Goal: Task Accomplishment & Management: Manage account settings

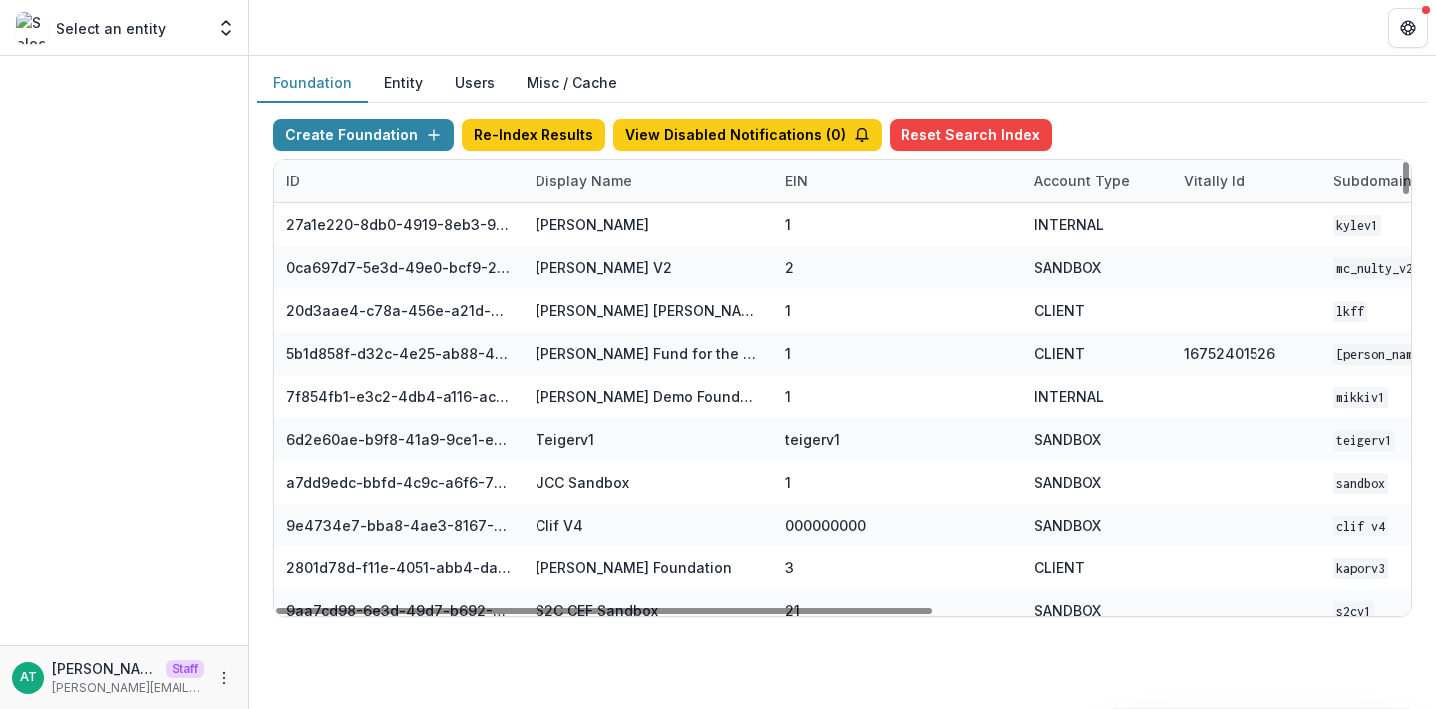
click at [591, 184] on div "Display Name" at bounding box center [584, 181] width 121 height 21
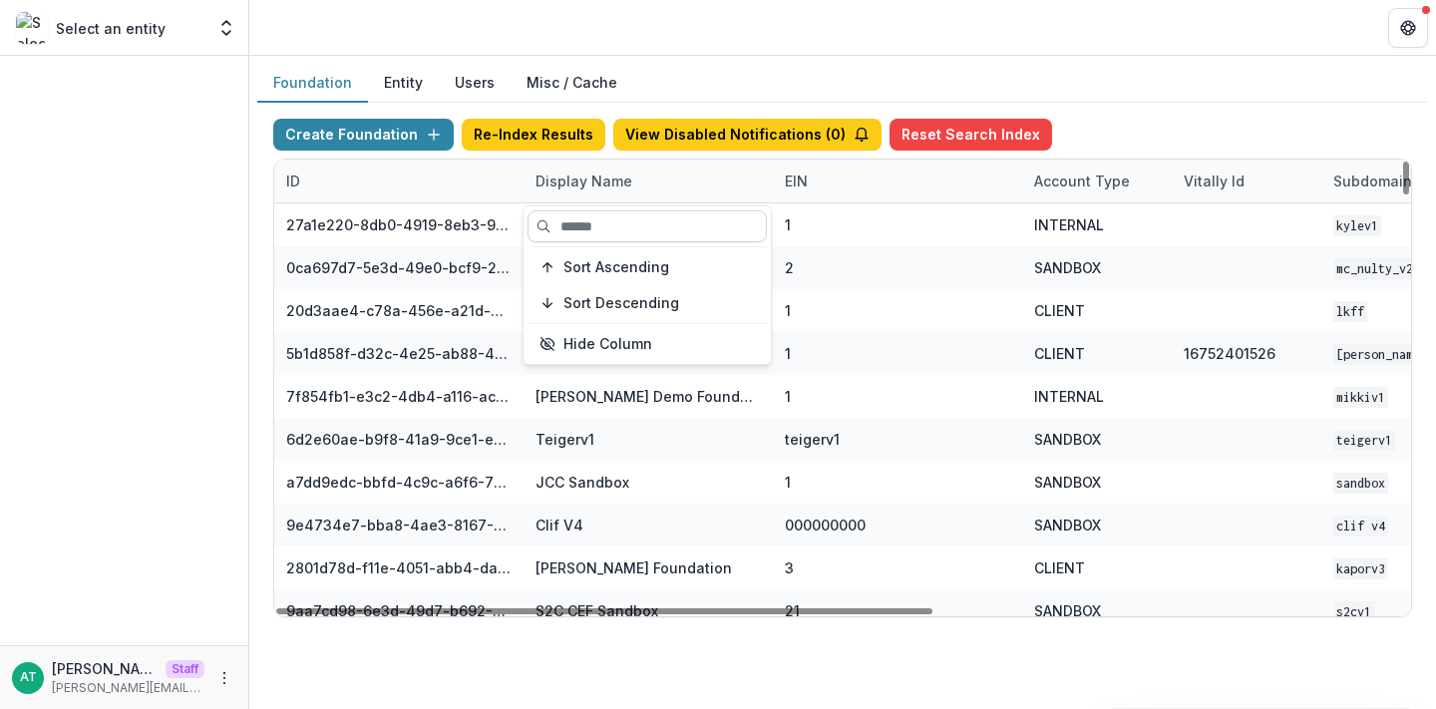
click at [591, 231] on input at bounding box center [647, 226] width 239 height 32
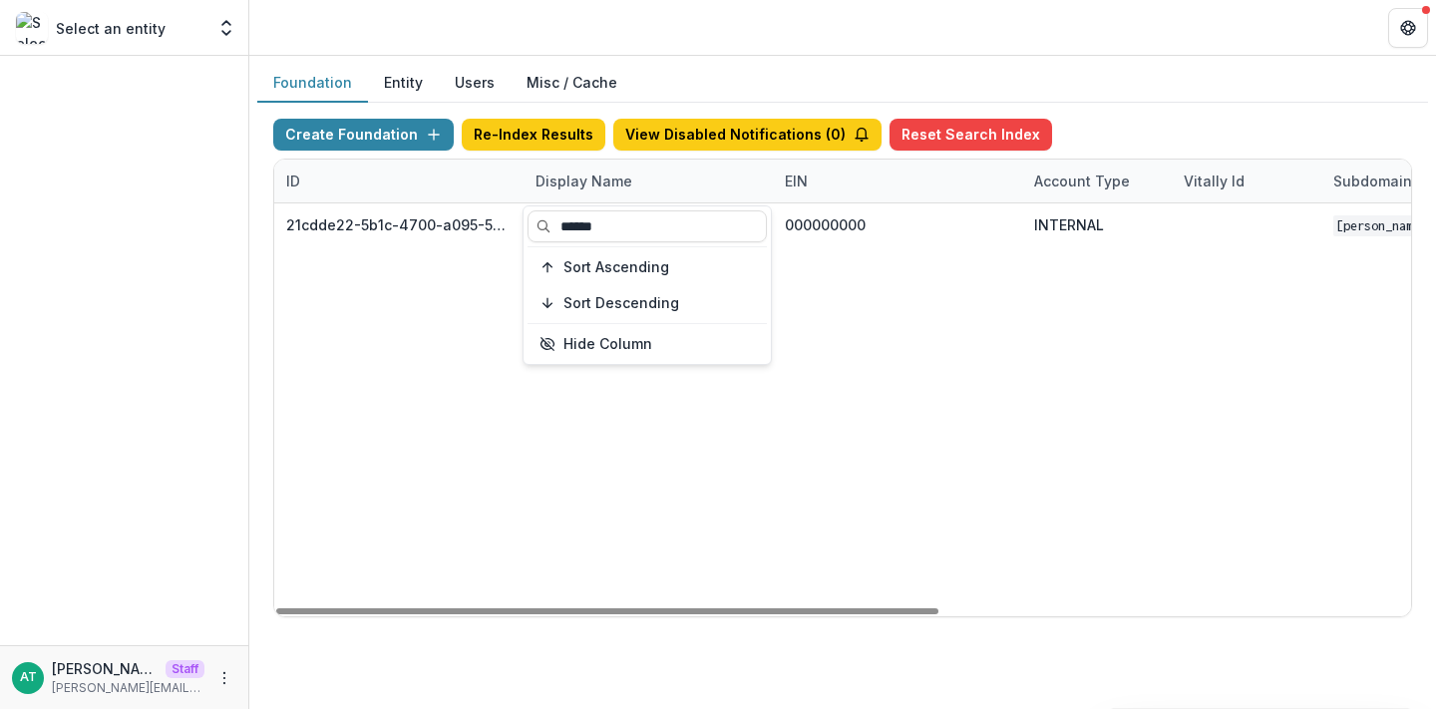
type input "******"
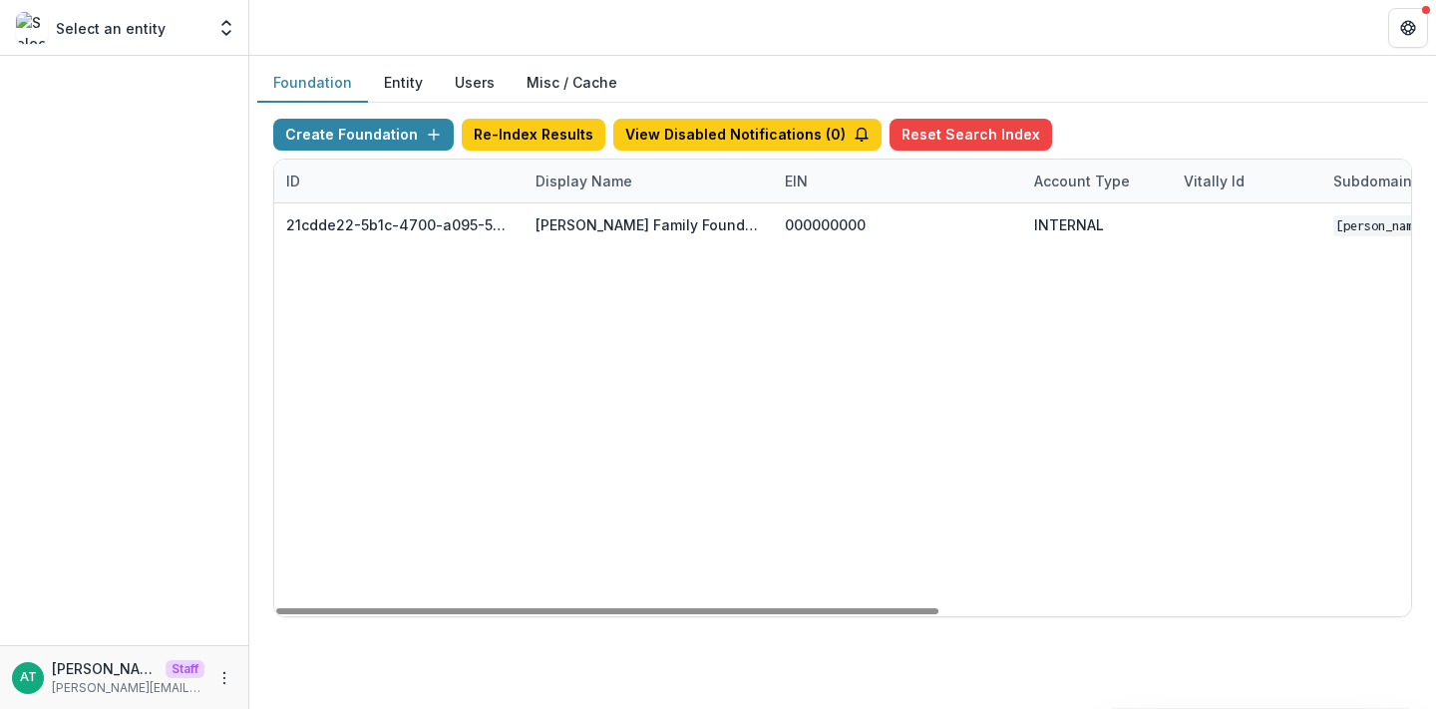
click at [967, 50] on header at bounding box center [842, 27] width 1187 height 55
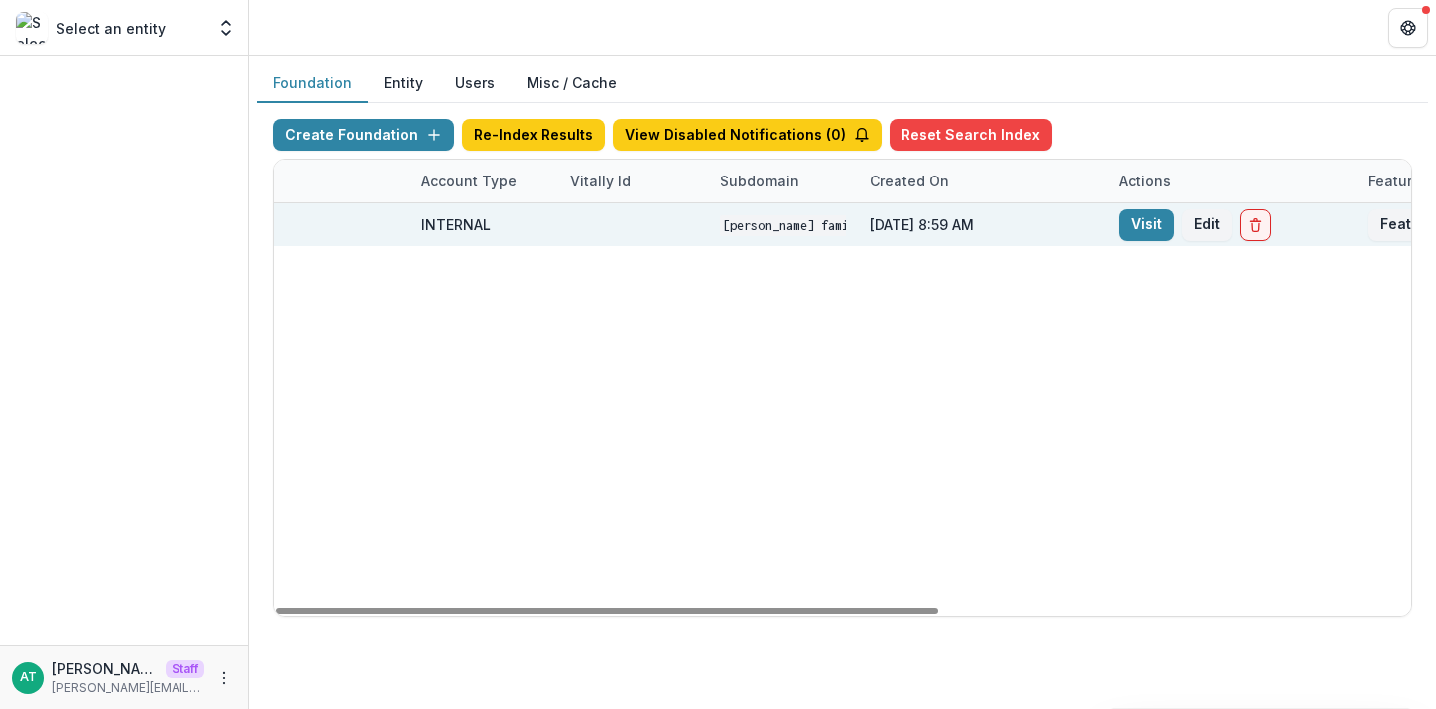
scroll to position [0, 658]
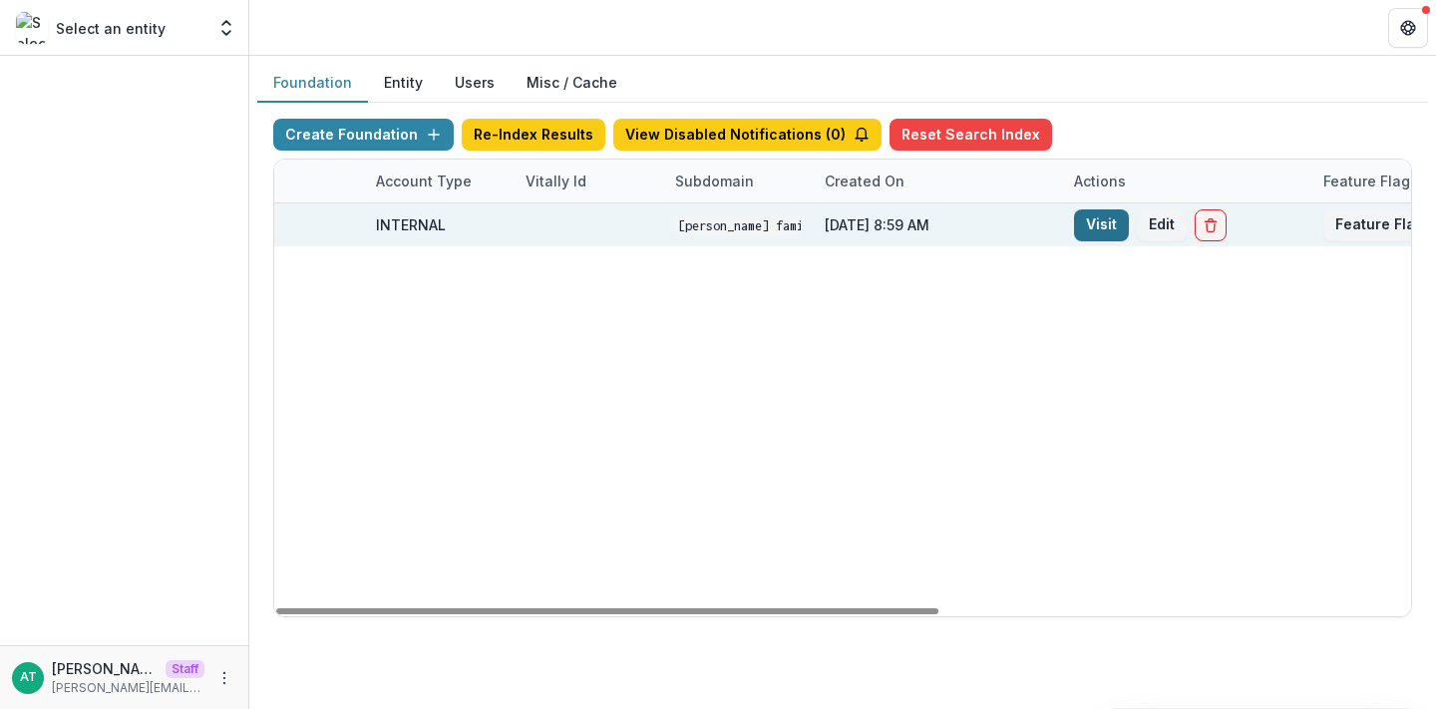
click at [1095, 226] on link "Visit" at bounding box center [1101, 225] width 55 height 32
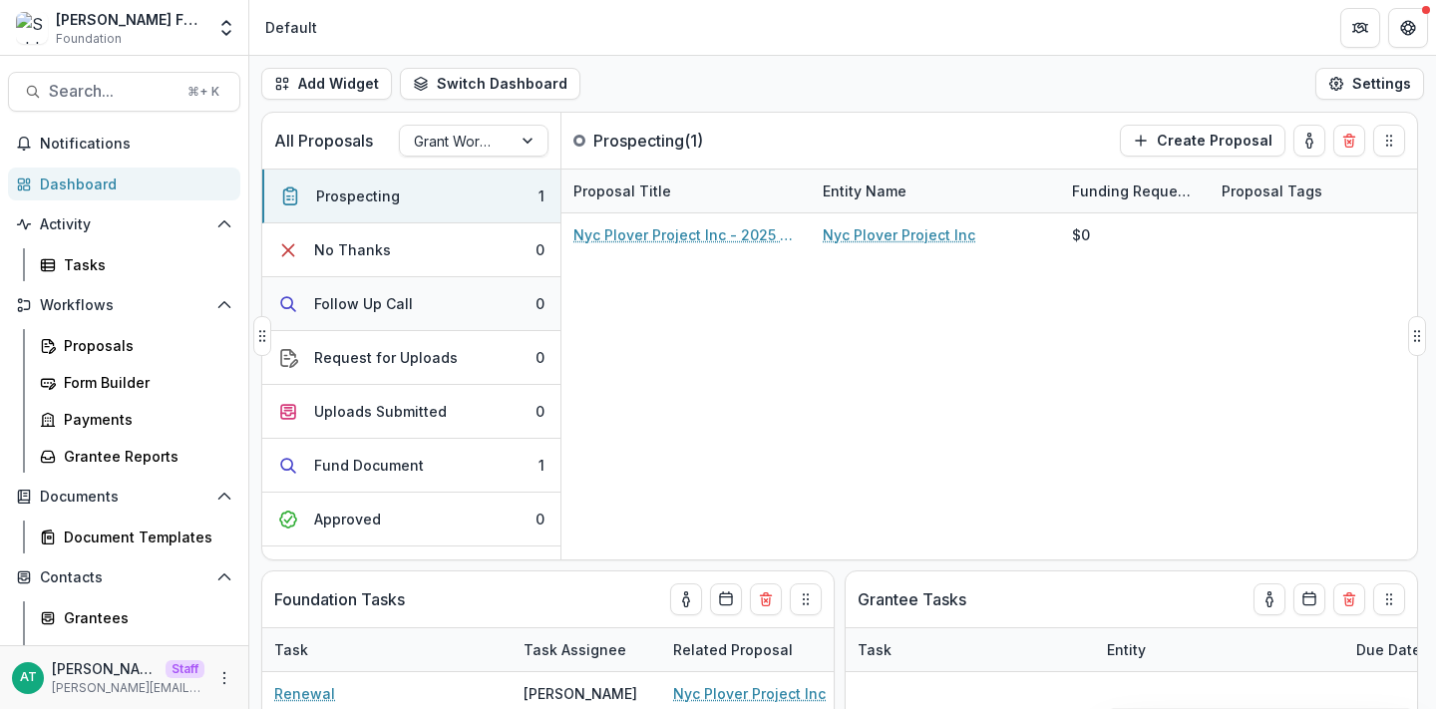
scroll to position [94, 0]
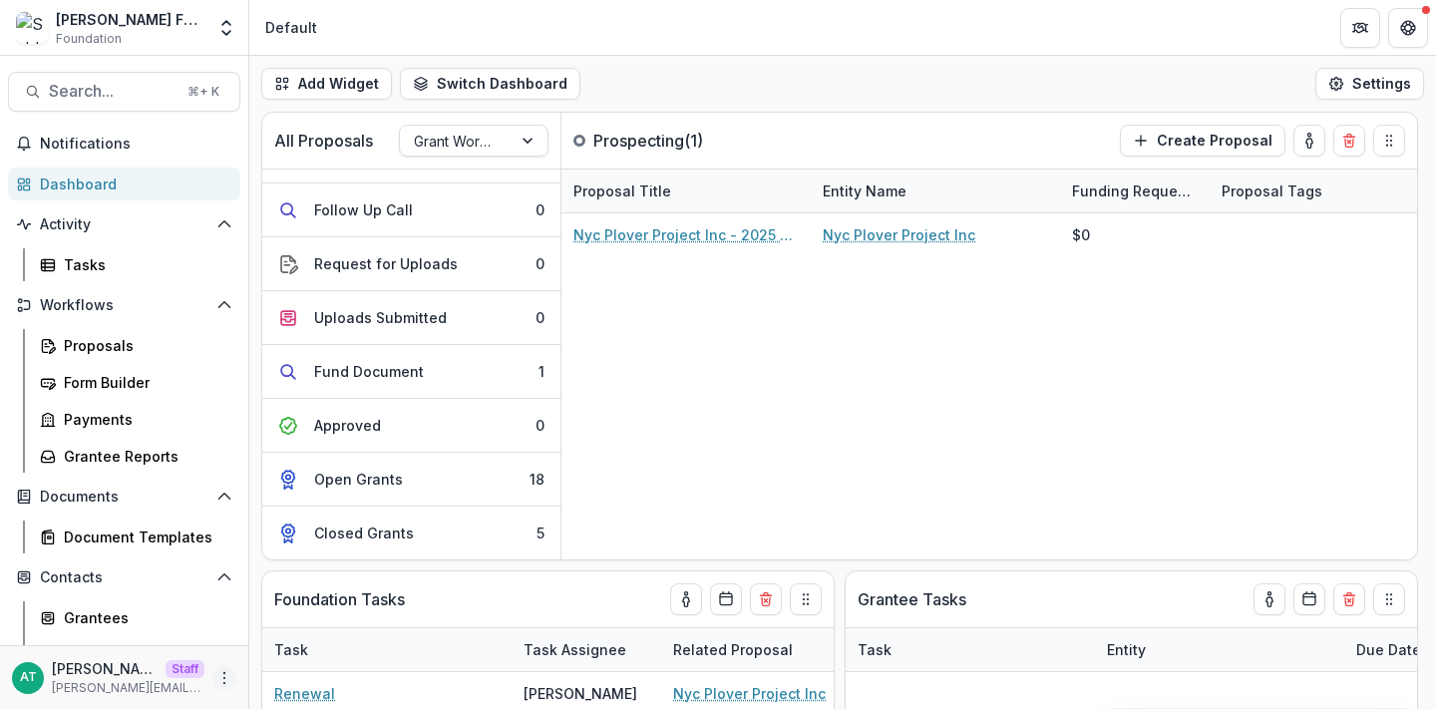
click at [222, 671] on icon "More" at bounding box center [224, 678] width 16 height 16
click at [308, 629] on link "User Settings" at bounding box center [349, 635] width 213 height 33
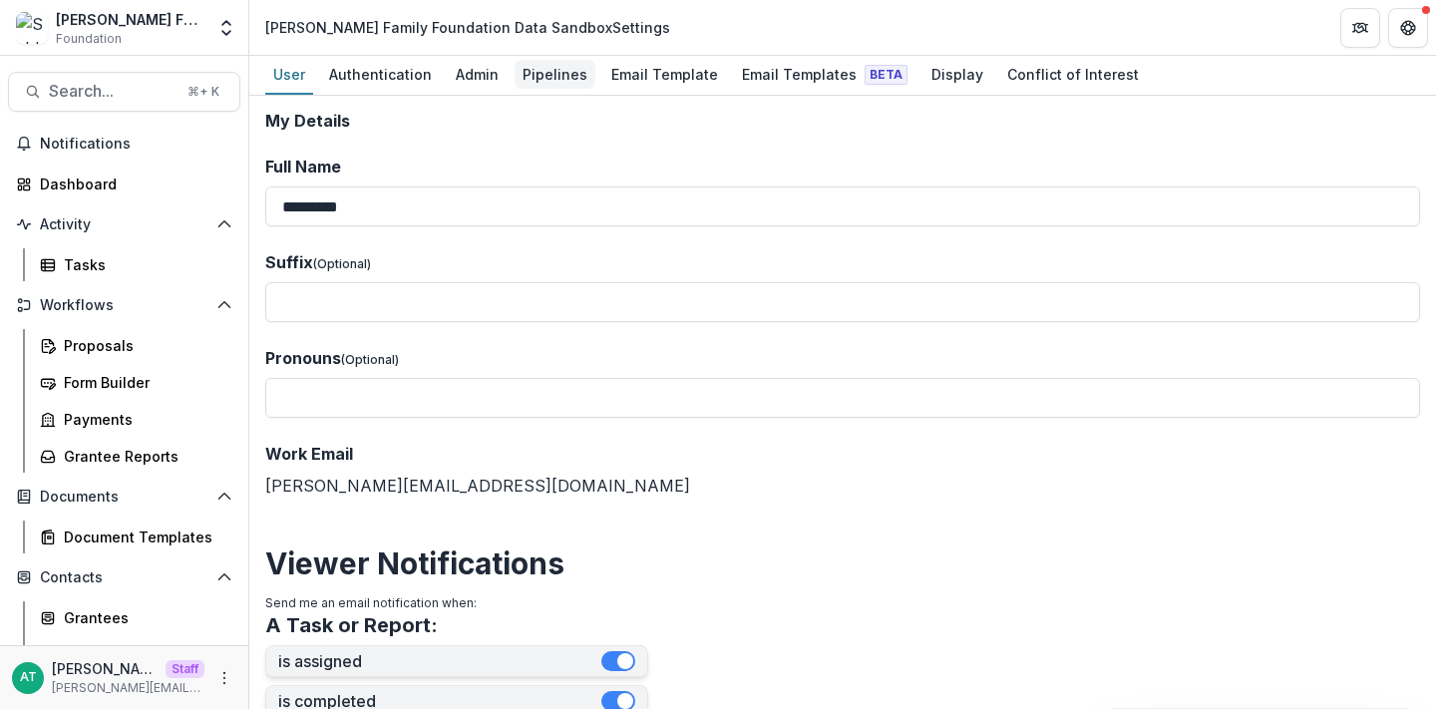
click at [546, 67] on div "Pipelines" at bounding box center [555, 74] width 81 height 29
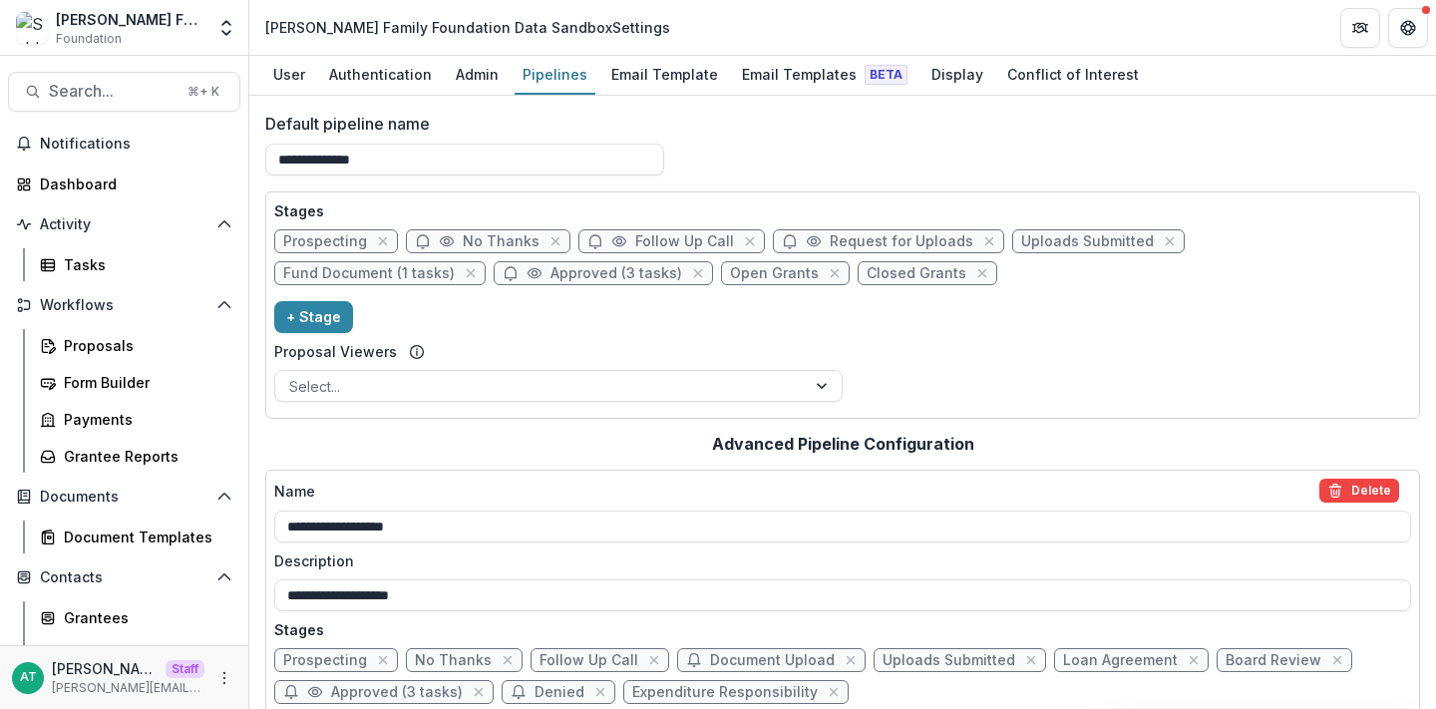
click at [494, 281] on span "Approved (3 tasks)" at bounding box center [603, 273] width 219 height 24
click at [551, 275] on span "Approved (3 tasks)" at bounding box center [617, 273] width 132 height 17
select select "********"
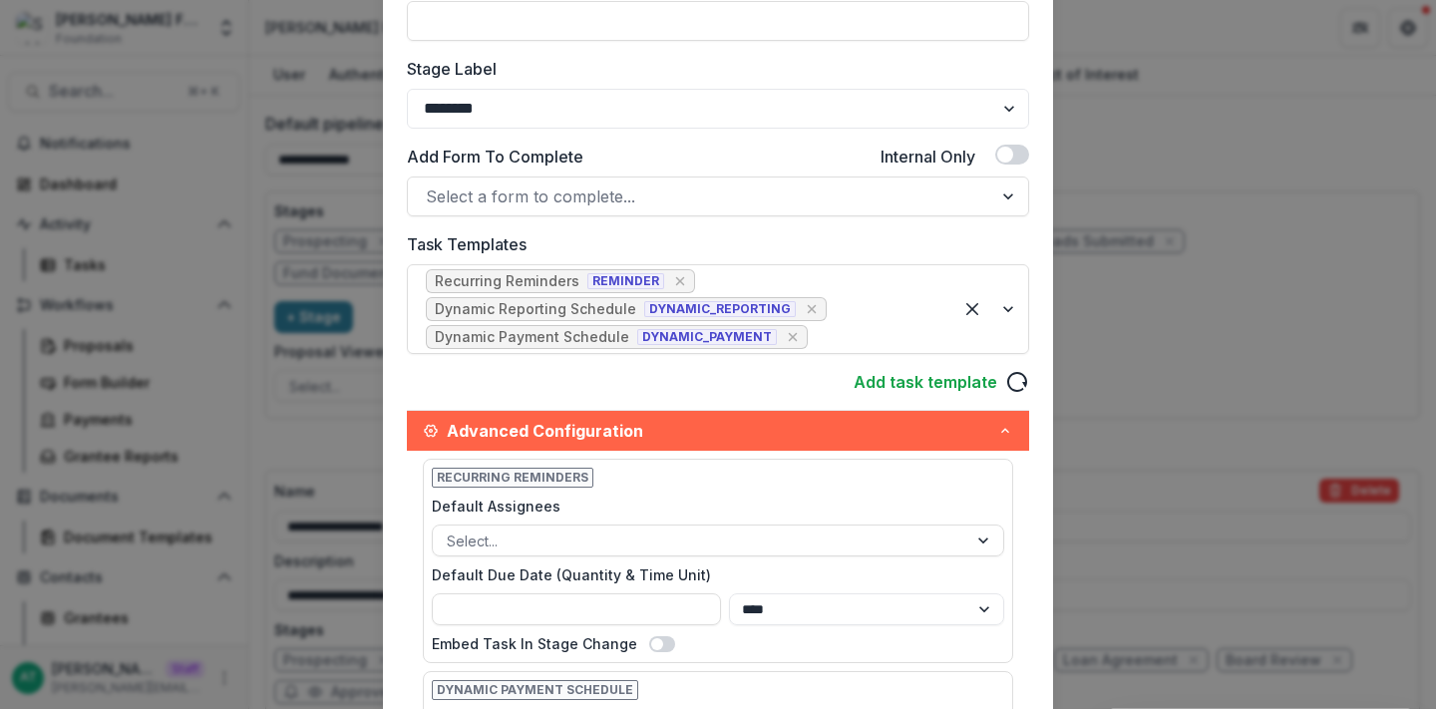
scroll to position [359, 0]
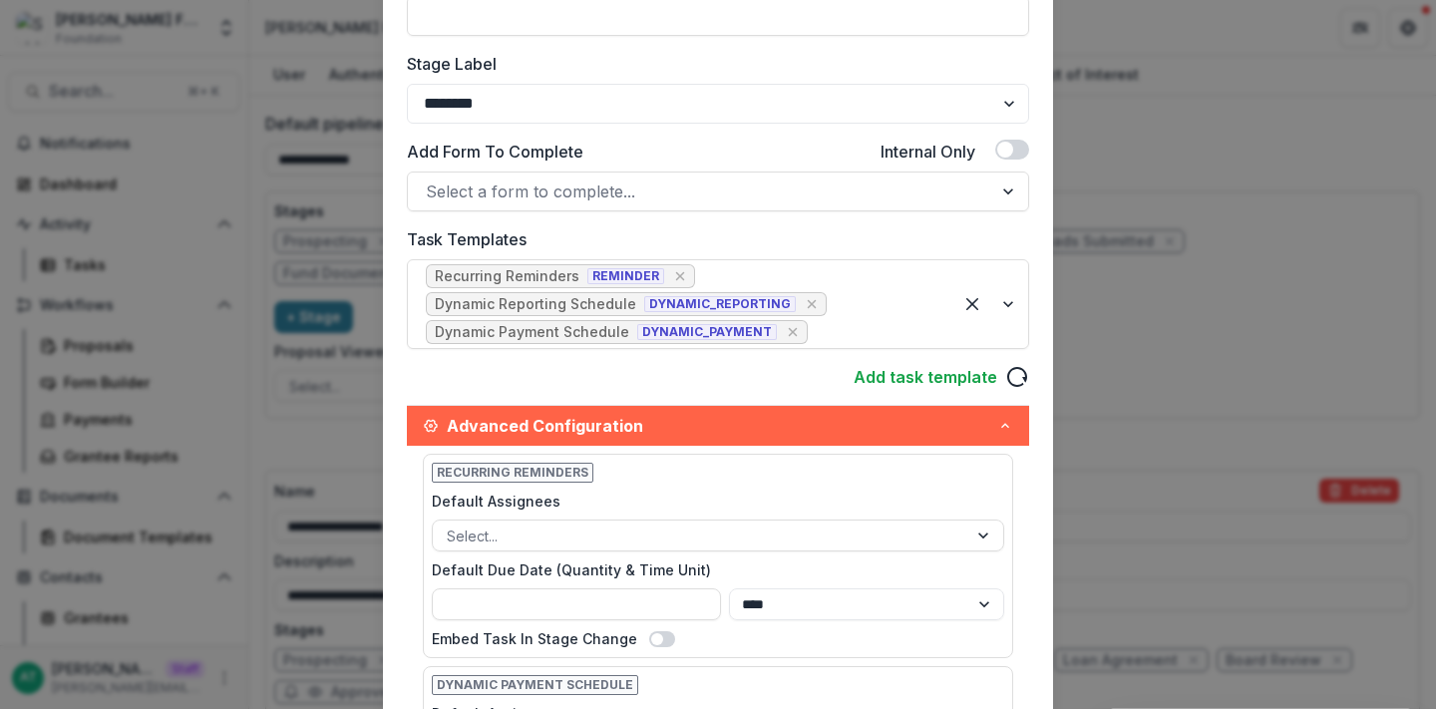
click at [312, 425] on div "Edit Stage Stage Name Rename ******** Display Name Description Stage Label ****…" at bounding box center [718, 354] width 1436 height 709
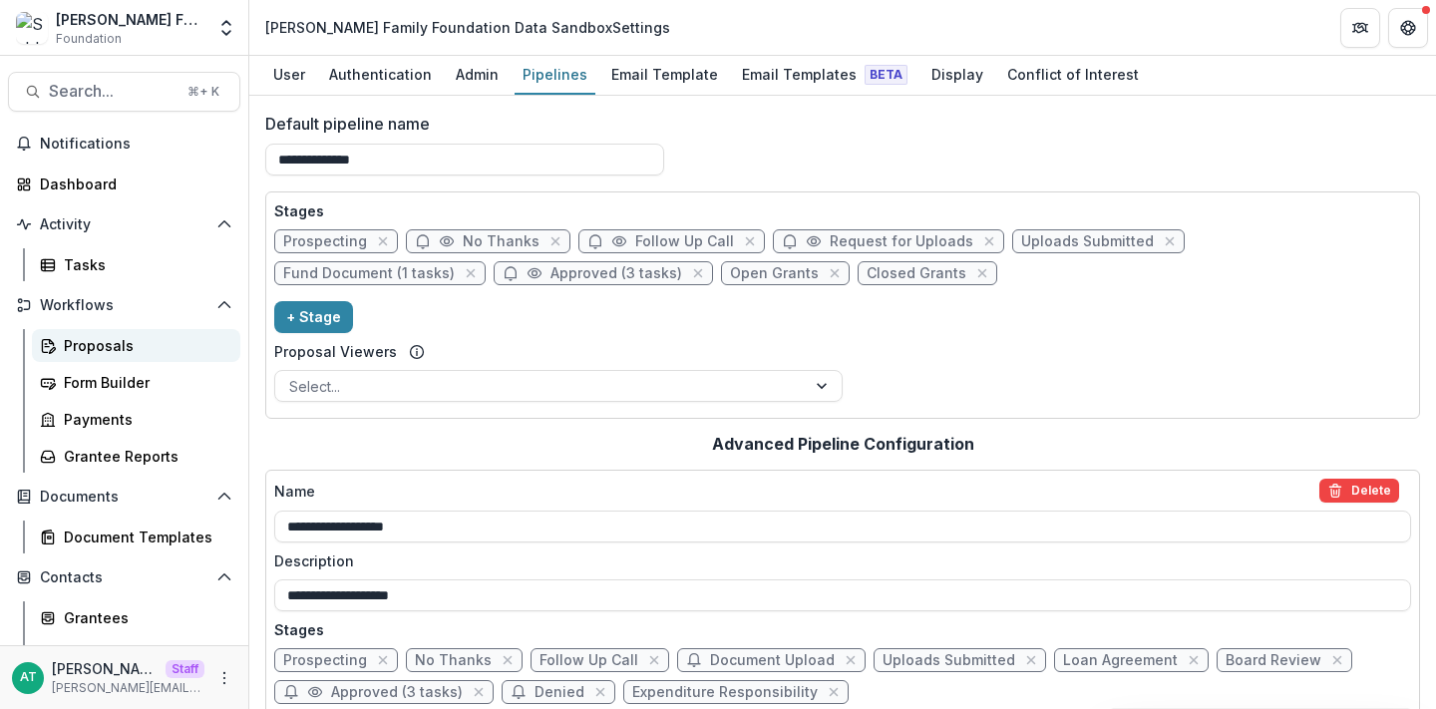
click at [141, 354] on div "Proposals" at bounding box center [144, 345] width 161 height 21
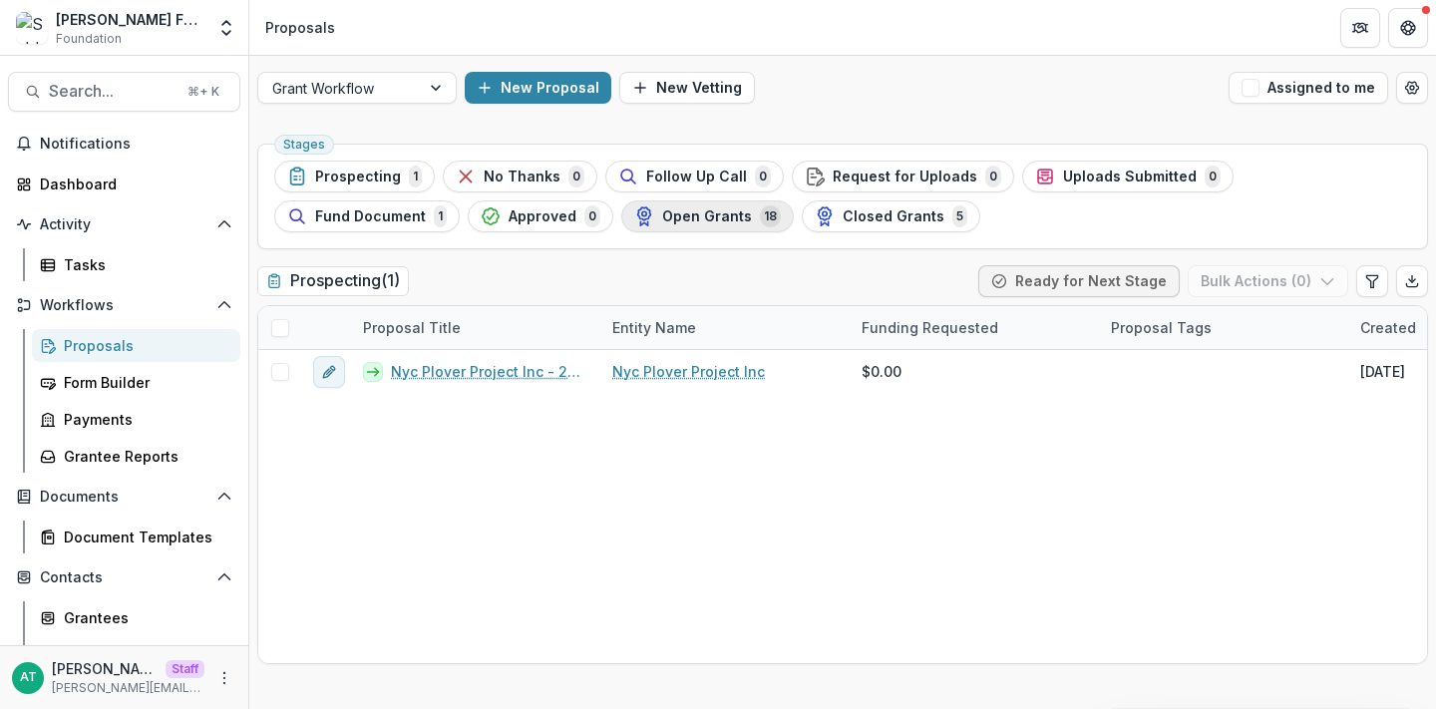
click at [662, 209] on span "Open Grants" at bounding box center [707, 216] width 90 height 17
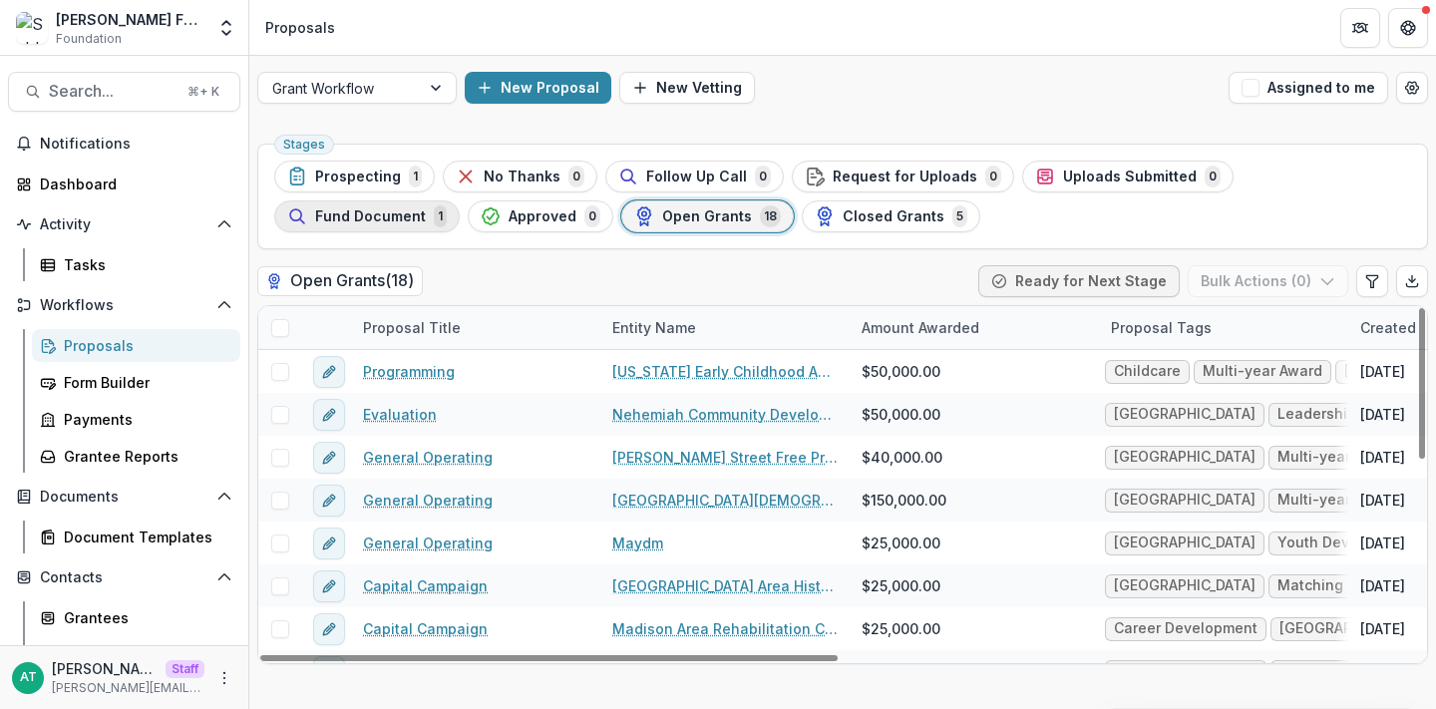
click at [447, 205] on div "Fund Document 1" at bounding box center [367, 216] width 160 height 22
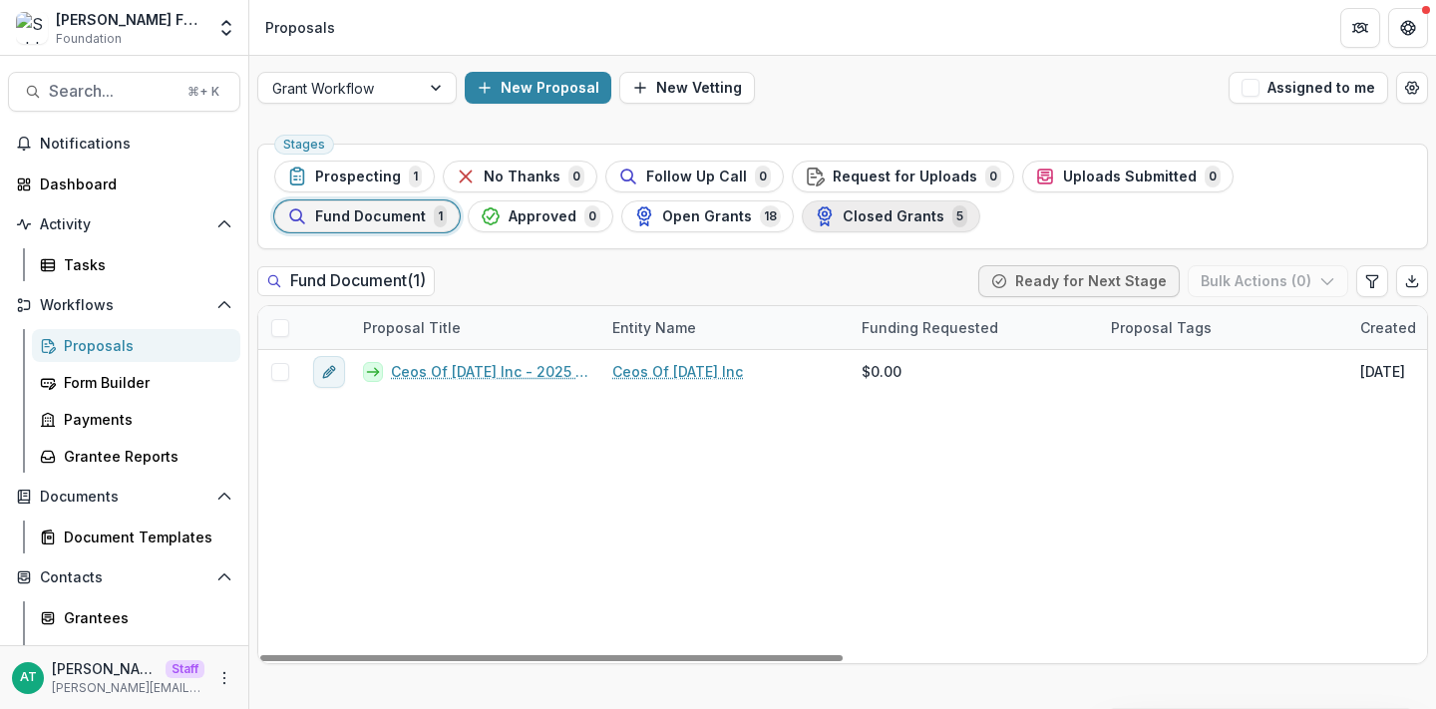
click at [843, 221] on span "Closed Grants" at bounding box center [894, 216] width 102 height 17
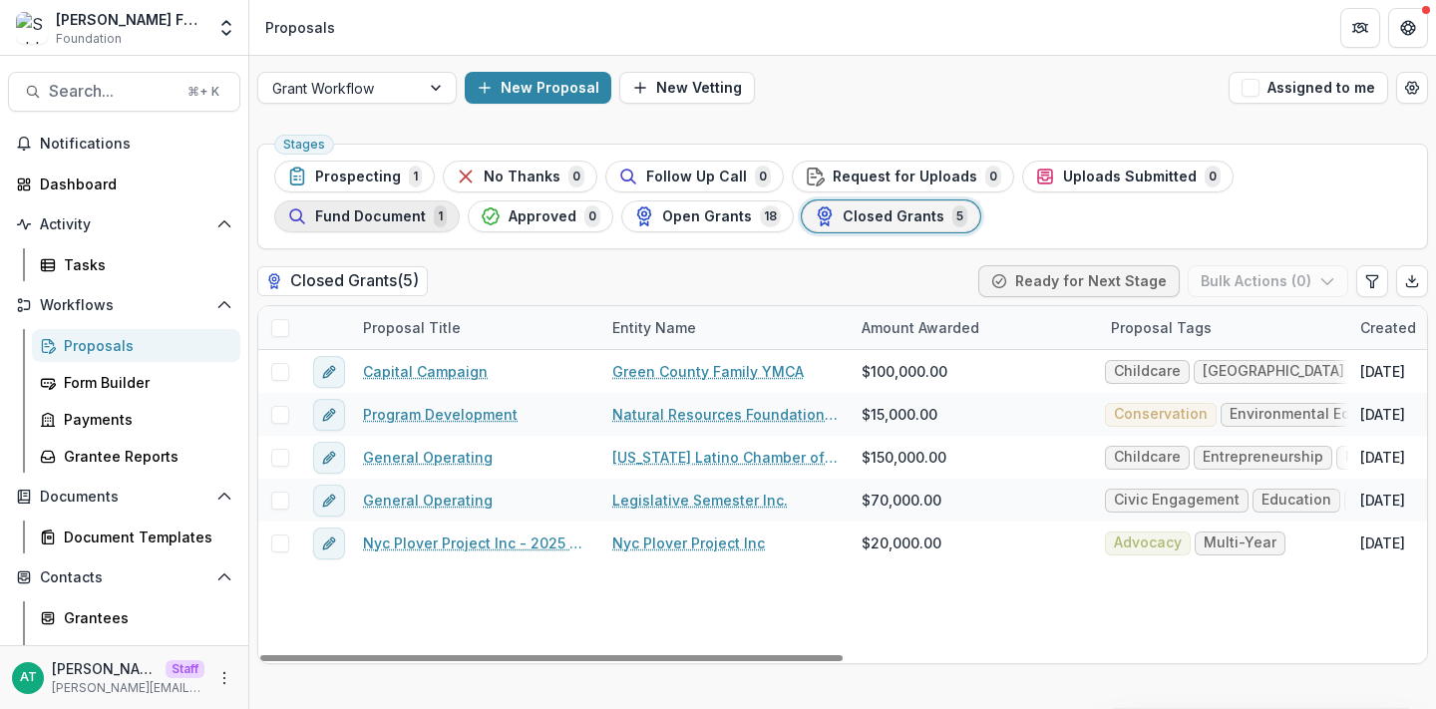
click at [426, 208] on span "Fund Document" at bounding box center [370, 216] width 111 height 17
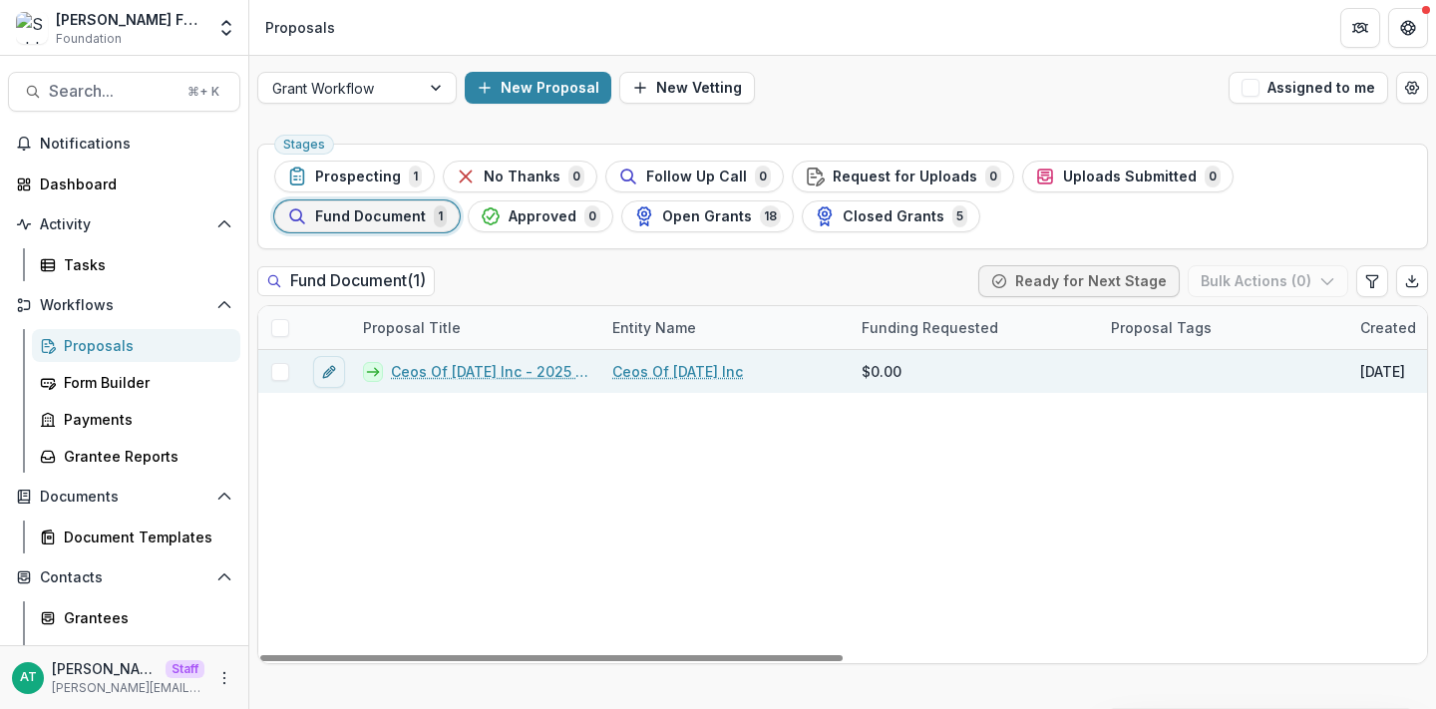
click at [496, 368] on link "Ceos Of [DATE] Inc - 2025 - Internal Research Form" at bounding box center [489, 371] width 197 height 21
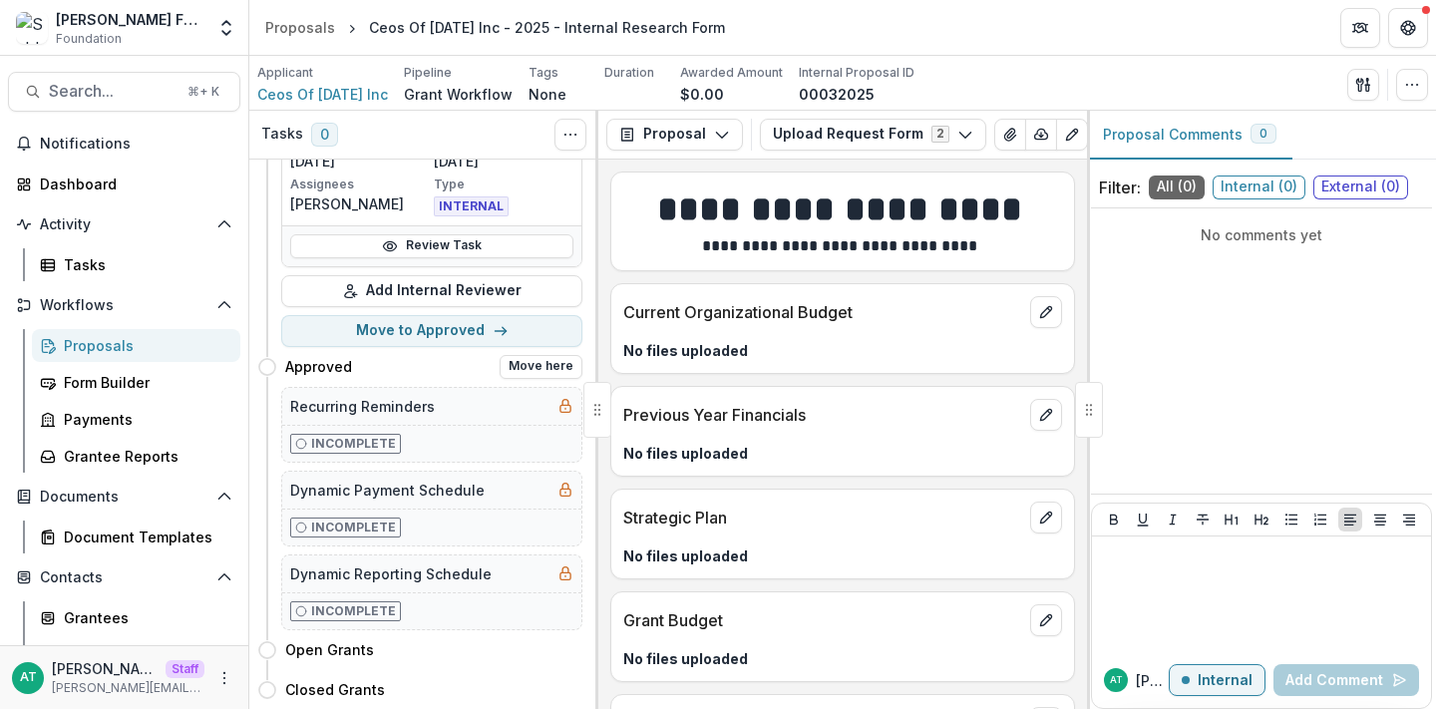
scroll to position [367, 0]
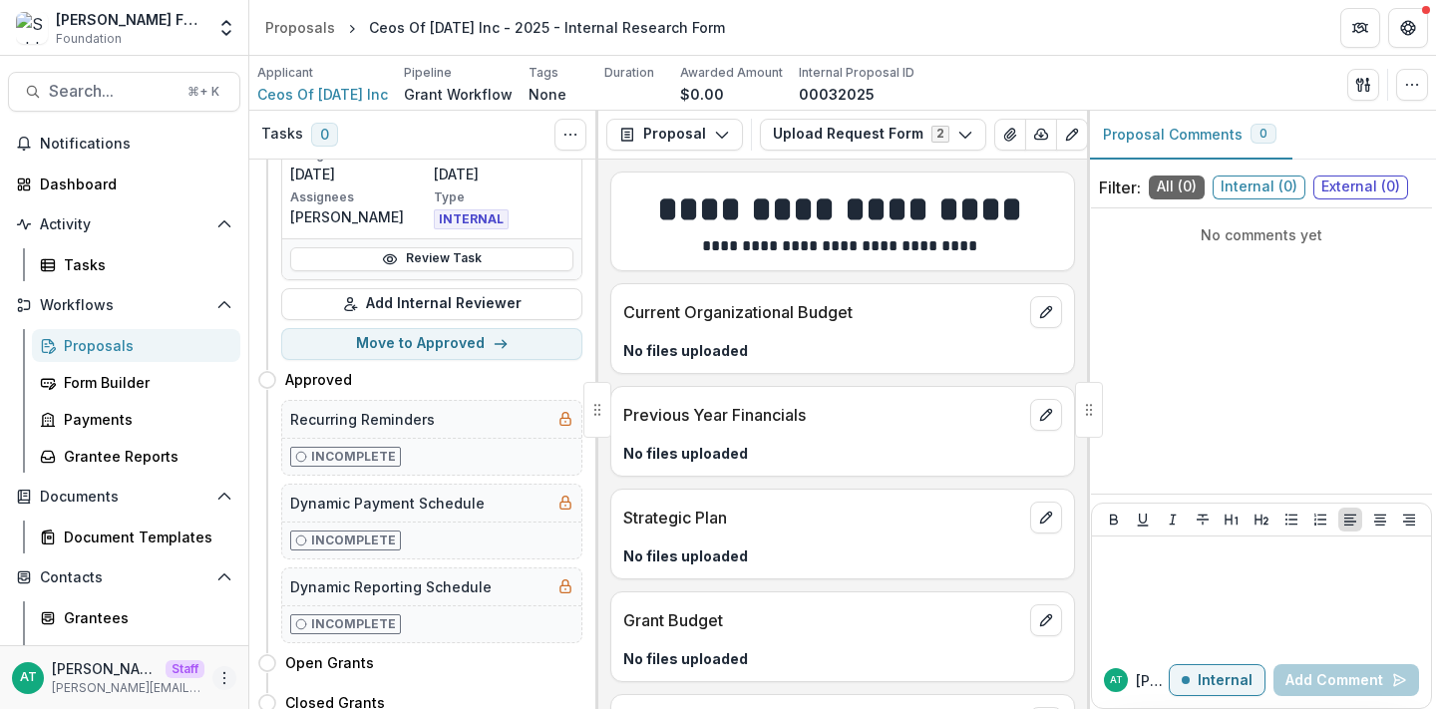
click at [220, 676] on icon "More" at bounding box center [224, 678] width 16 height 16
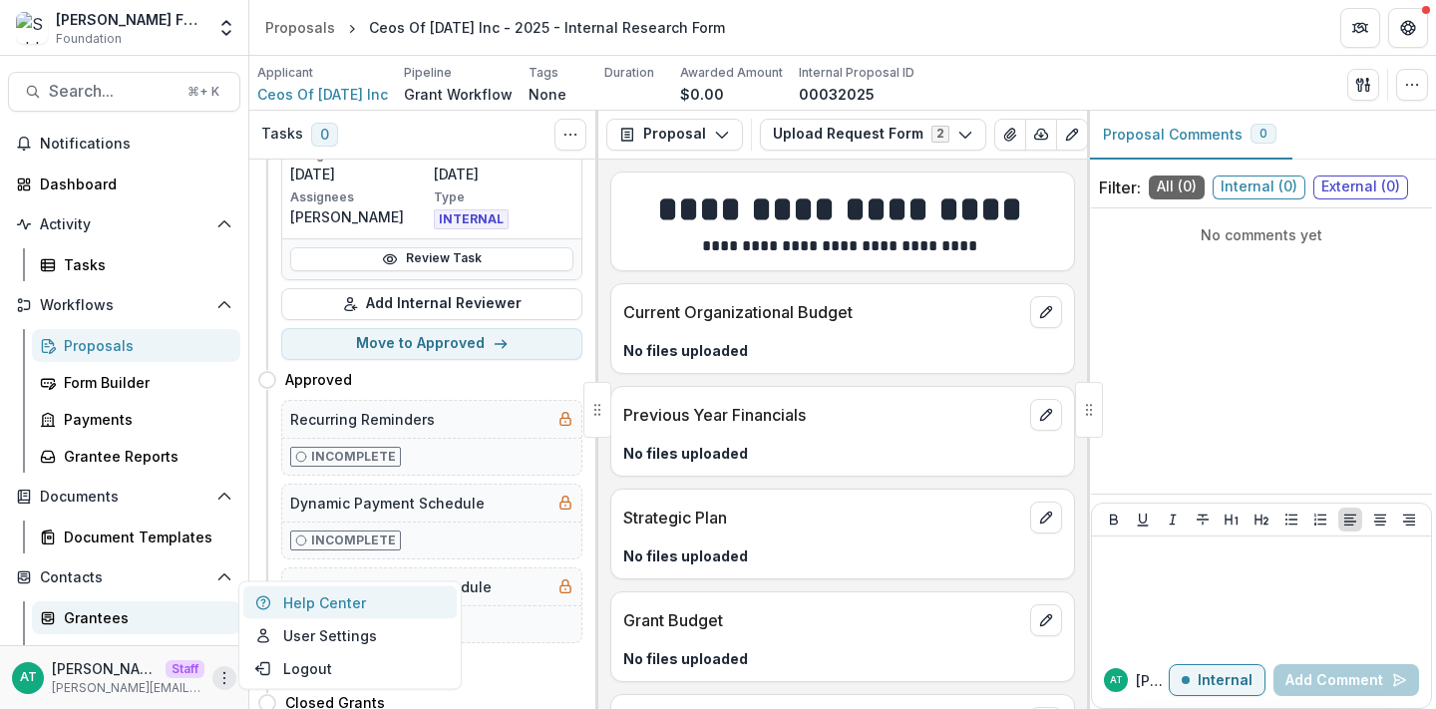
scroll to position [144, 0]
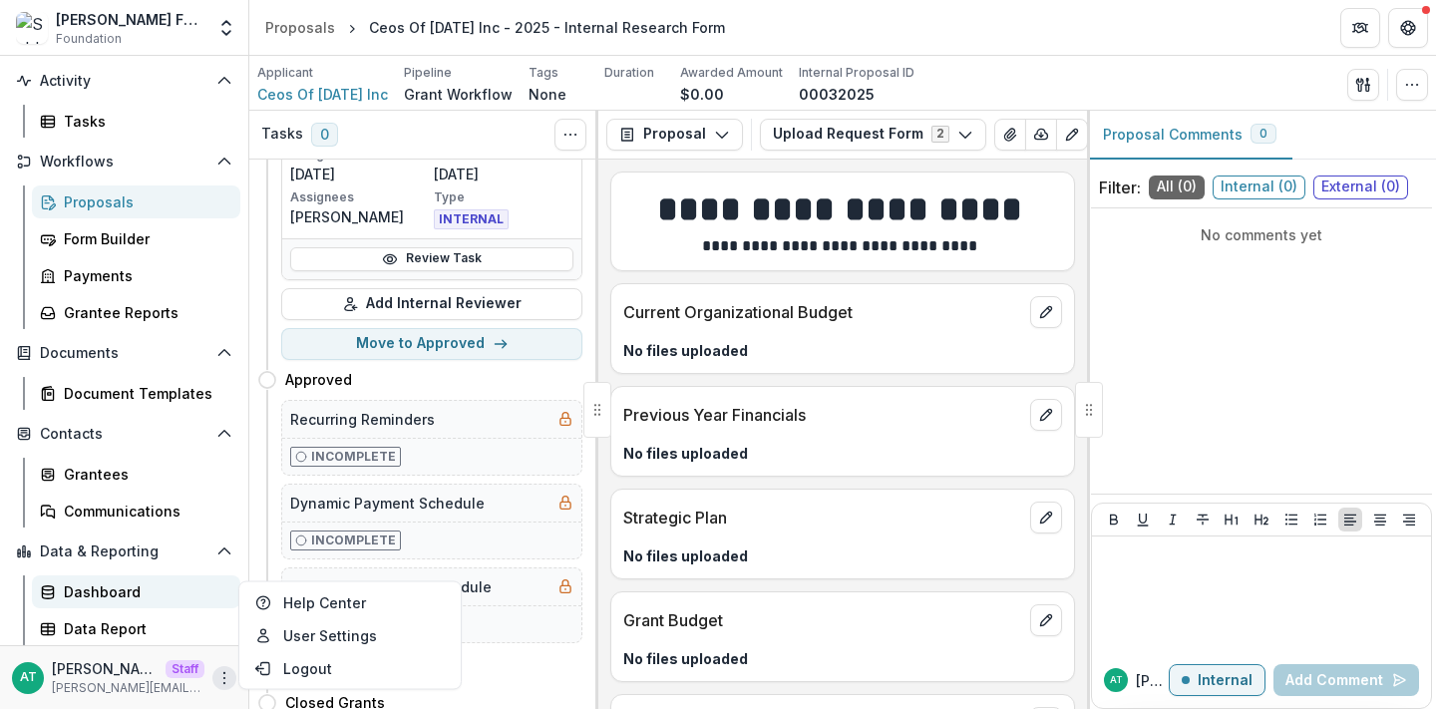
click at [158, 590] on div "Dashboard" at bounding box center [144, 592] width 161 height 21
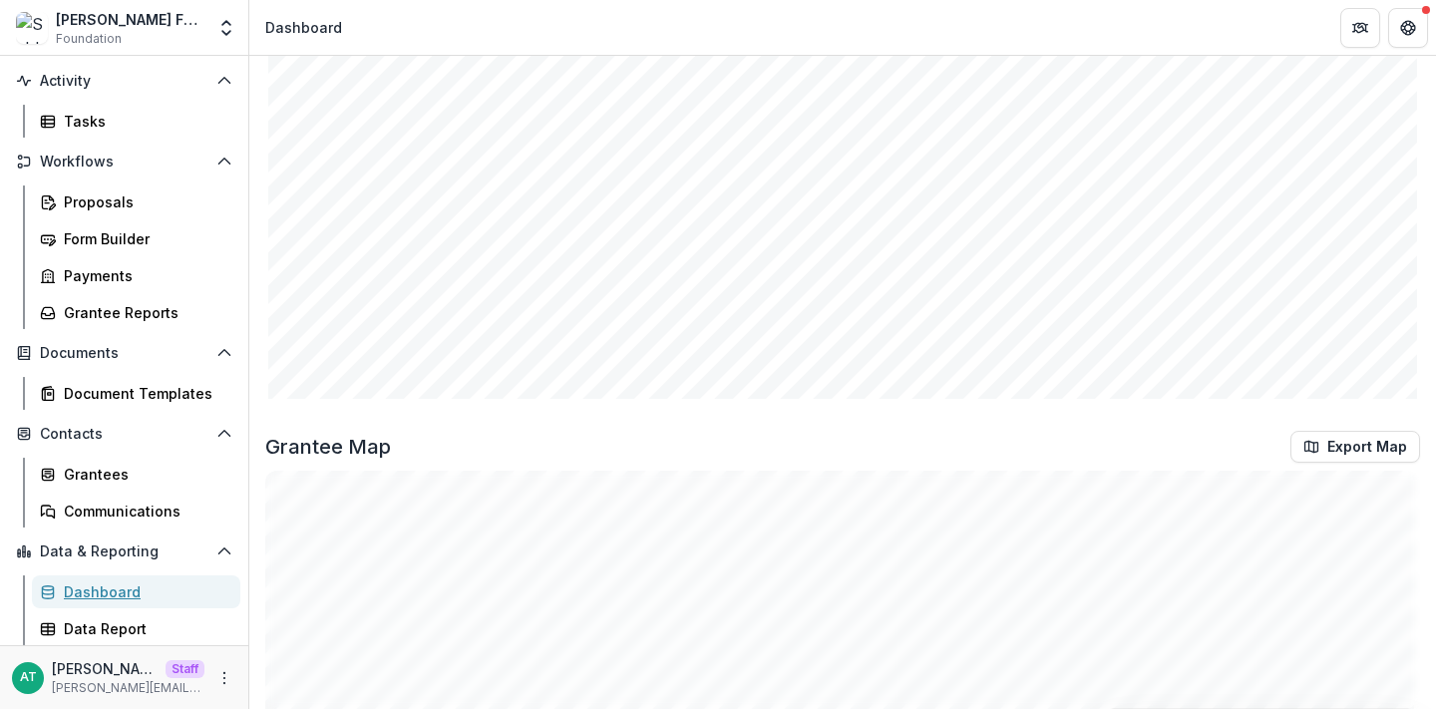
scroll to position [2784, 0]
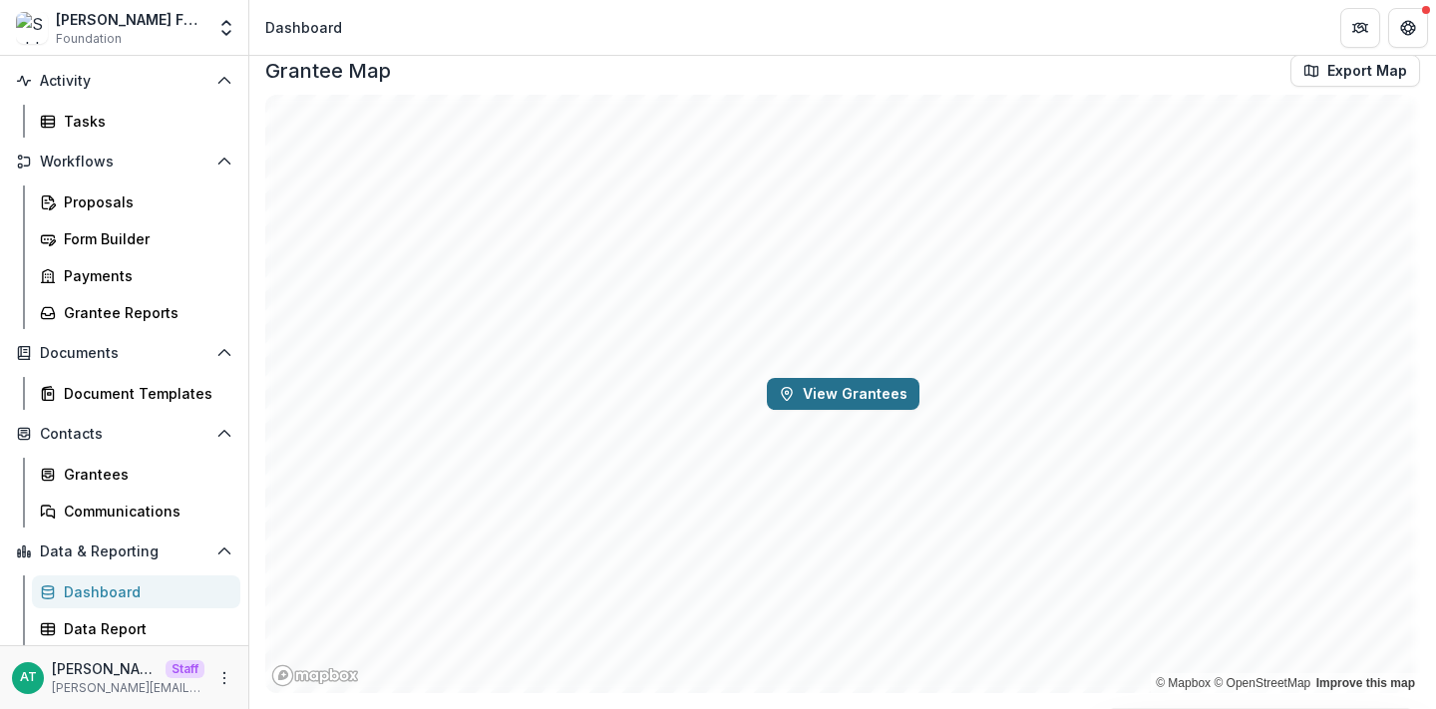
click at [878, 390] on button "View Grantees" at bounding box center [843, 394] width 153 height 32
click at [812, 393] on icon "Map marker" at bounding box center [814, 391] width 27 height 35
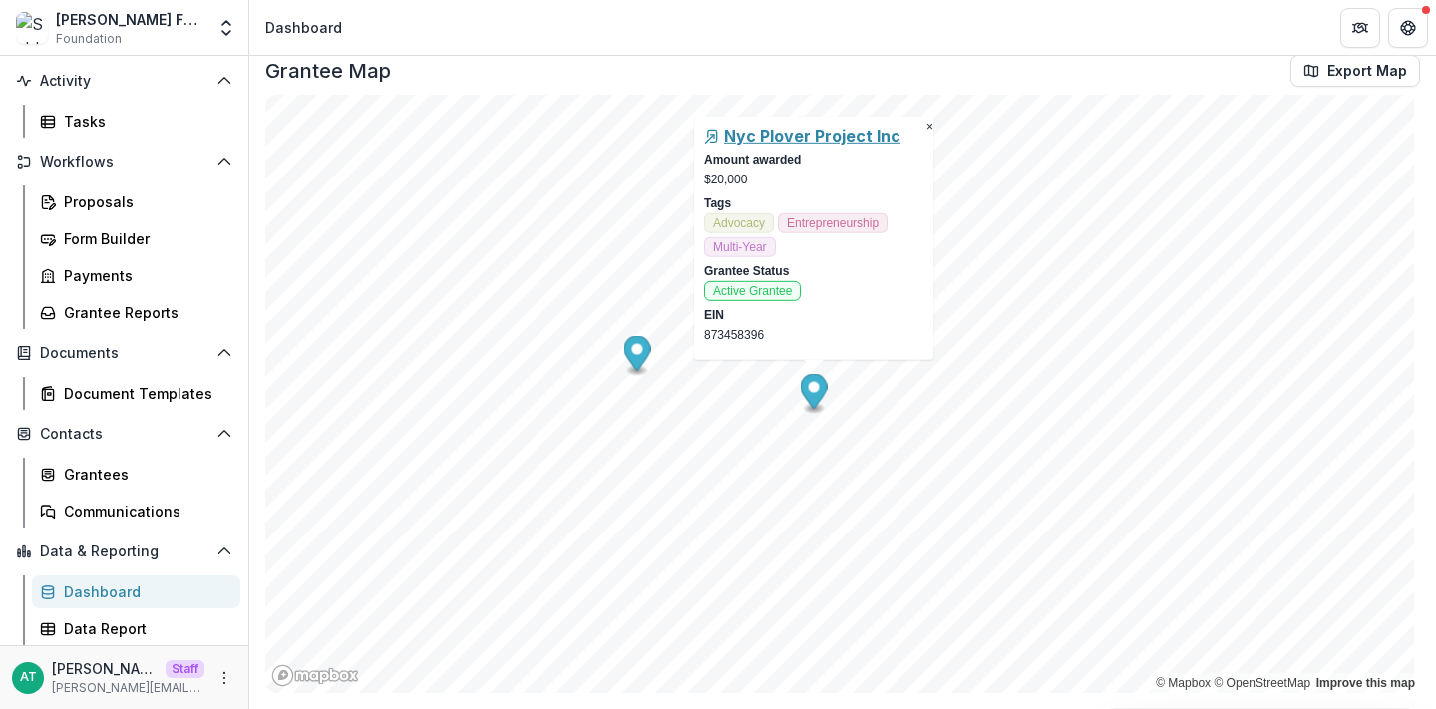
click at [645, 343] on icon "Map marker" at bounding box center [637, 353] width 27 height 35
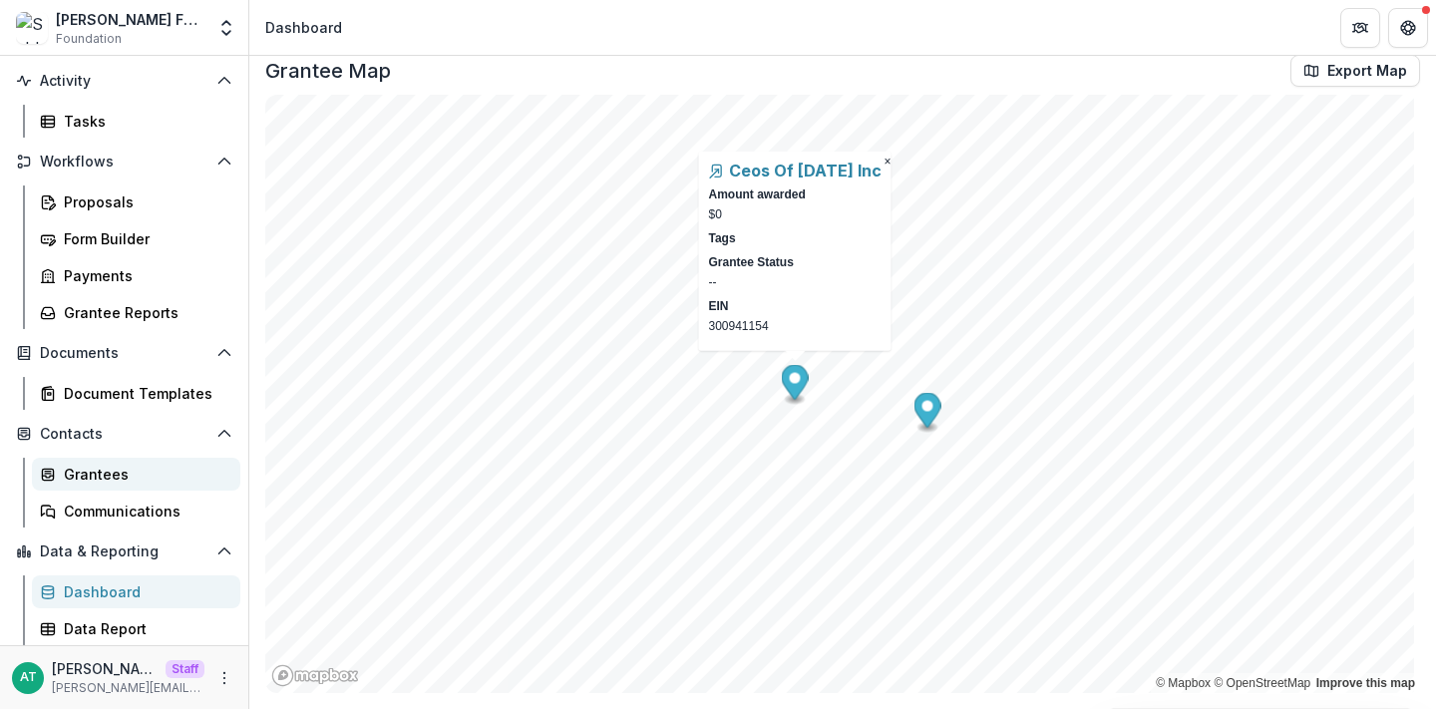
click at [86, 478] on div "Grantees" at bounding box center [144, 474] width 161 height 21
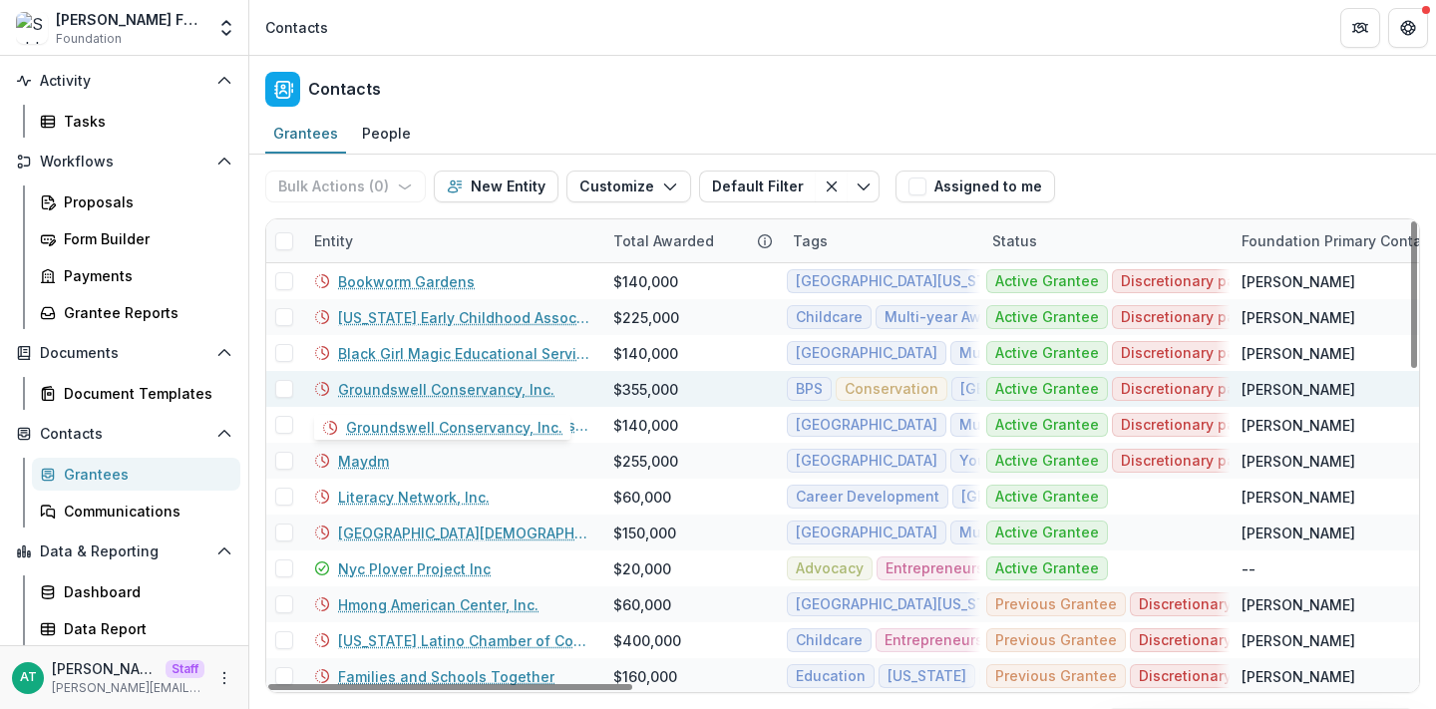
click at [454, 389] on link "Groundswell Conservancy, Inc." at bounding box center [446, 389] width 216 height 21
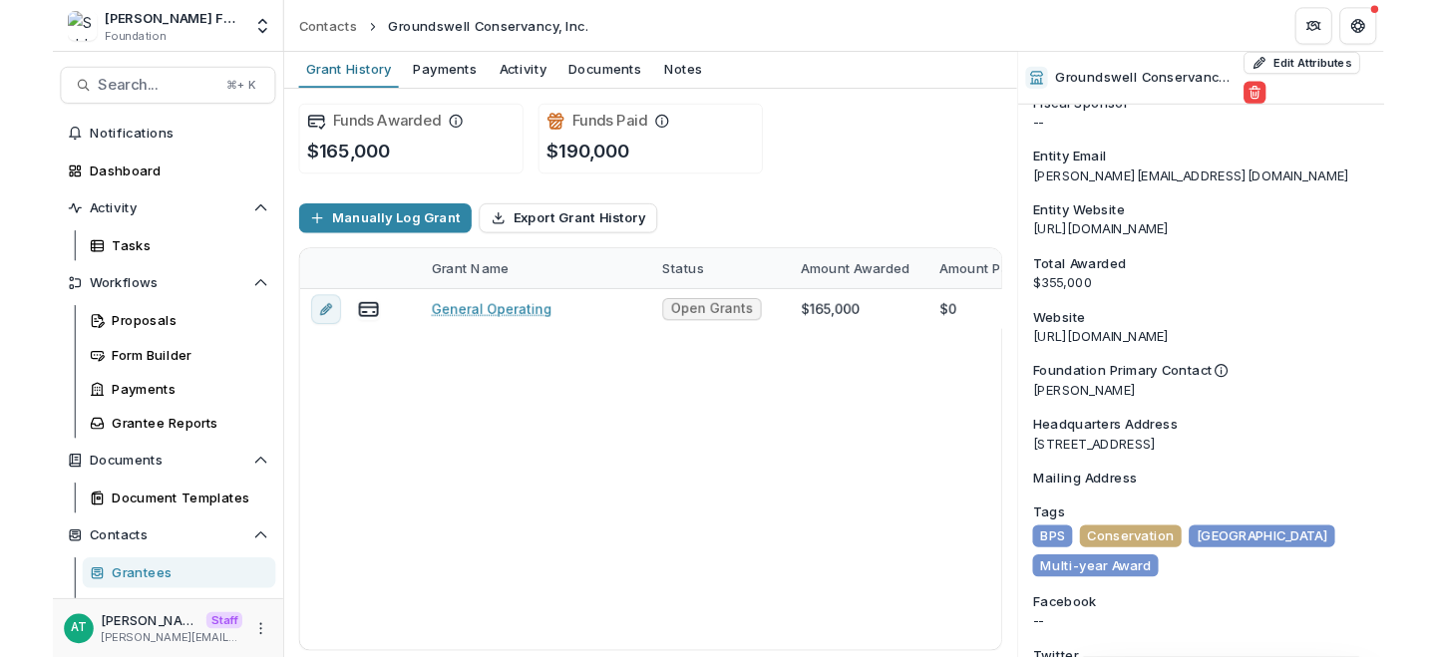
scroll to position [2606, 0]
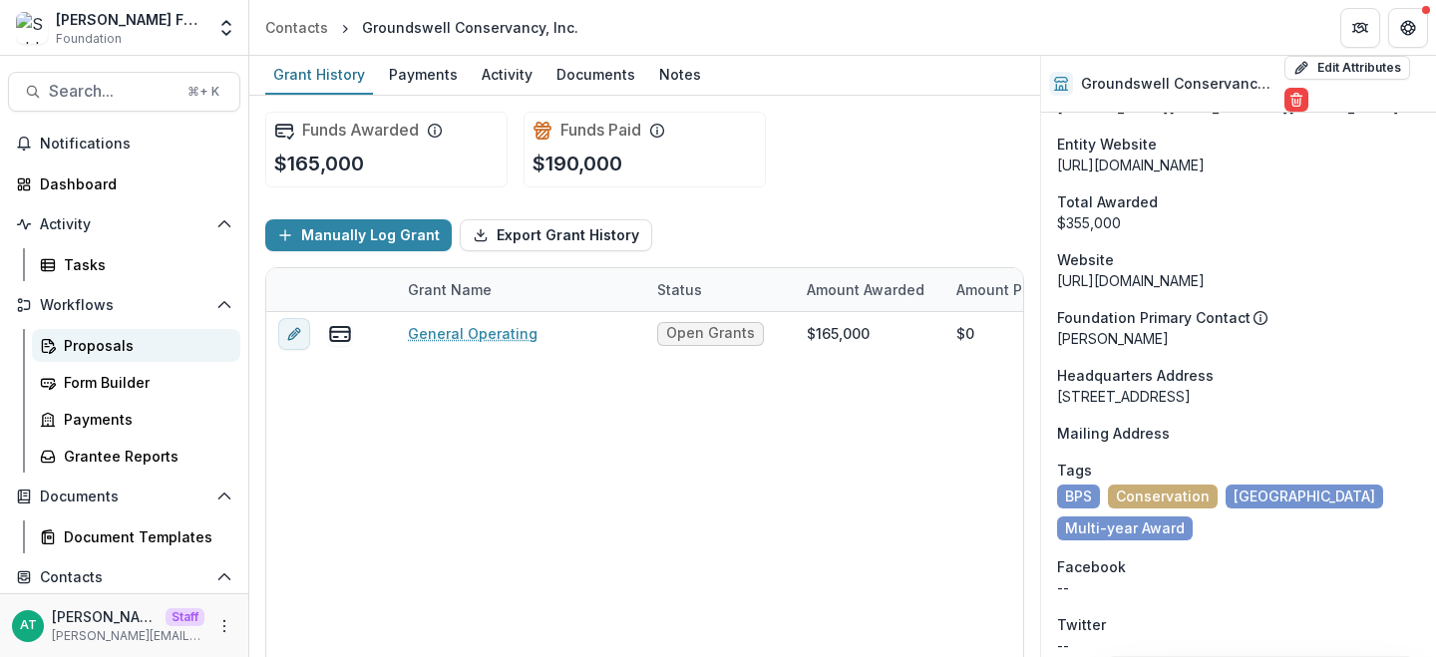
click at [143, 343] on div "Proposals" at bounding box center [144, 345] width 161 height 21
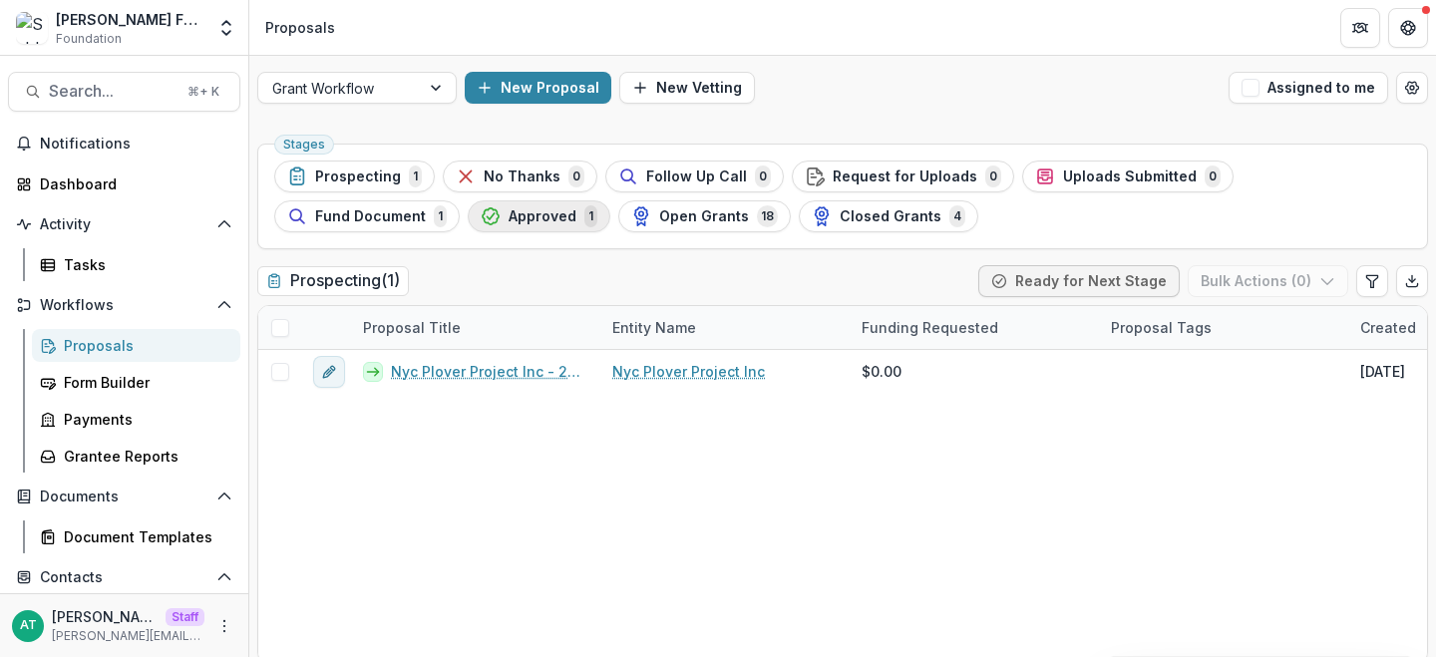
click at [509, 223] on span "Approved" at bounding box center [543, 216] width 68 height 17
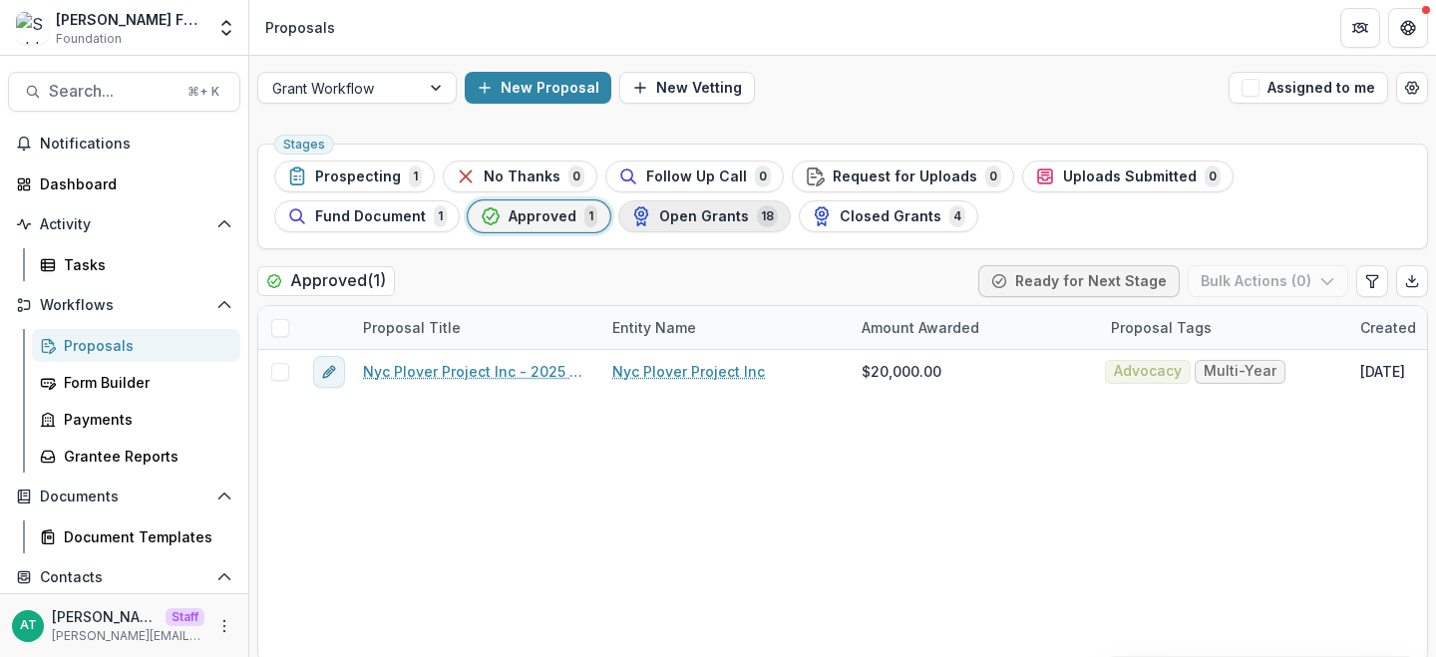
click at [659, 218] on span "Open Grants" at bounding box center [704, 216] width 90 height 17
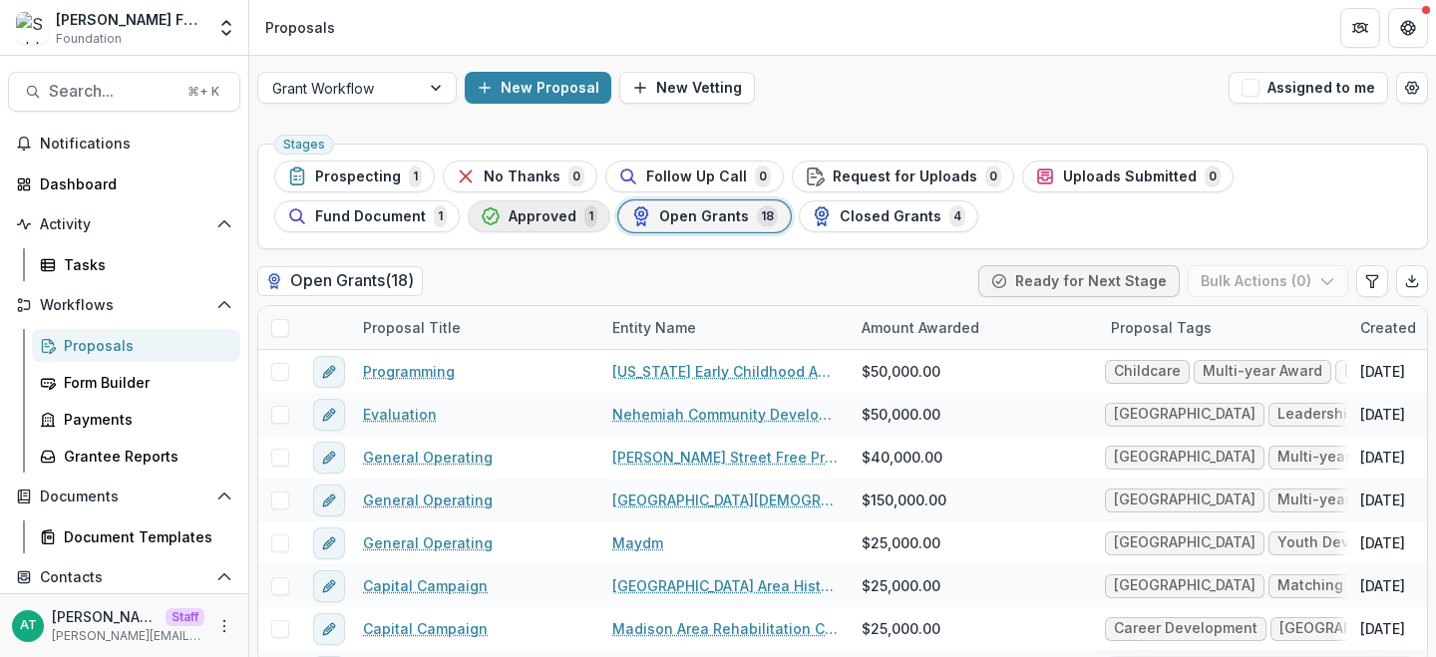
click at [509, 219] on span "Approved" at bounding box center [543, 216] width 68 height 17
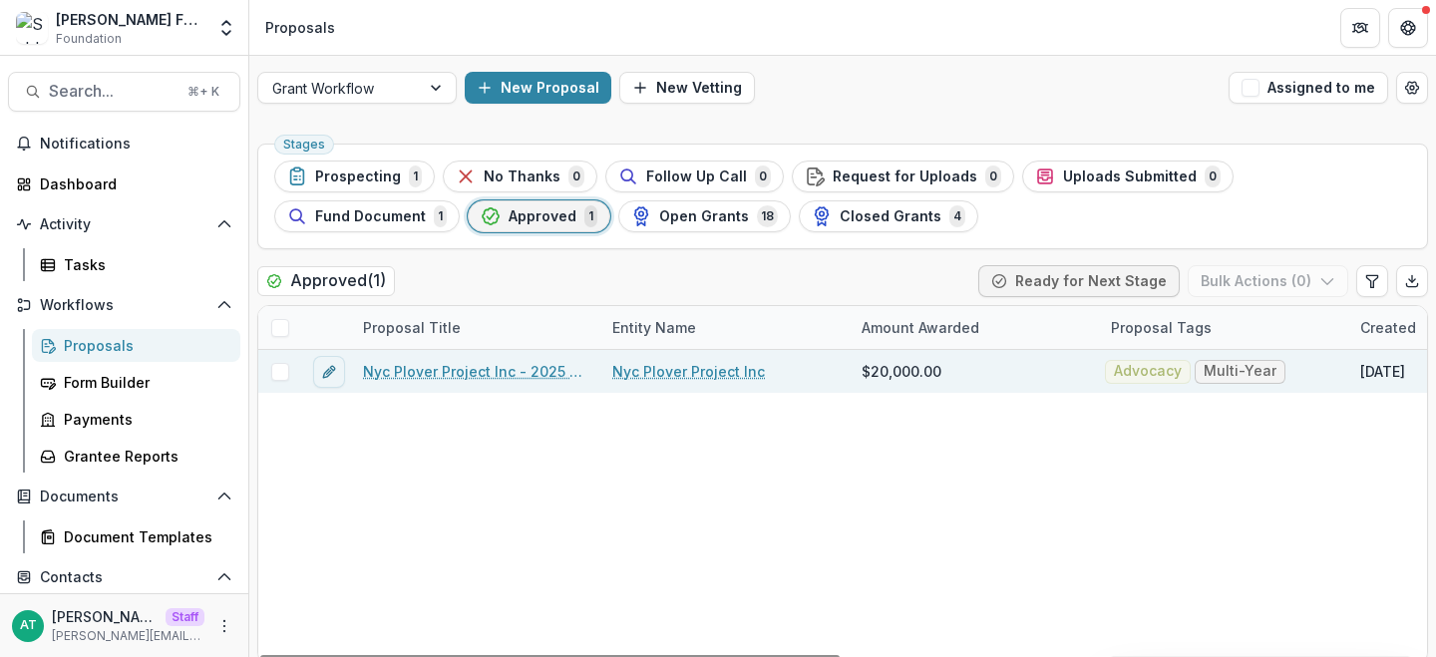
click at [408, 376] on link "Nyc Plover Project Inc - 2025 - Internal Research Form" at bounding box center [475, 371] width 225 height 21
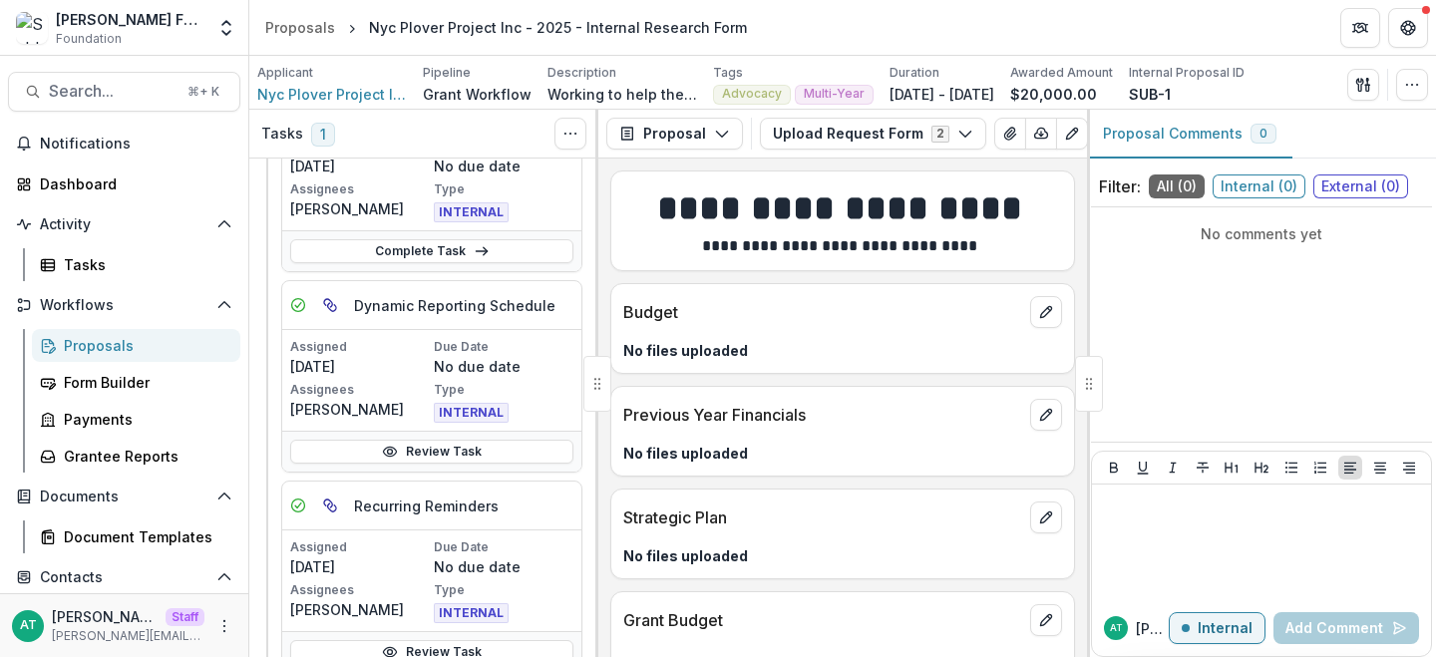
scroll to position [183, 0]
click at [700, 133] on button "Proposal" at bounding box center [674, 134] width 137 height 32
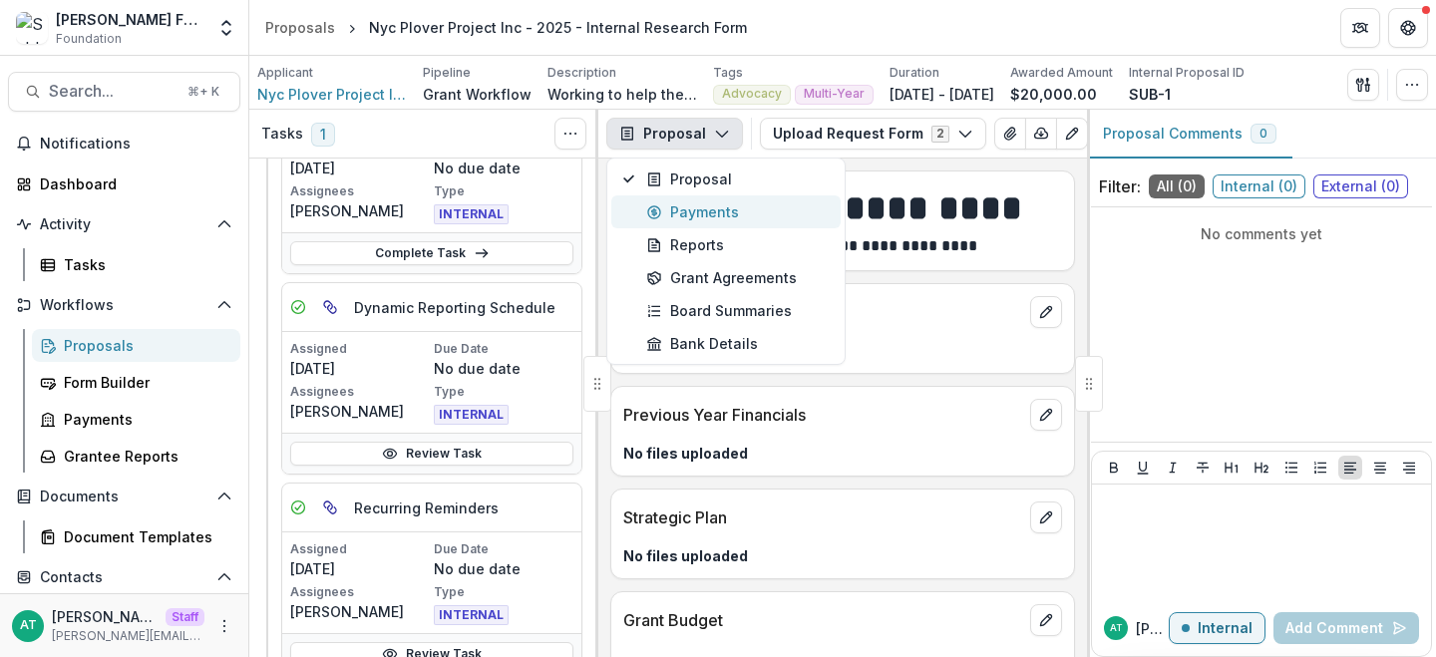
click at [708, 220] on div "Payments" at bounding box center [737, 211] width 183 height 21
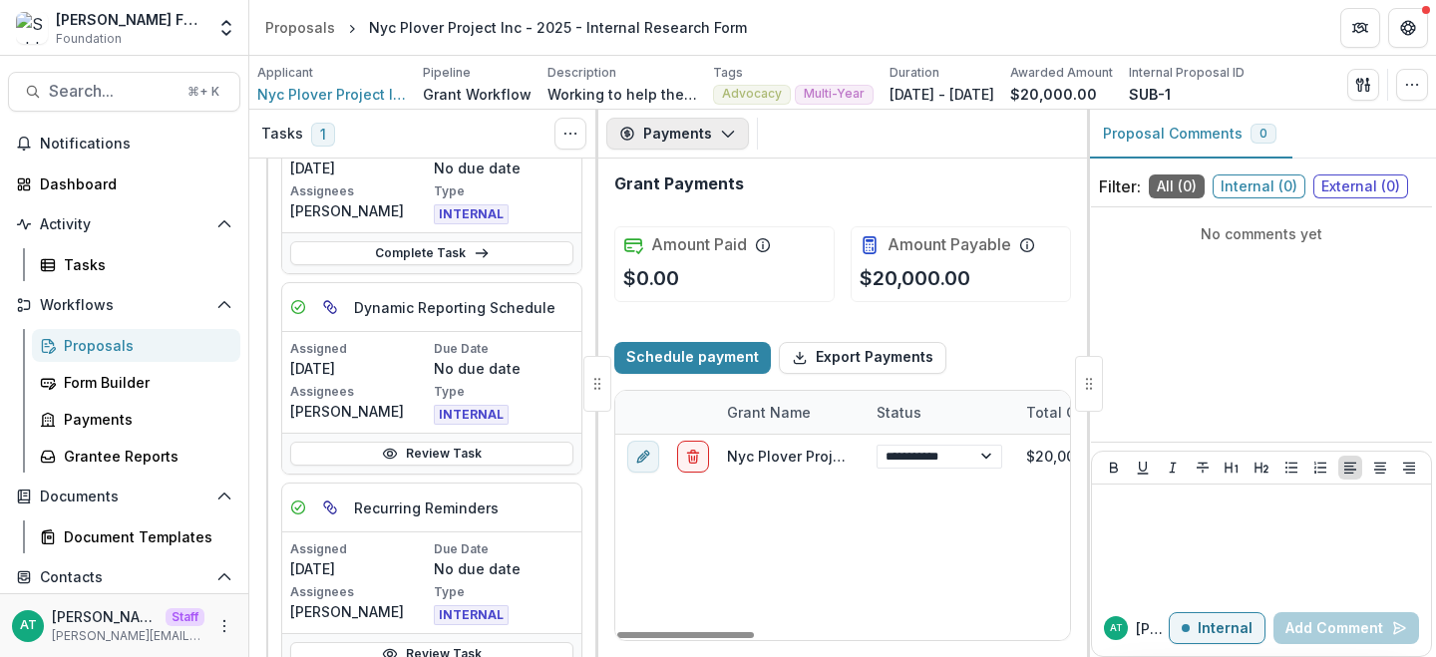
click at [689, 128] on button "Payments" at bounding box center [677, 134] width 143 height 32
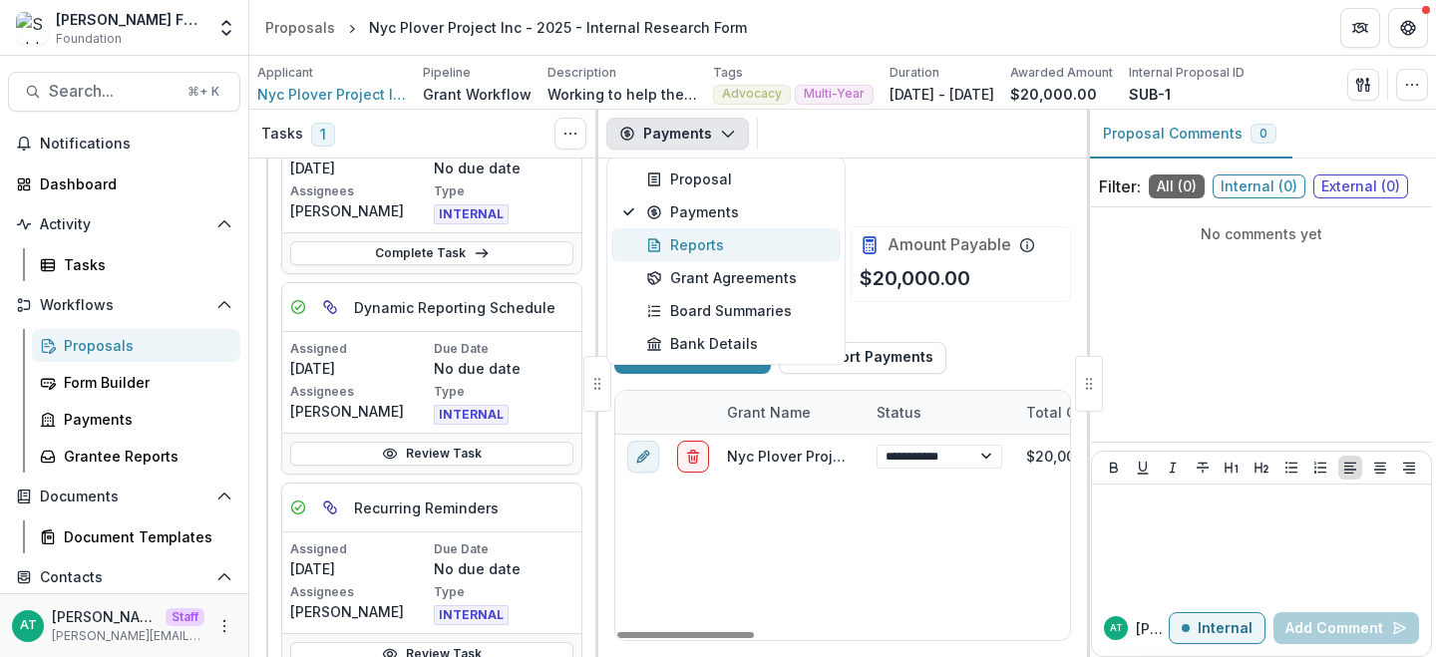
click at [683, 248] on div "Reports" at bounding box center [737, 244] width 183 height 21
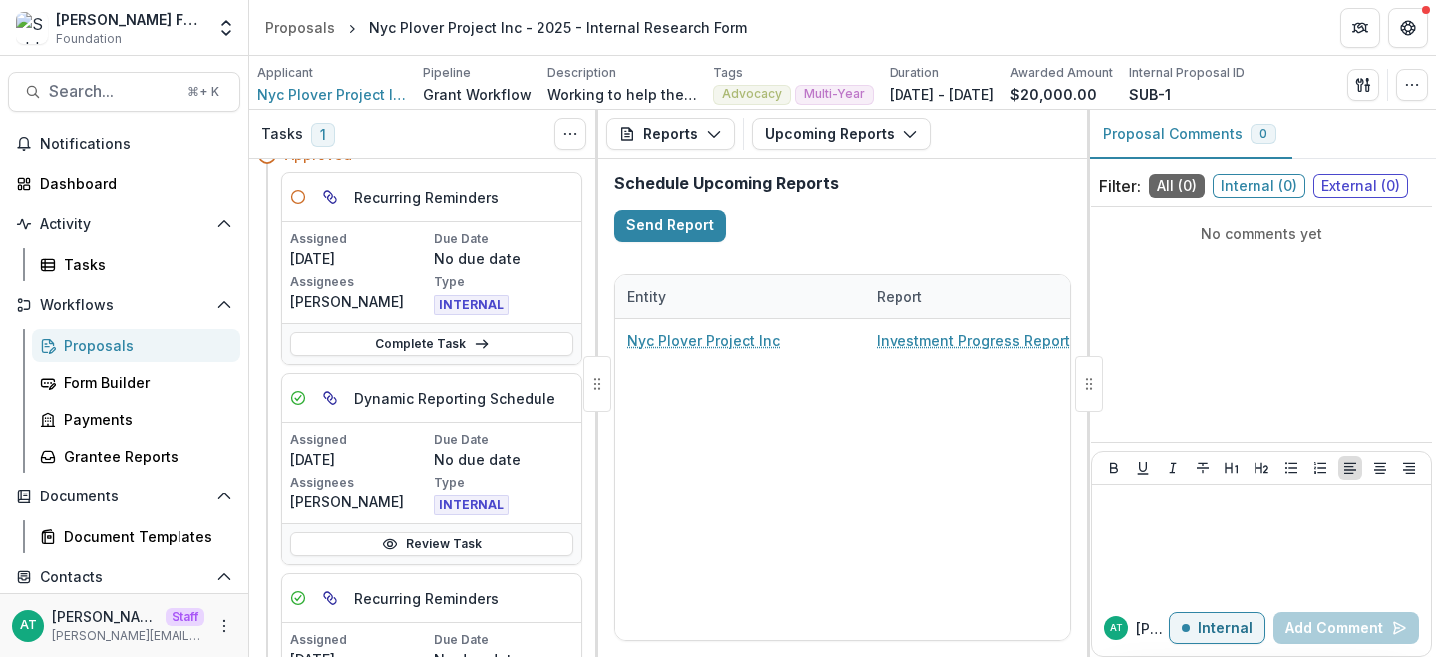
scroll to position [92, 0]
click at [480, 349] on icon at bounding box center [482, 344] width 16 height 16
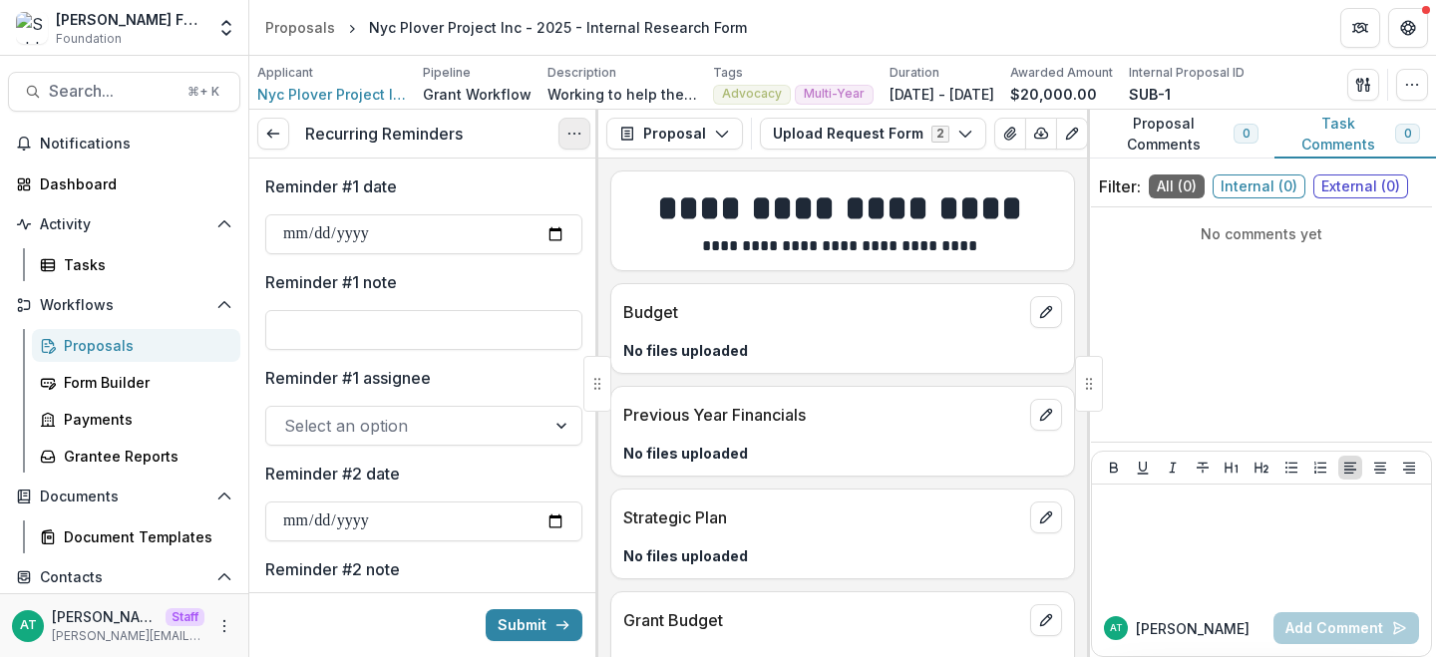
click at [566, 142] on button "Options" at bounding box center [575, 134] width 32 height 32
click at [528, 221] on button "Cancel Task" at bounding box center [478, 220] width 213 height 33
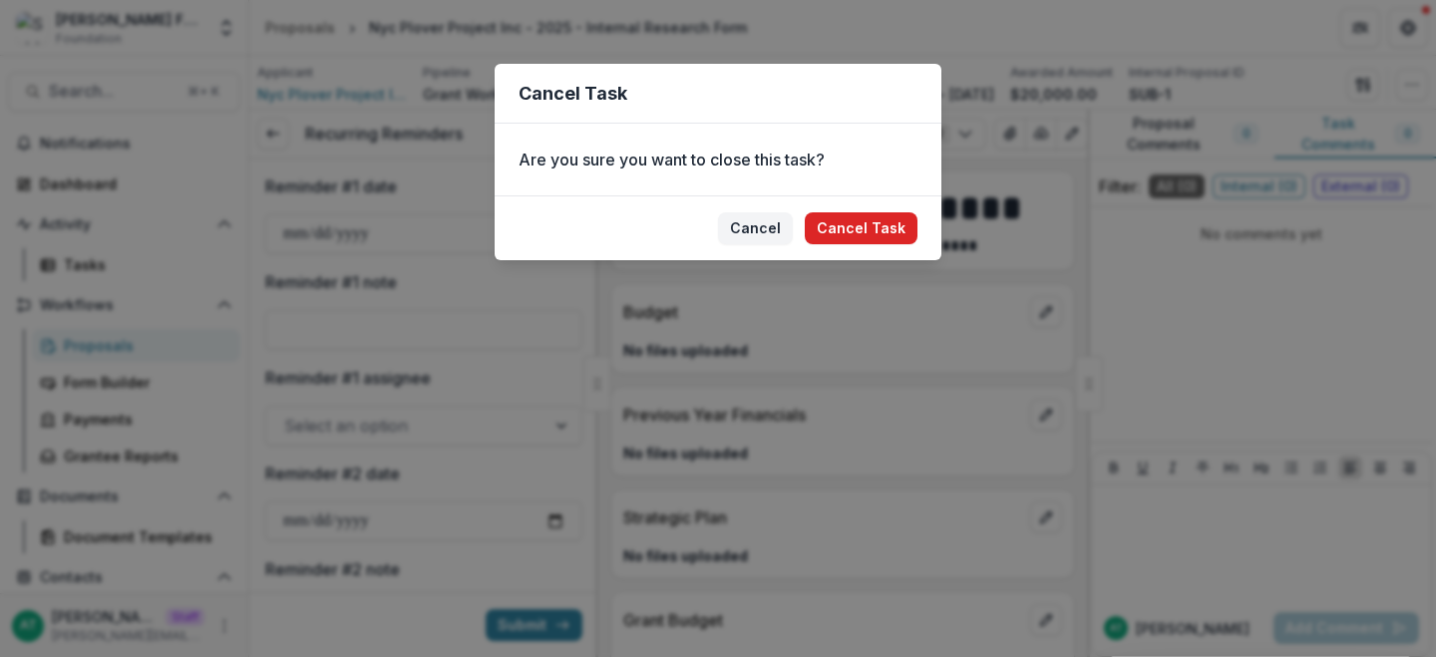
click at [882, 220] on button "Cancel Task" at bounding box center [861, 228] width 113 height 32
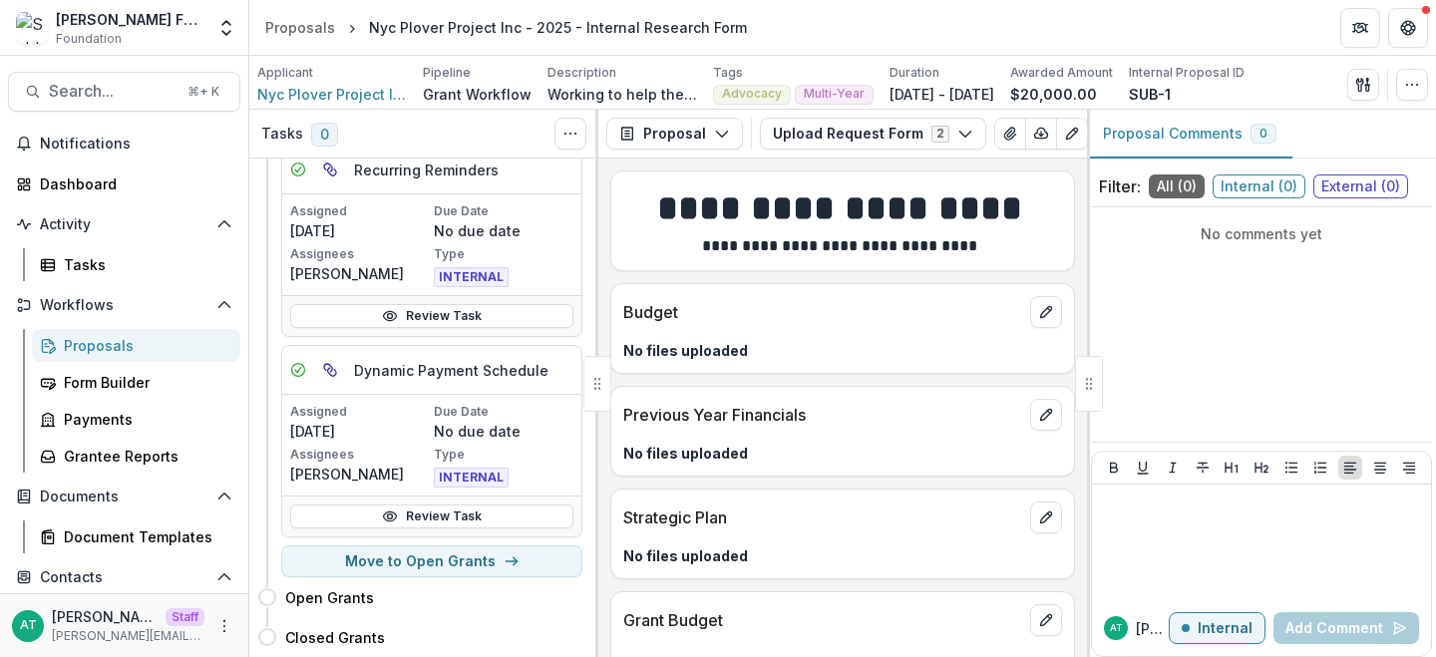
scroll to position [316, 0]
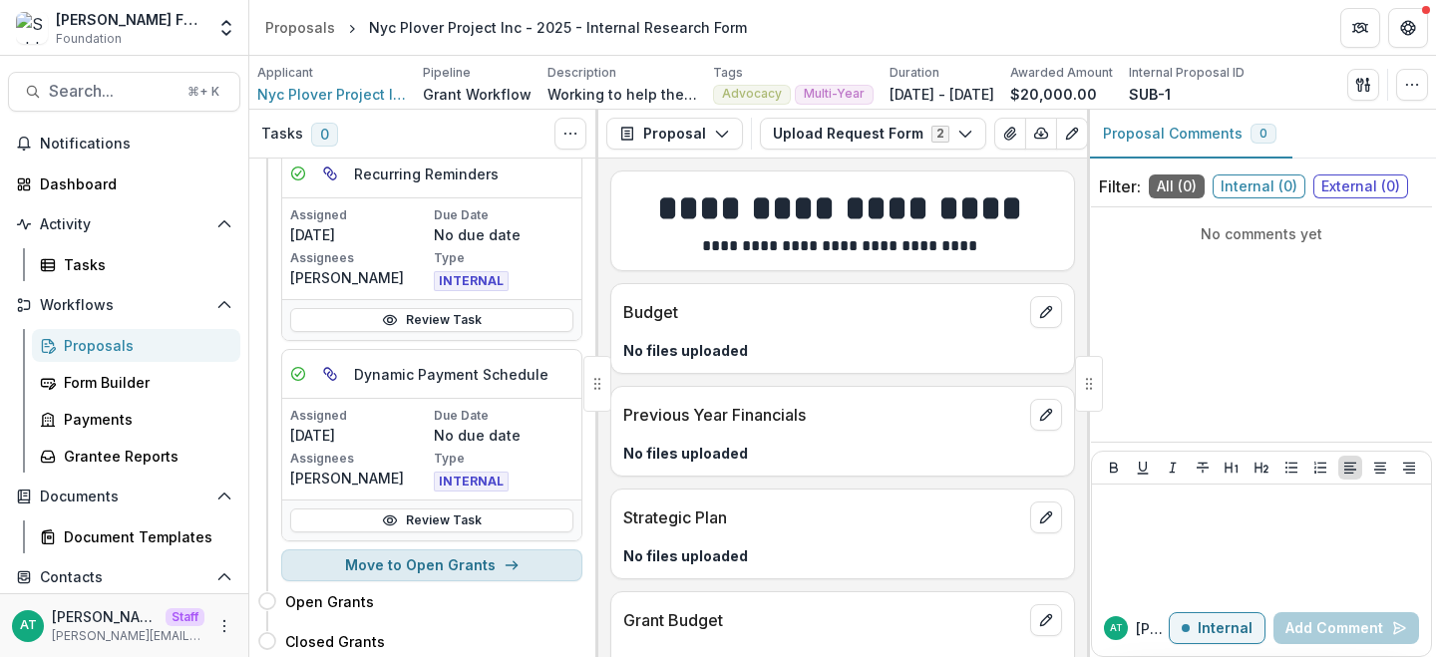
click at [477, 561] on button "Move to Open Grants" at bounding box center [431, 566] width 301 height 32
select select "**********"
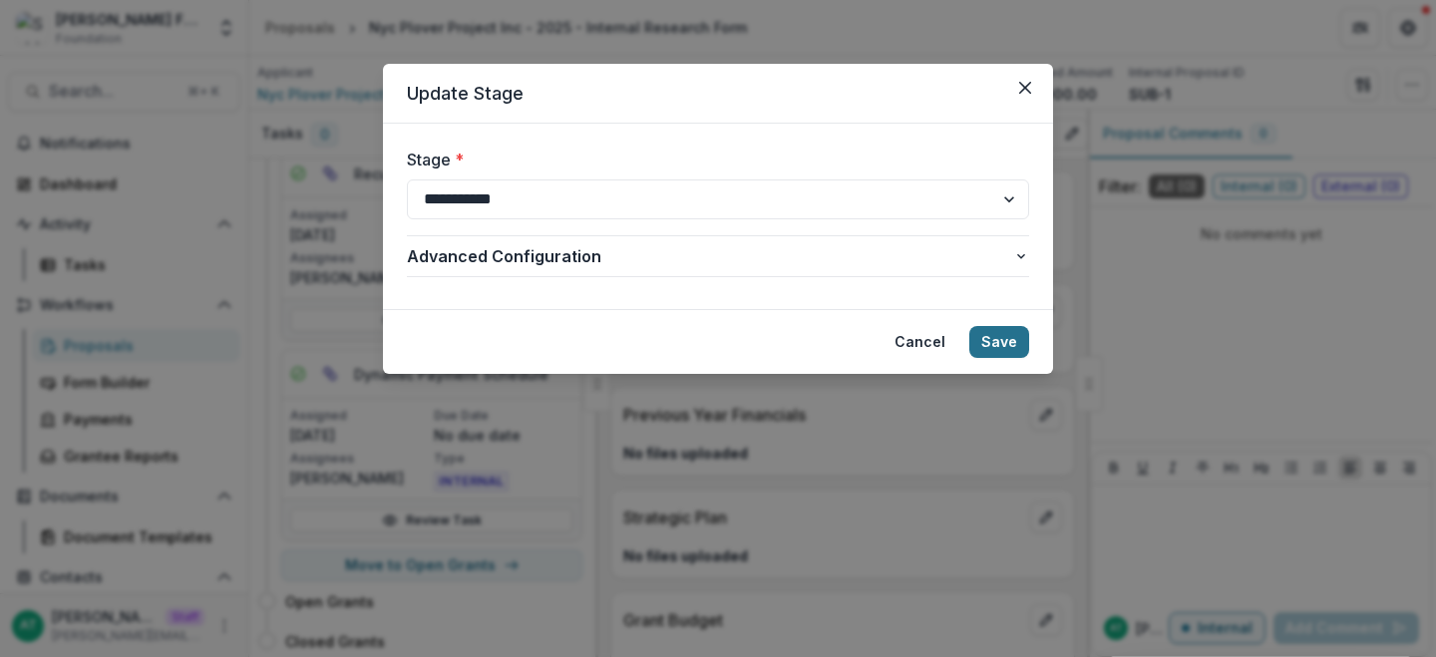
click at [1009, 338] on button "Save" at bounding box center [1000, 342] width 60 height 32
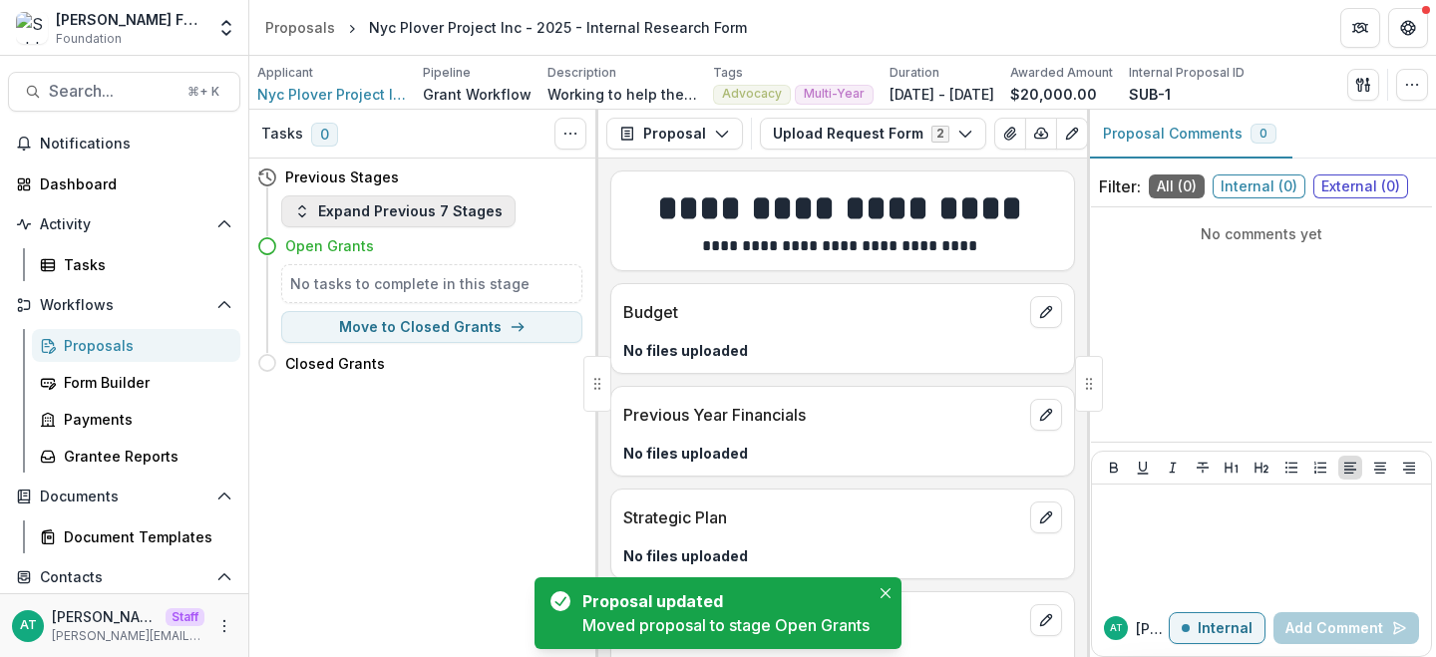
click at [405, 212] on button "Expand Previous 7 Stages" at bounding box center [398, 211] width 234 height 32
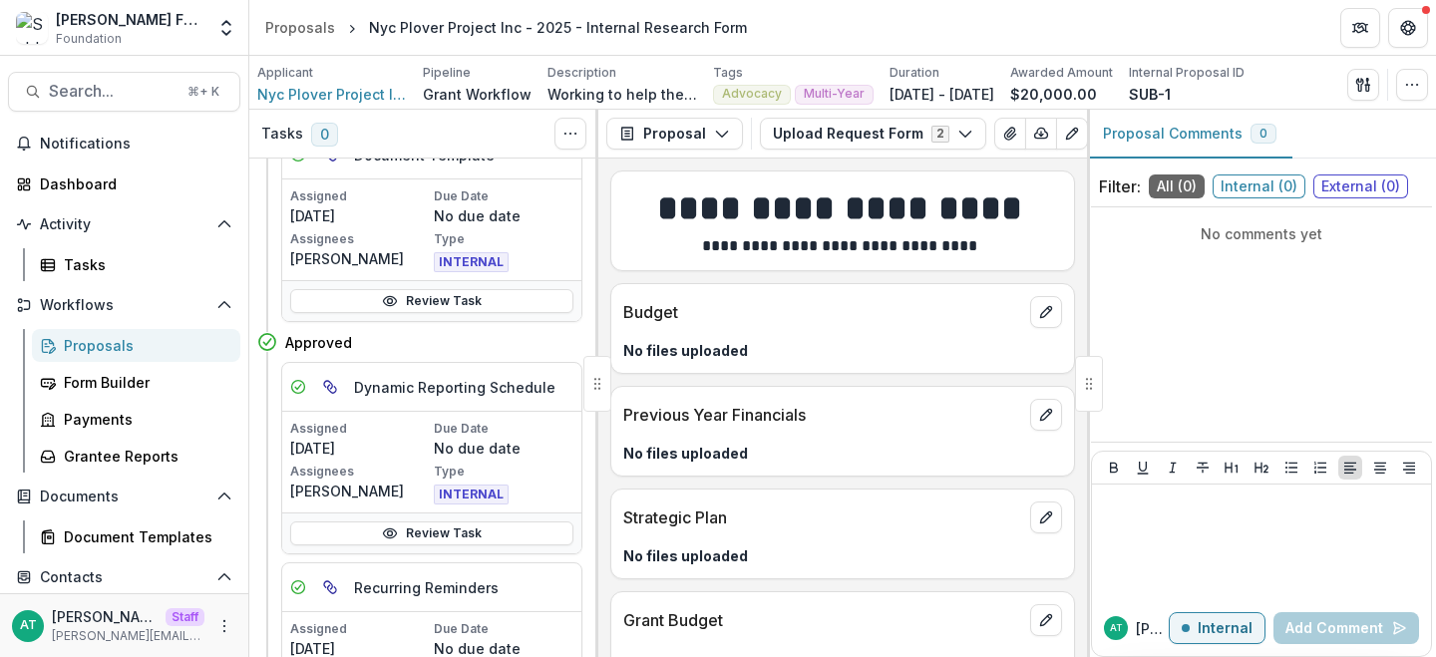
scroll to position [456, 0]
click at [685, 128] on button "Proposal" at bounding box center [674, 134] width 137 height 32
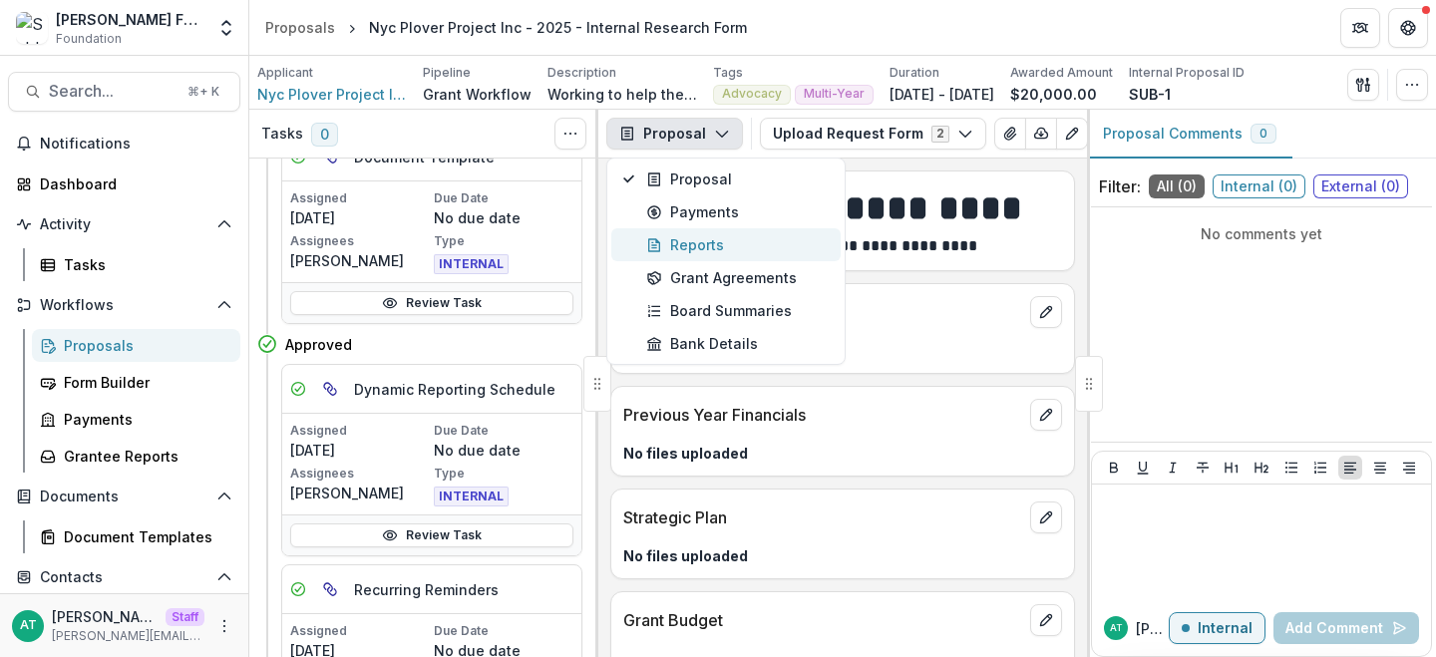
click at [691, 243] on div "Reports" at bounding box center [737, 244] width 183 height 21
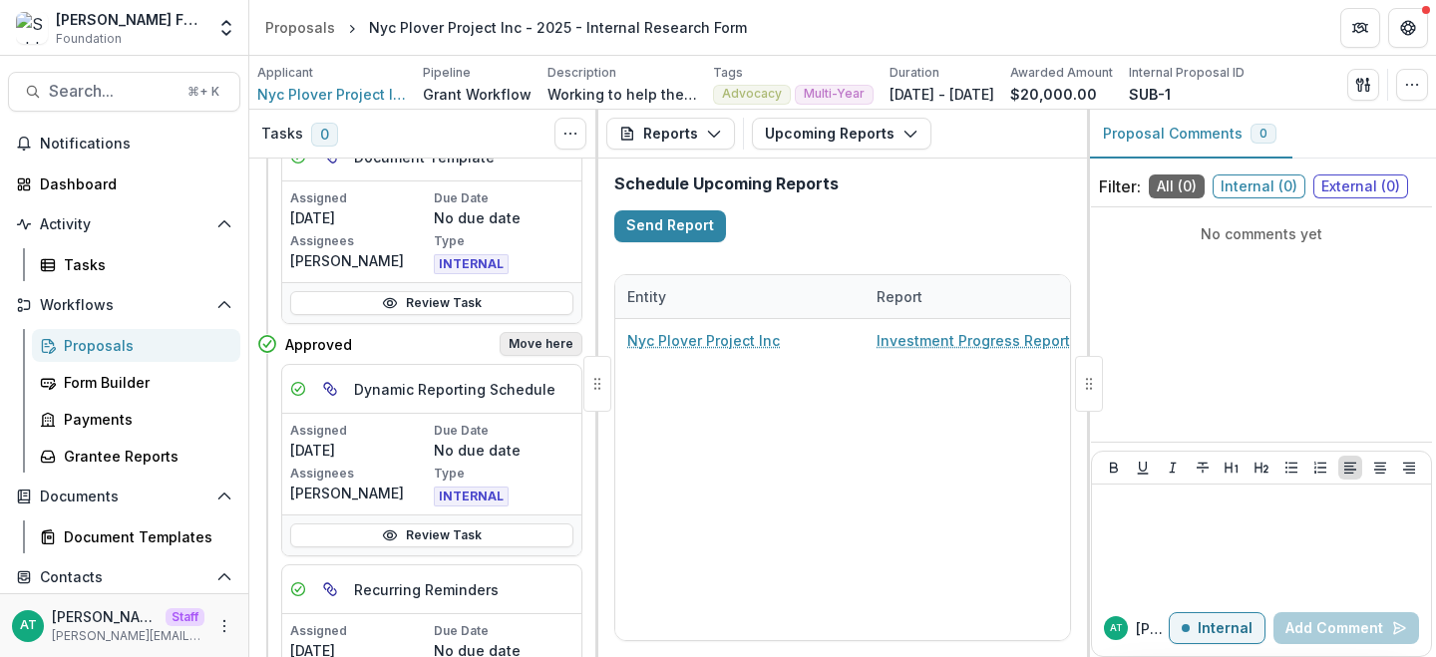
click at [531, 347] on button "Move here" at bounding box center [541, 344] width 83 height 24
select select "********"
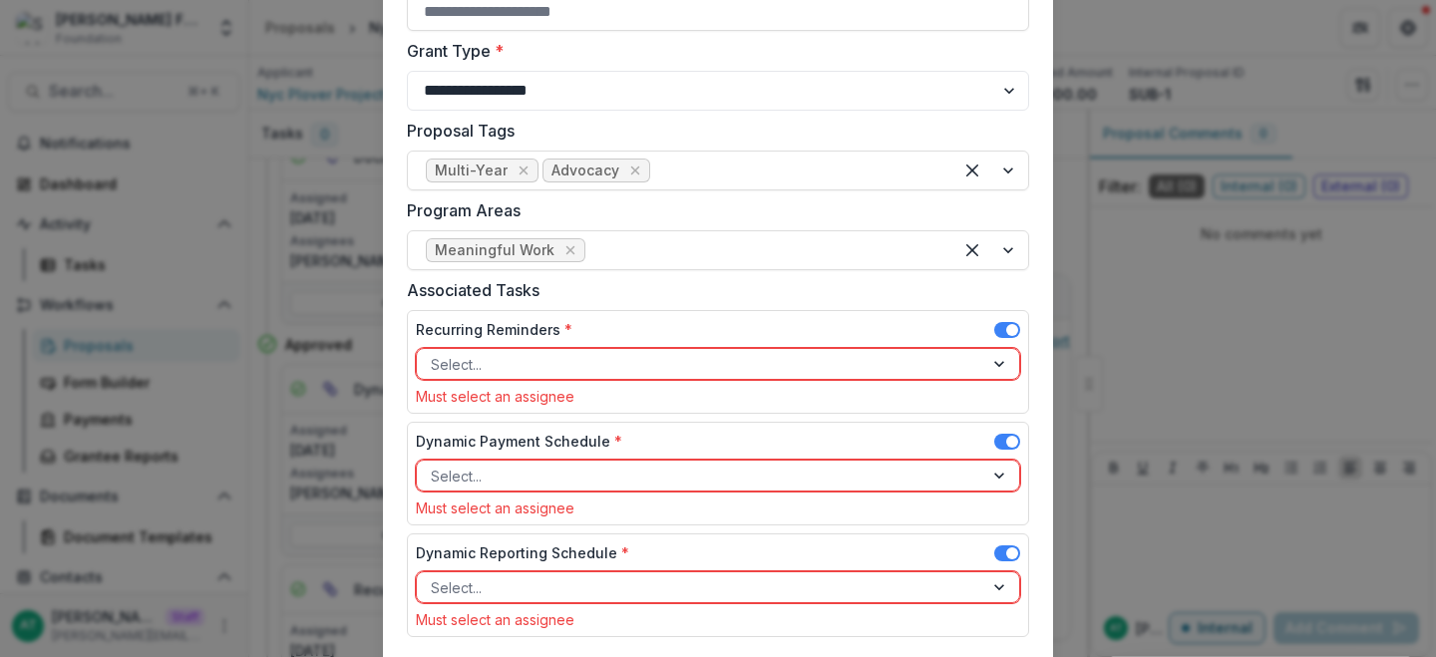
scroll to position [734, 0]
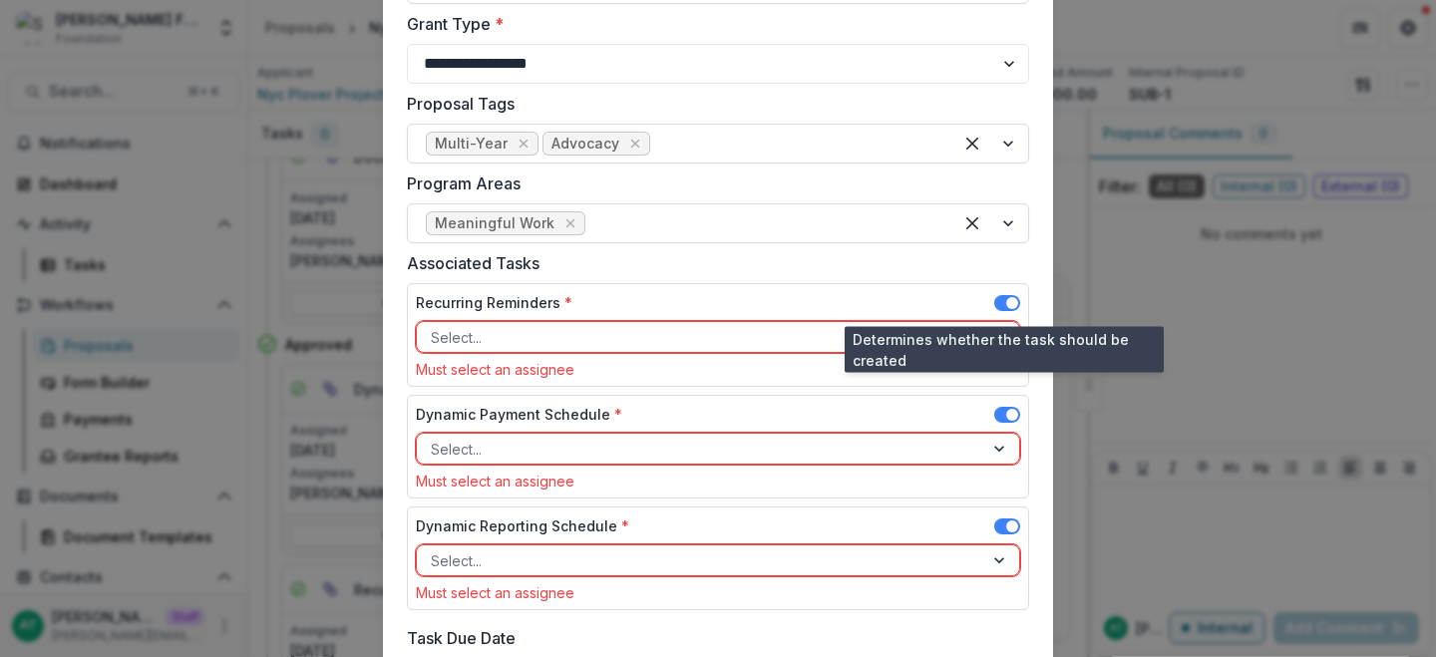
click at [999, 304] on span at bounding box center [1007, 303] width 26 height 16
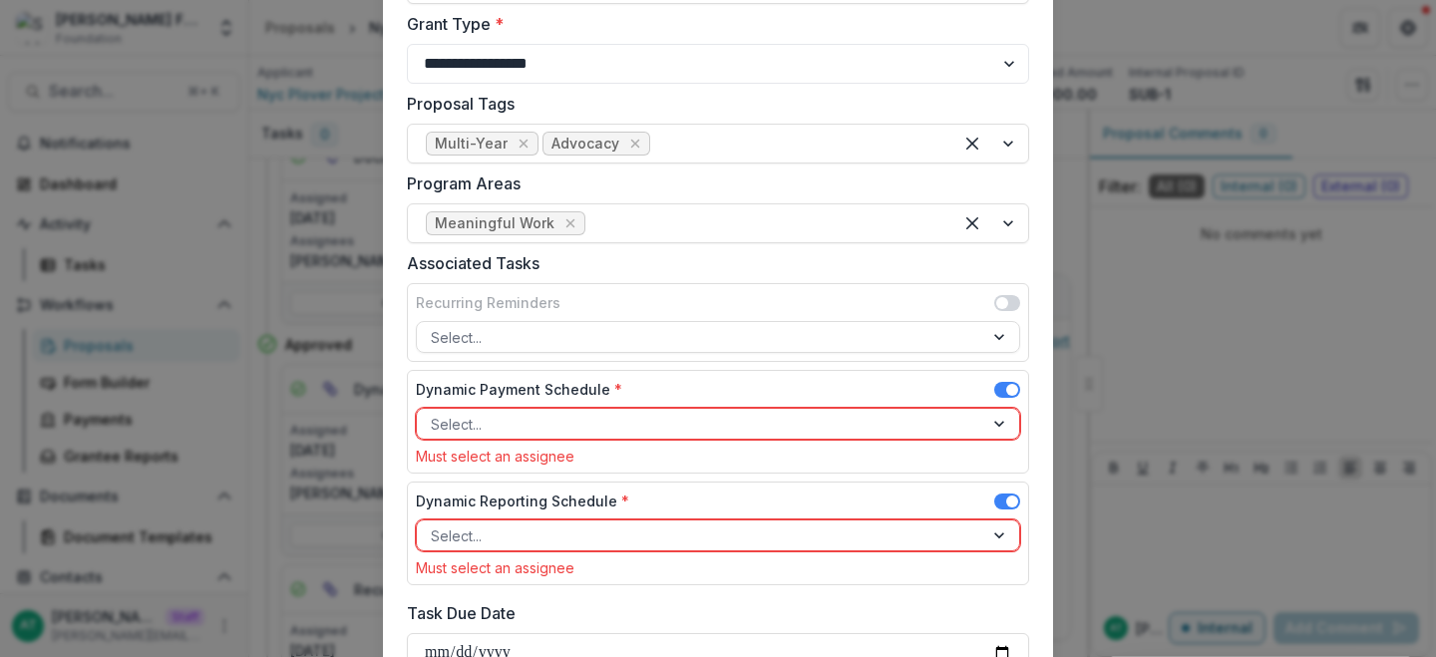
click at [1003, 377] on div "Dynamic Payment Schedule * Select... Must select an assignee" at bounding box center [718, 422] width 622 height 104
click at [1003, 384] on span at bounding box center [1007, 390] width 26 height 16
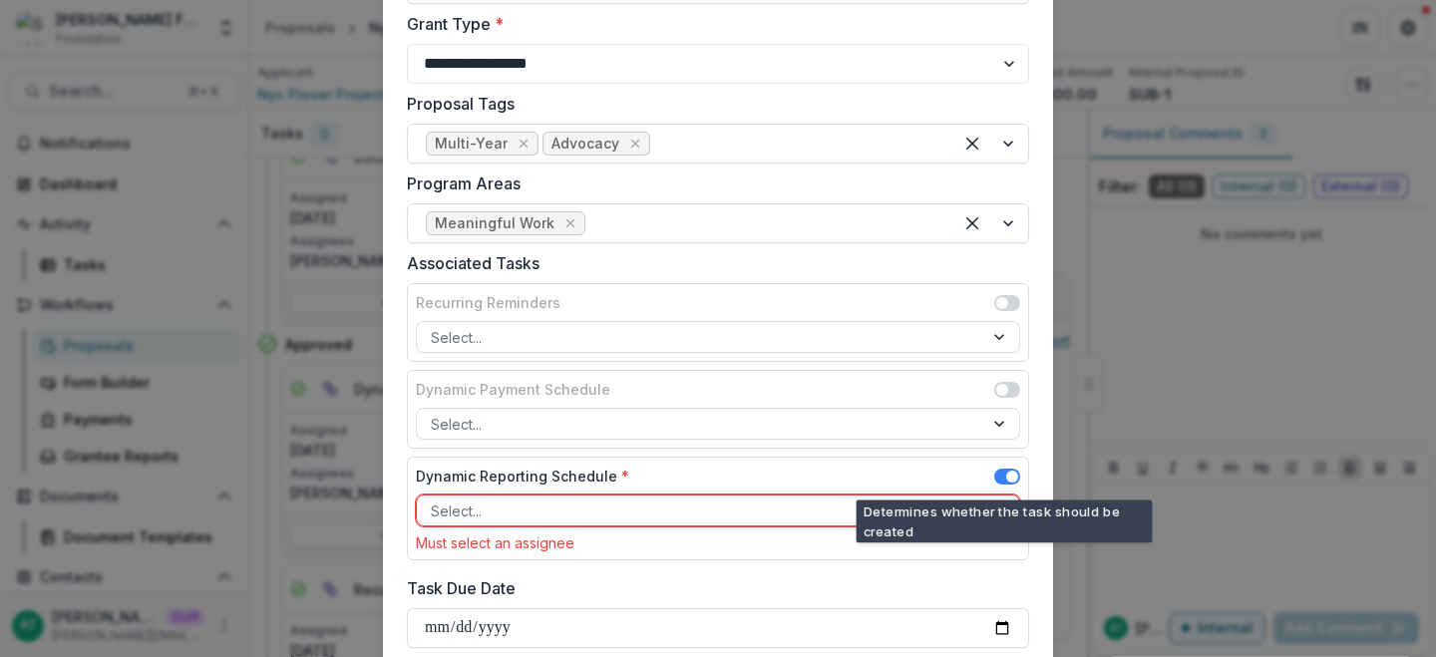
click at [999, 475] on span at bounding box center [1007, 477] width 26 height 16
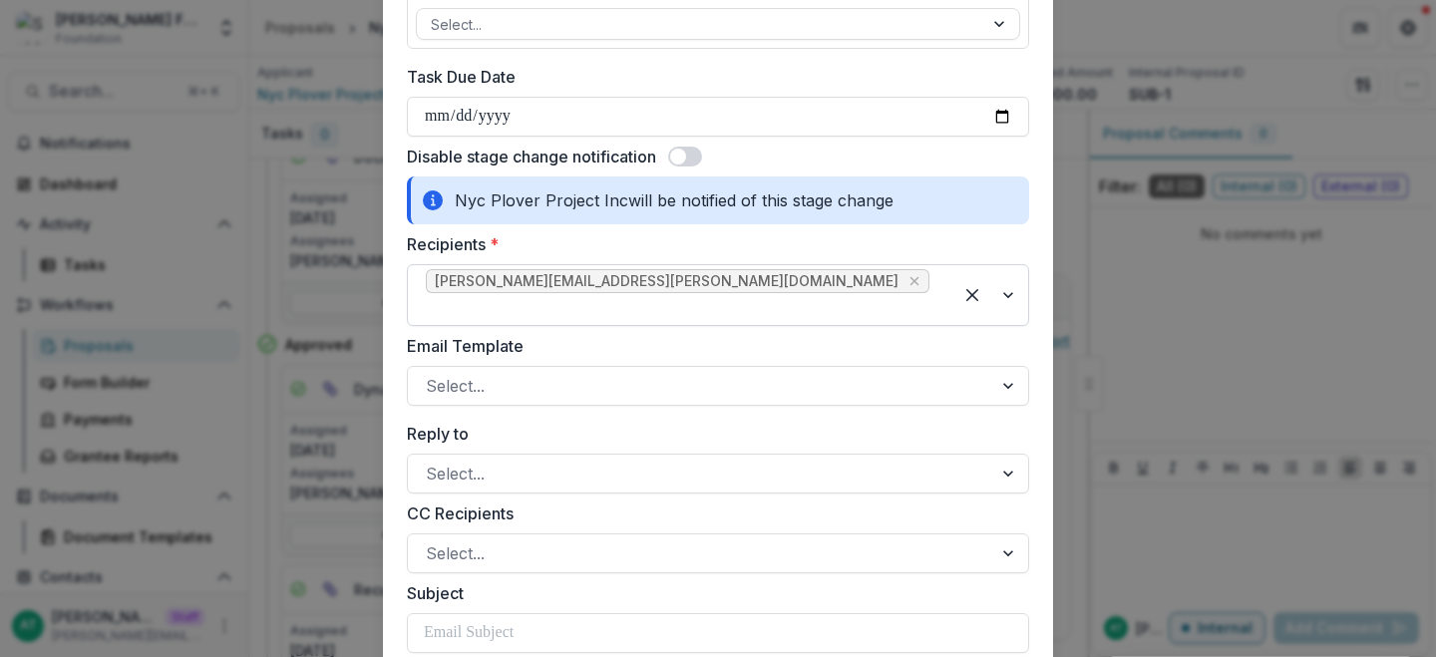
scroll to position [1318, 0]
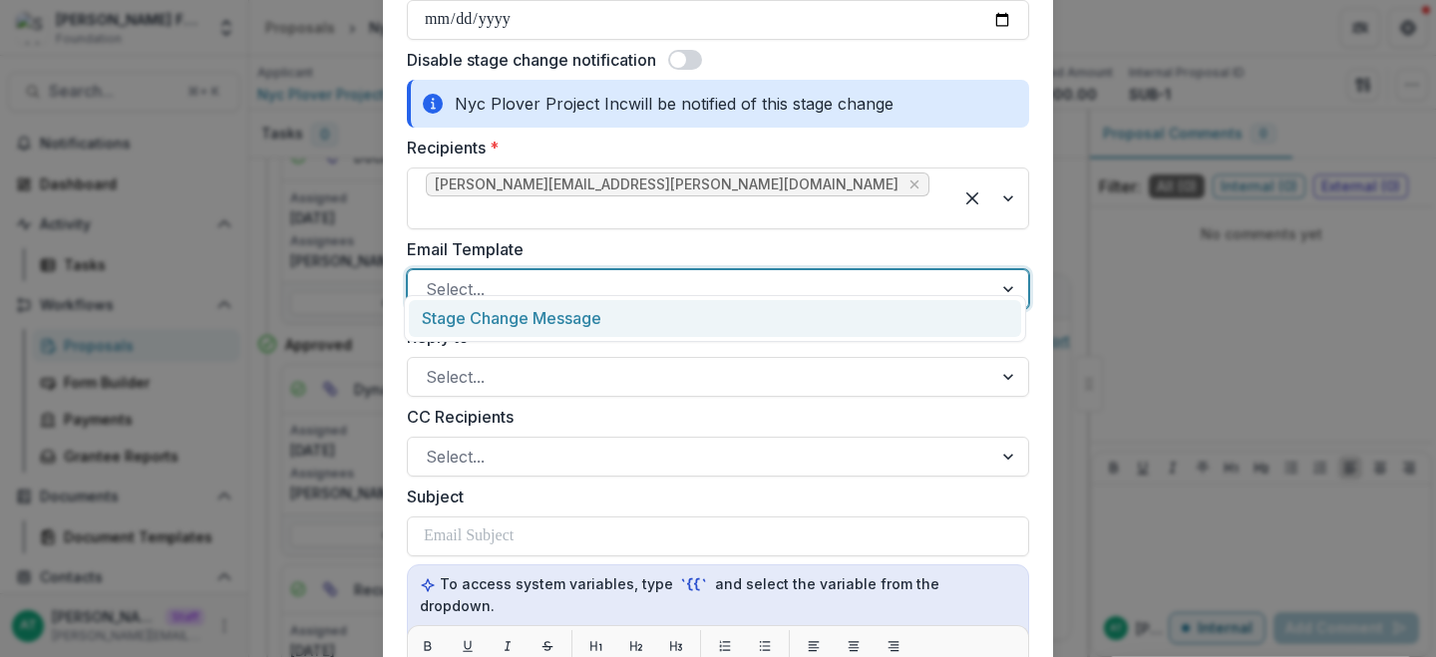
click at [625, 275] on div at bounding box center [700, 289] width 549 height 28
click at [568, 325] on div "Stage Change Message" at bounding box center [715, 318] width 612 height 37
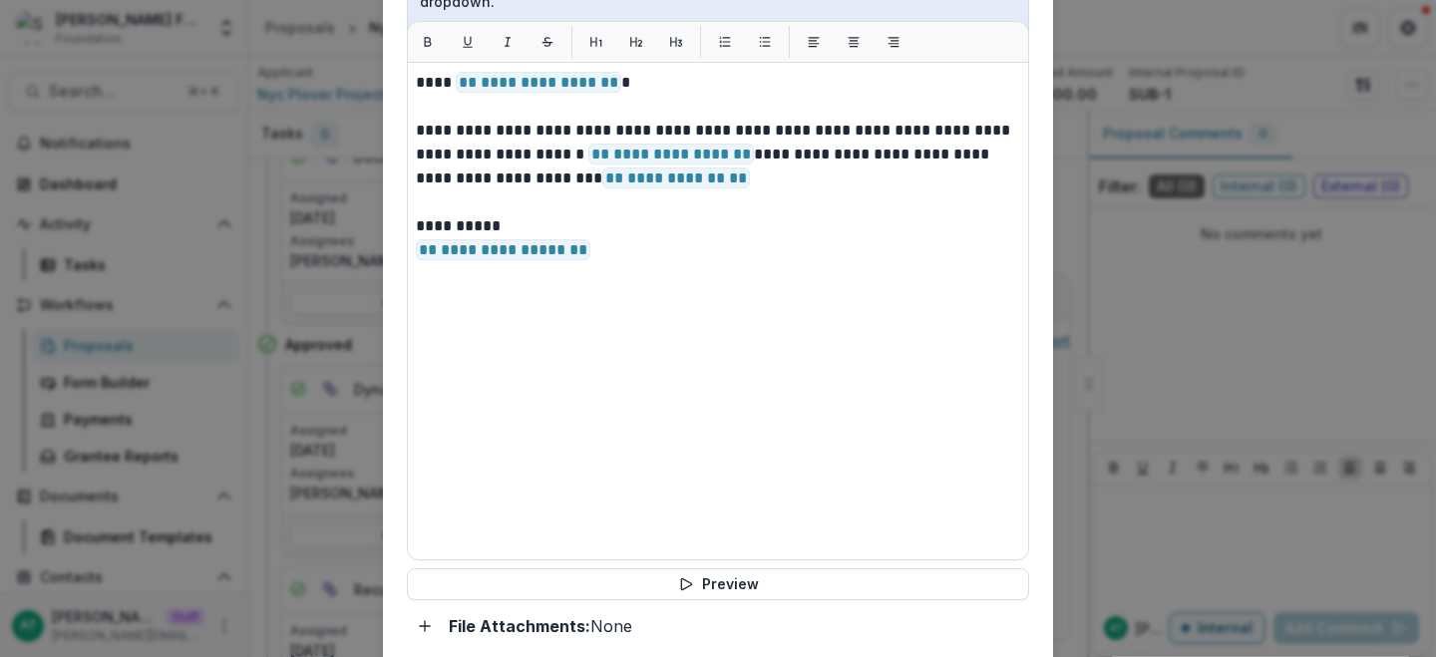
scroll to position [1949, 0]
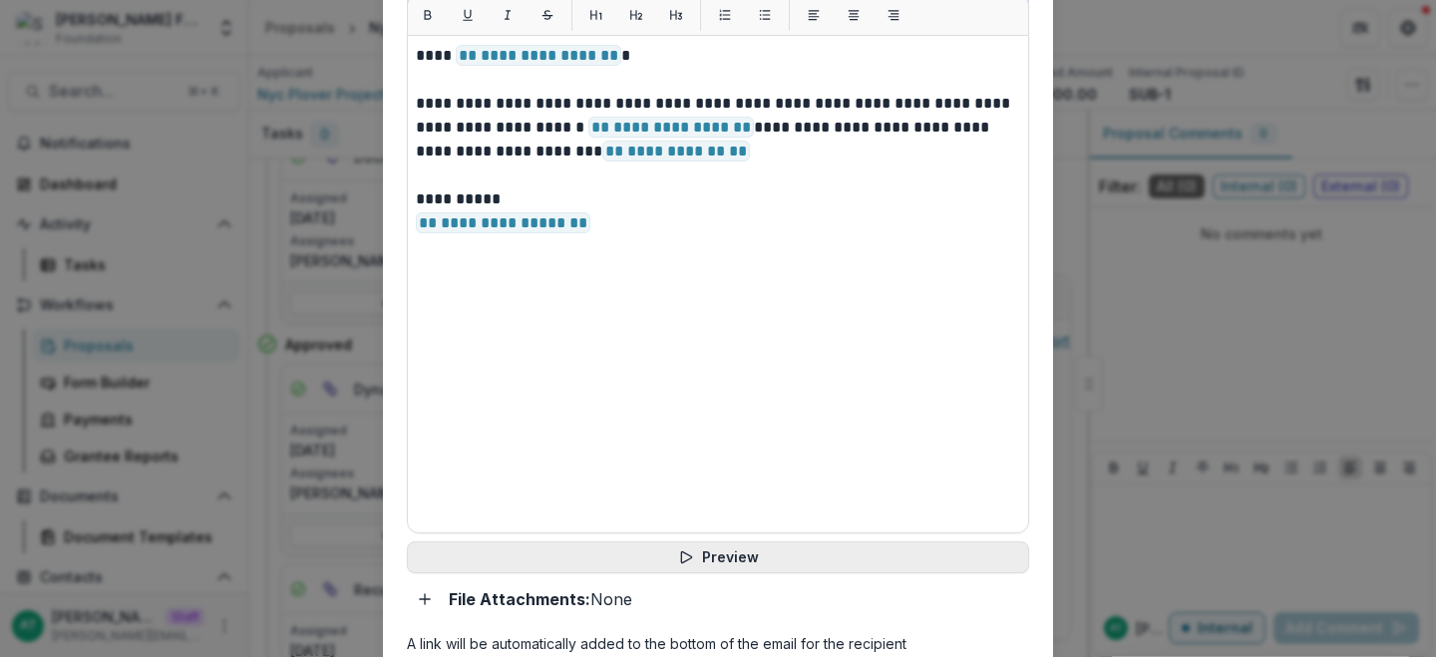
click at [728, 542] on button "Preview" at bounding box center [718, 558] width 622 height 32
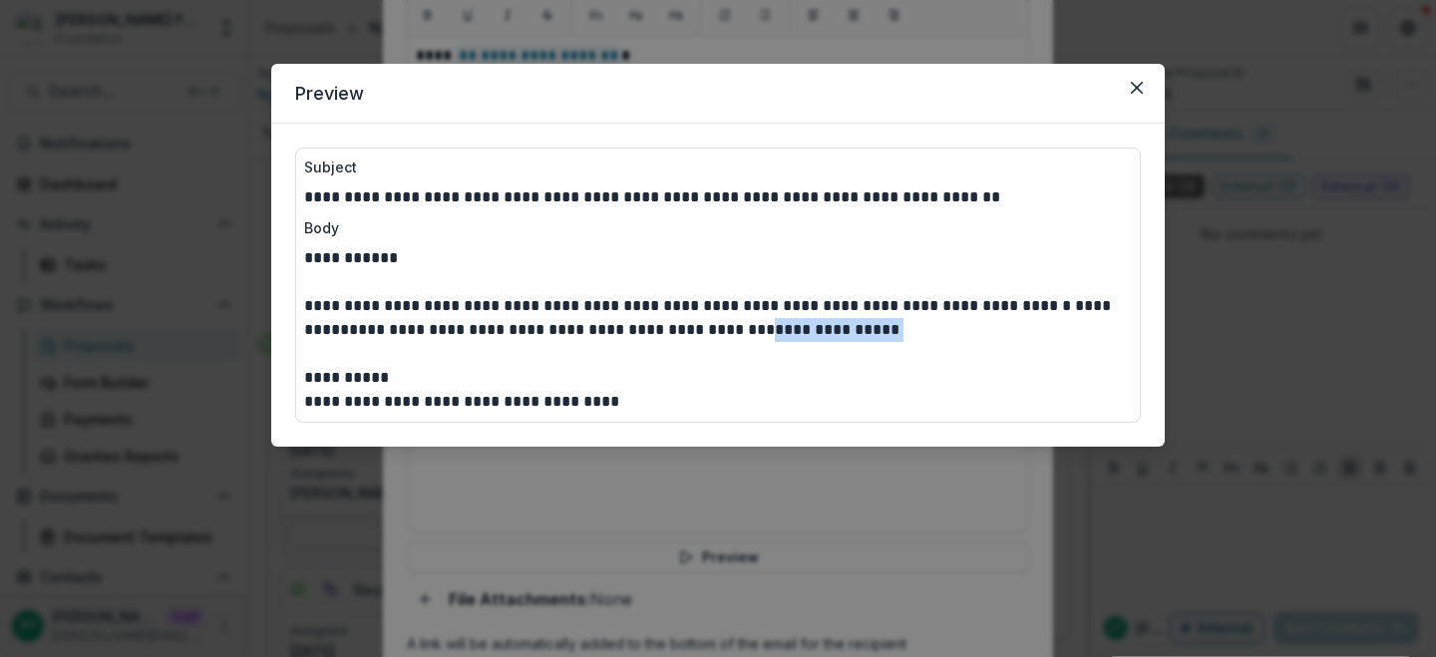
drag, startPoint x: 839, startPoint y: 329, endPoint x: 699, endPoint y: 325, distance: 139.7
click at [699, 325] on p "**********" at bounding box center [718, 318] width 828 height 48
click at [706, 492] on div "**********" at bounding box center [718, 328] width 1436 height 657
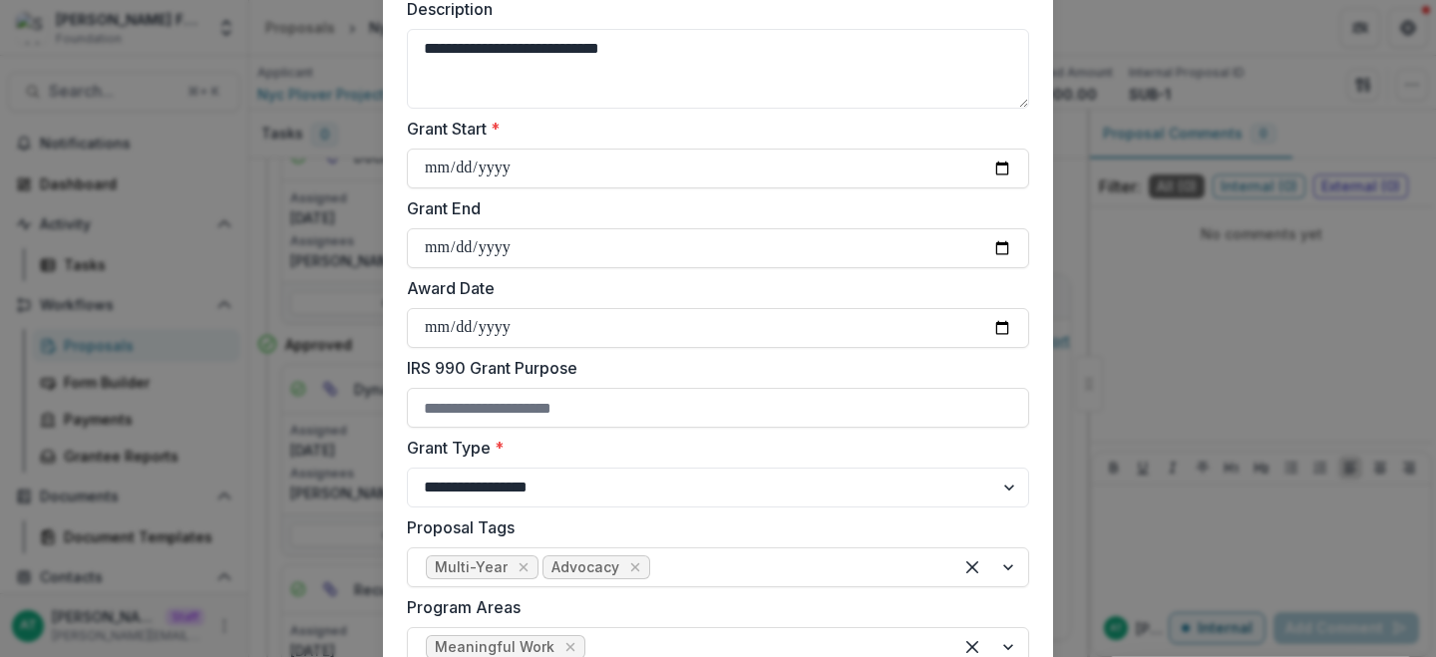
scroll to position [0, 0]
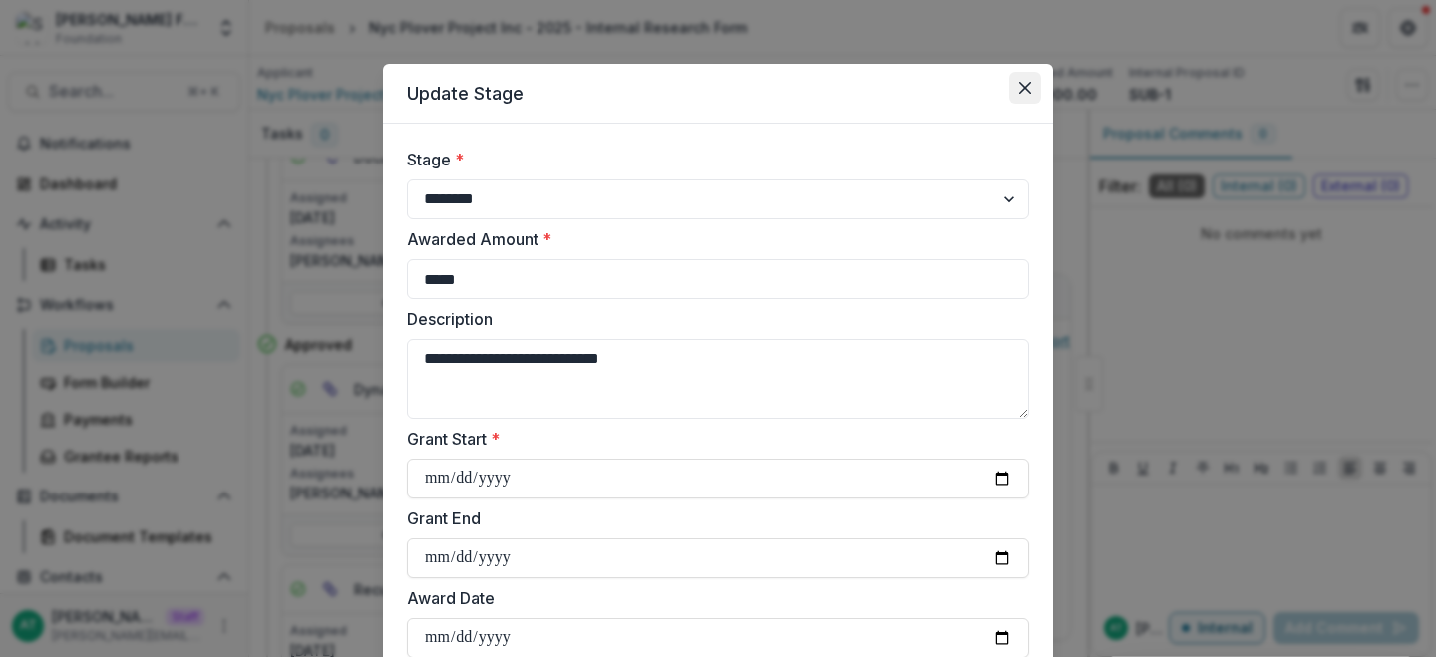
click at [1017, 80] on button "Close" at bounding box center [1025, 88] width 32 height 32
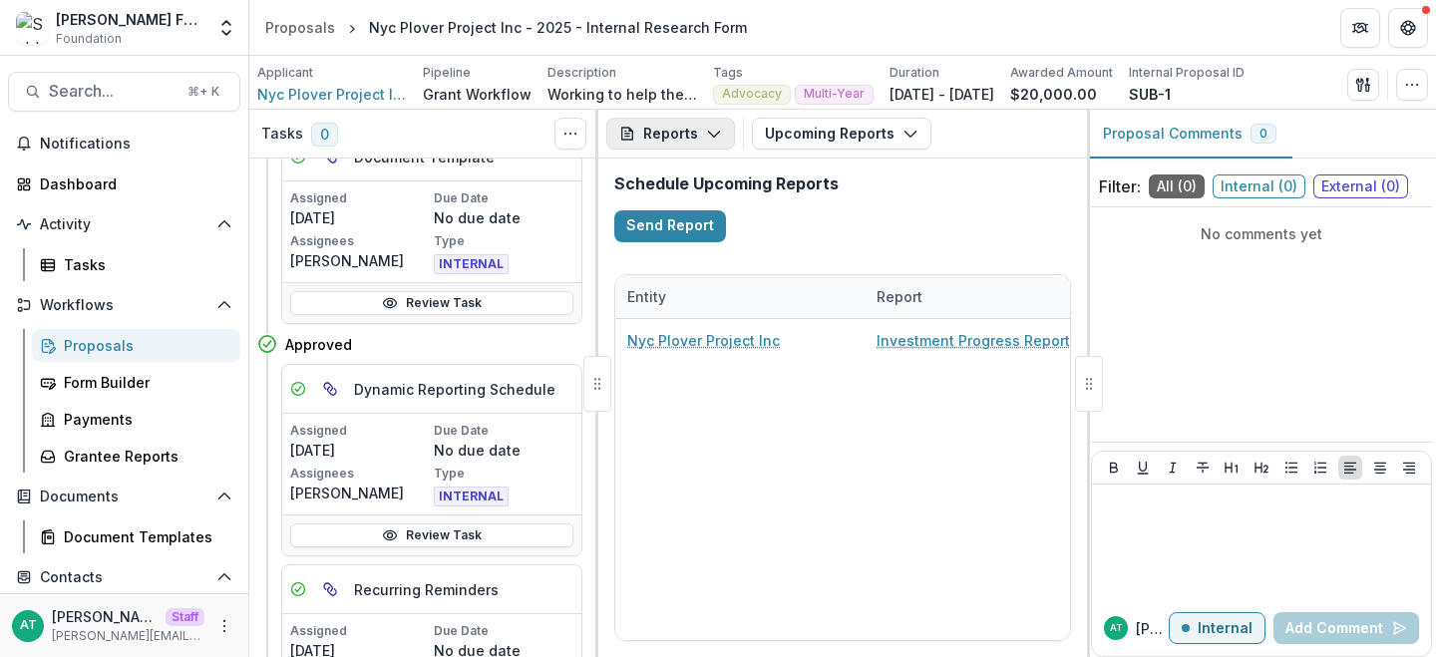
click at [636, 132] on button "Reports" at bounding box center [670, 134] width 129 height 32
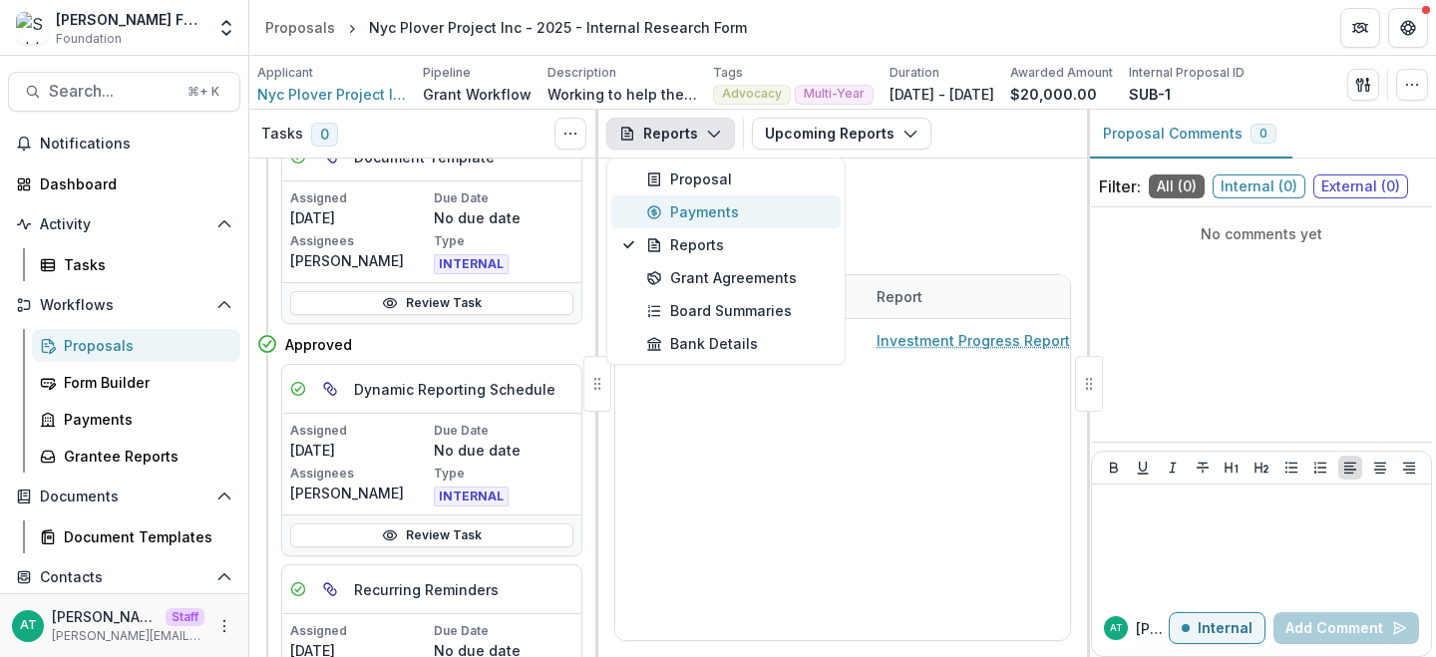
click at [681, 198] on button "Payments" at bounding box center [725, 211] width 229 height 33
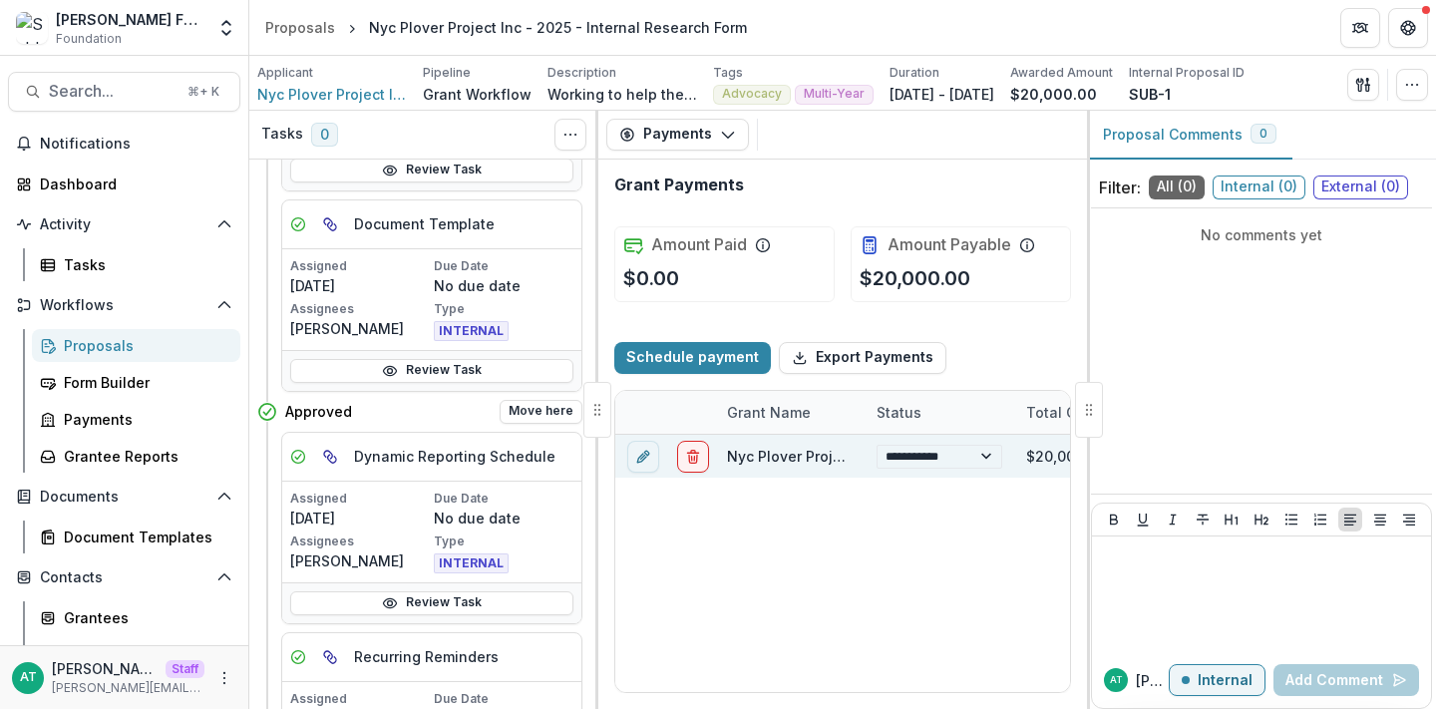
scroll to position [352, 0]
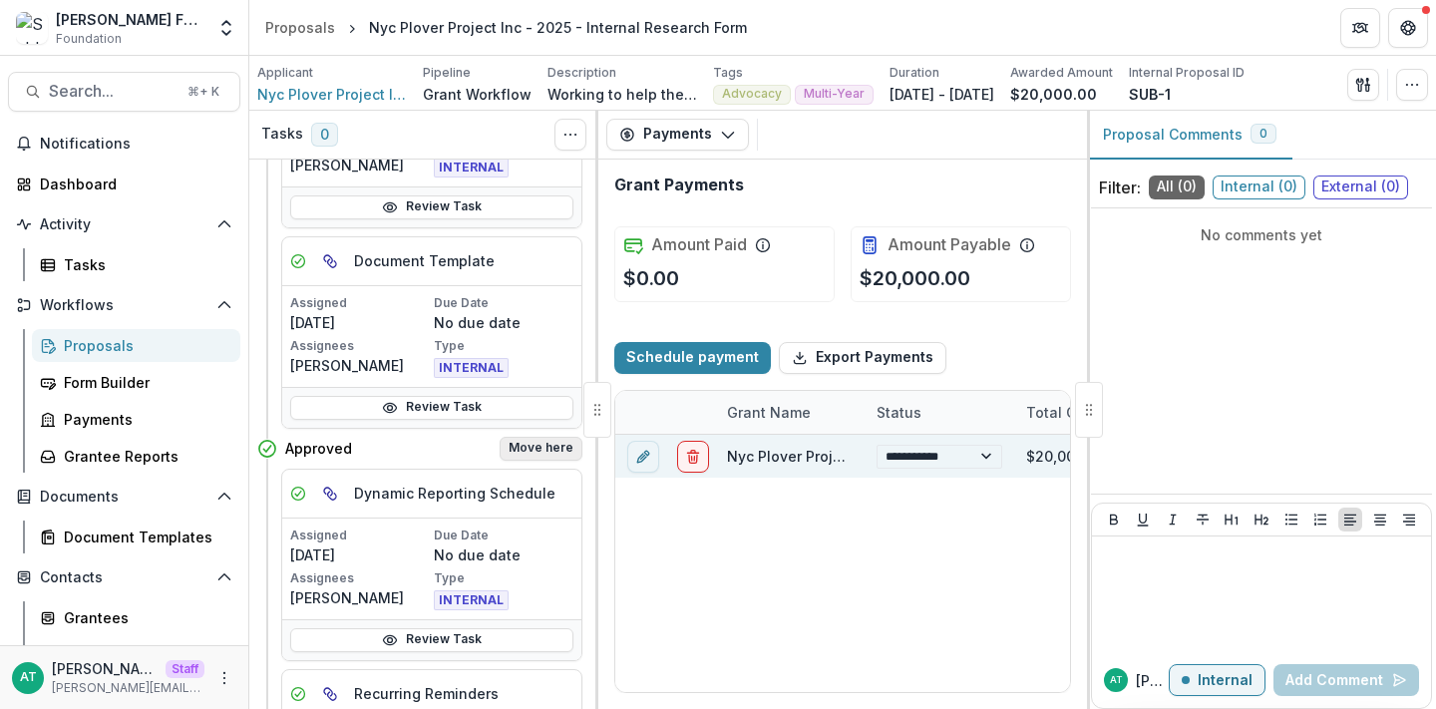
click at [551, 443] on button "Move here" at bounding box center [541, 449] width 83 height 24
select select "********"
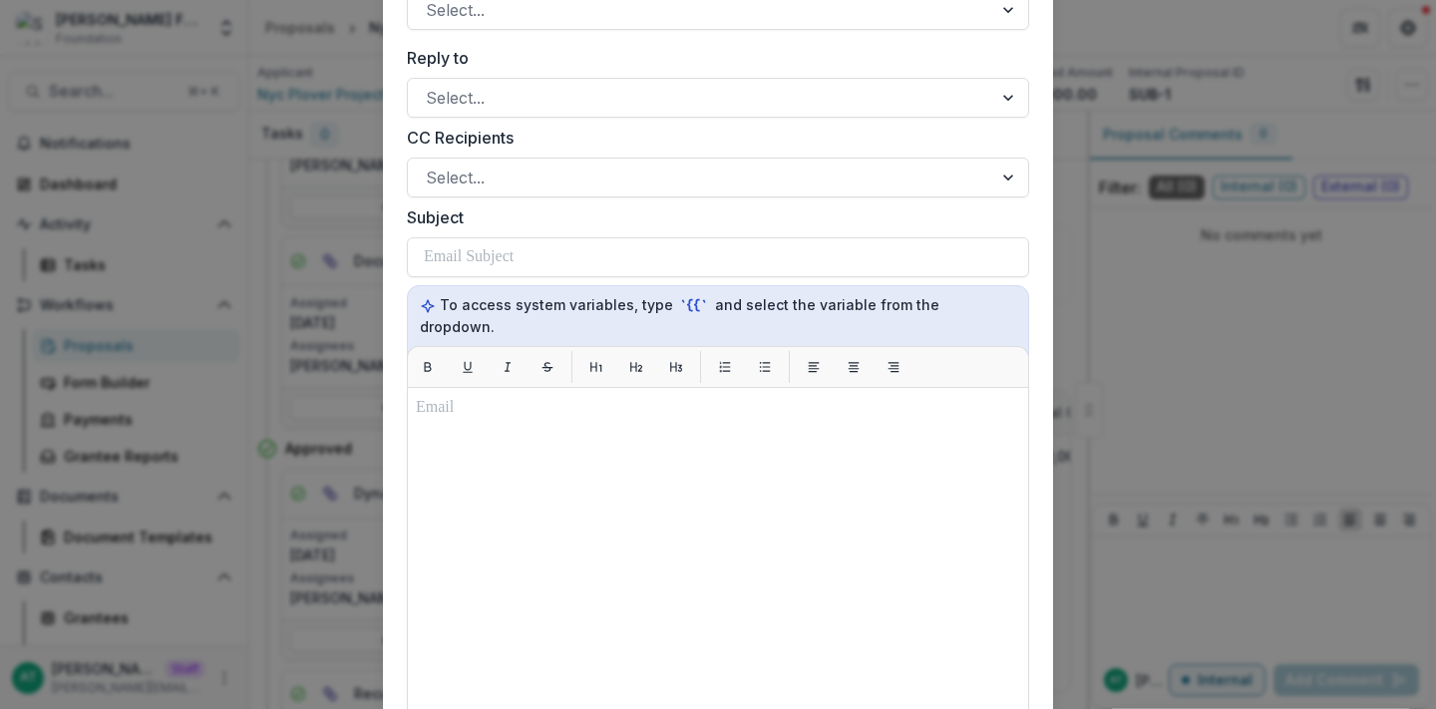
scroll to position [1448, 0]
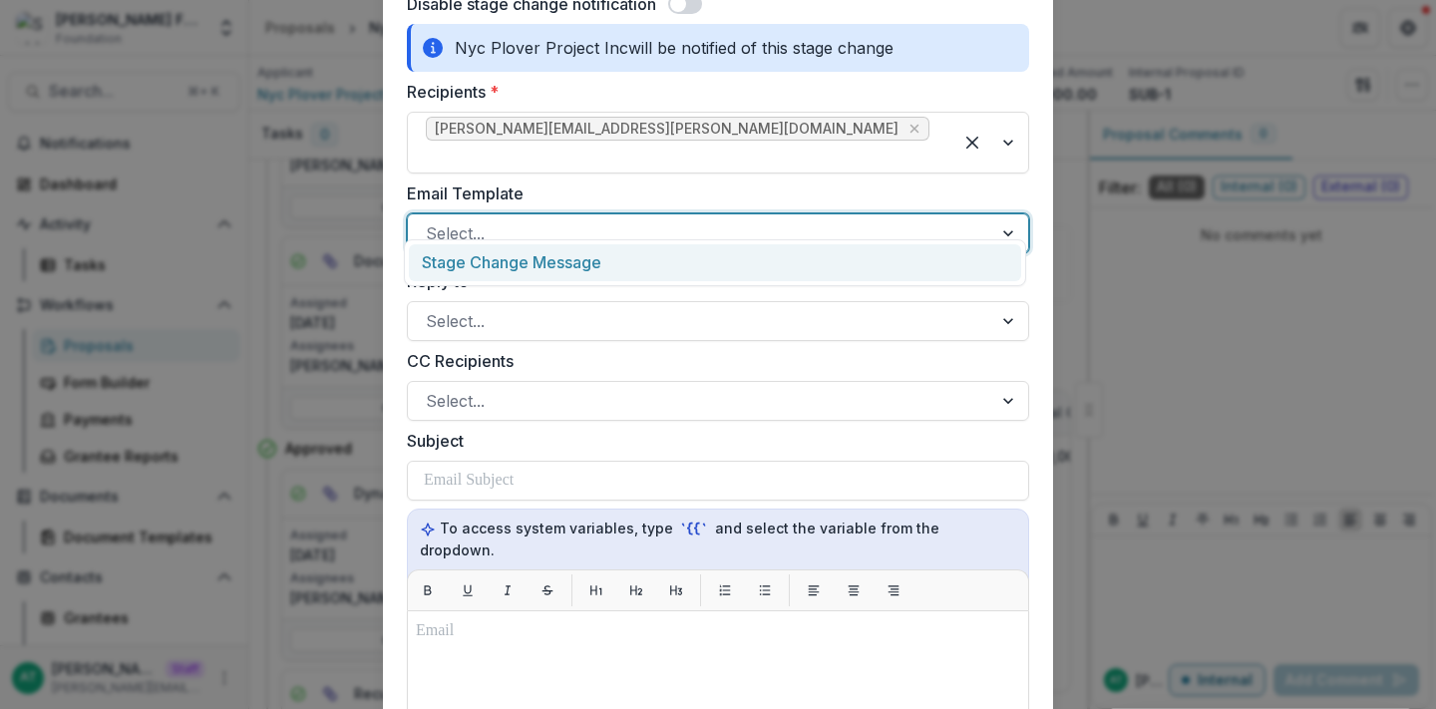
click at [531, 219] on div at bounding box center [700, 233] width 549 height 28
click at [536, 258] on div "Stage Change Message" at bounding box center [715, 262] width 612 height 37
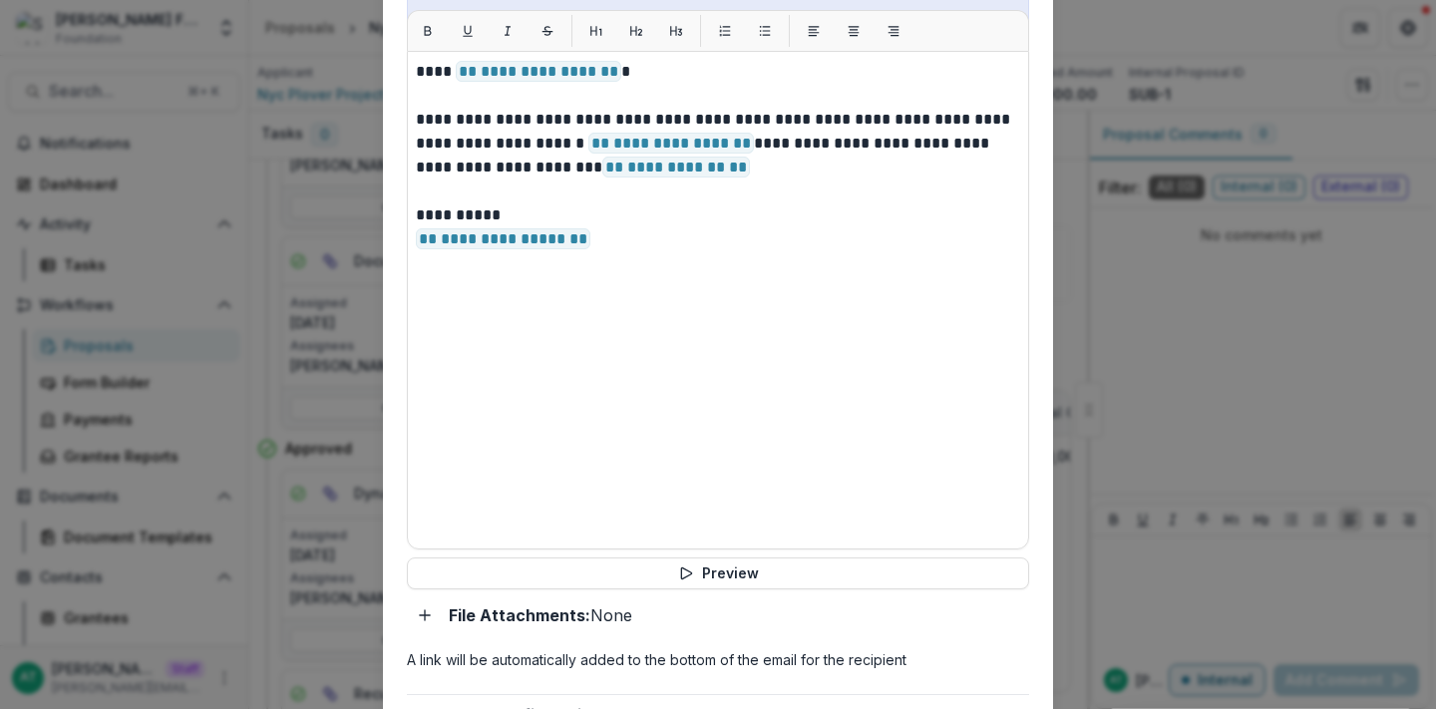
scroll to position [2015, 0]
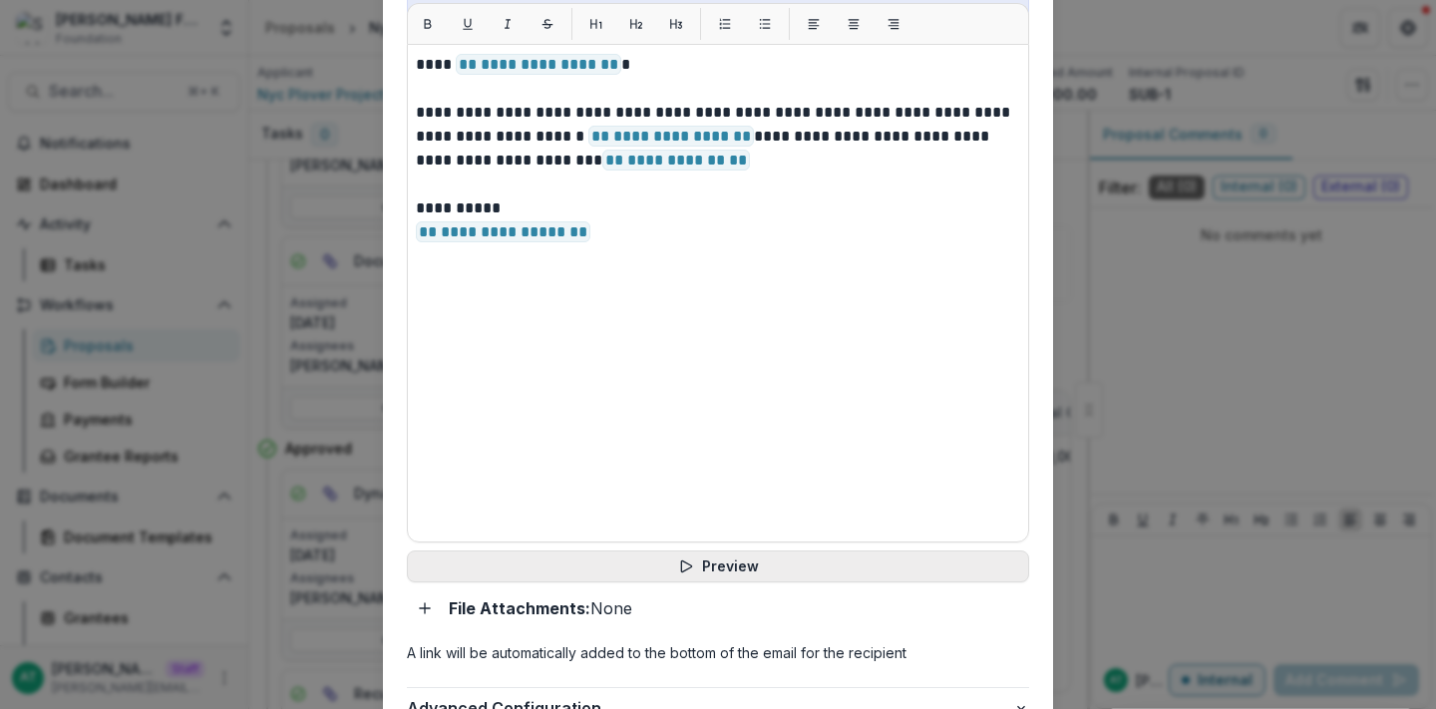
click at [662, 551] on button "Preview" at bounding box center [718, 567] width 622 height 32
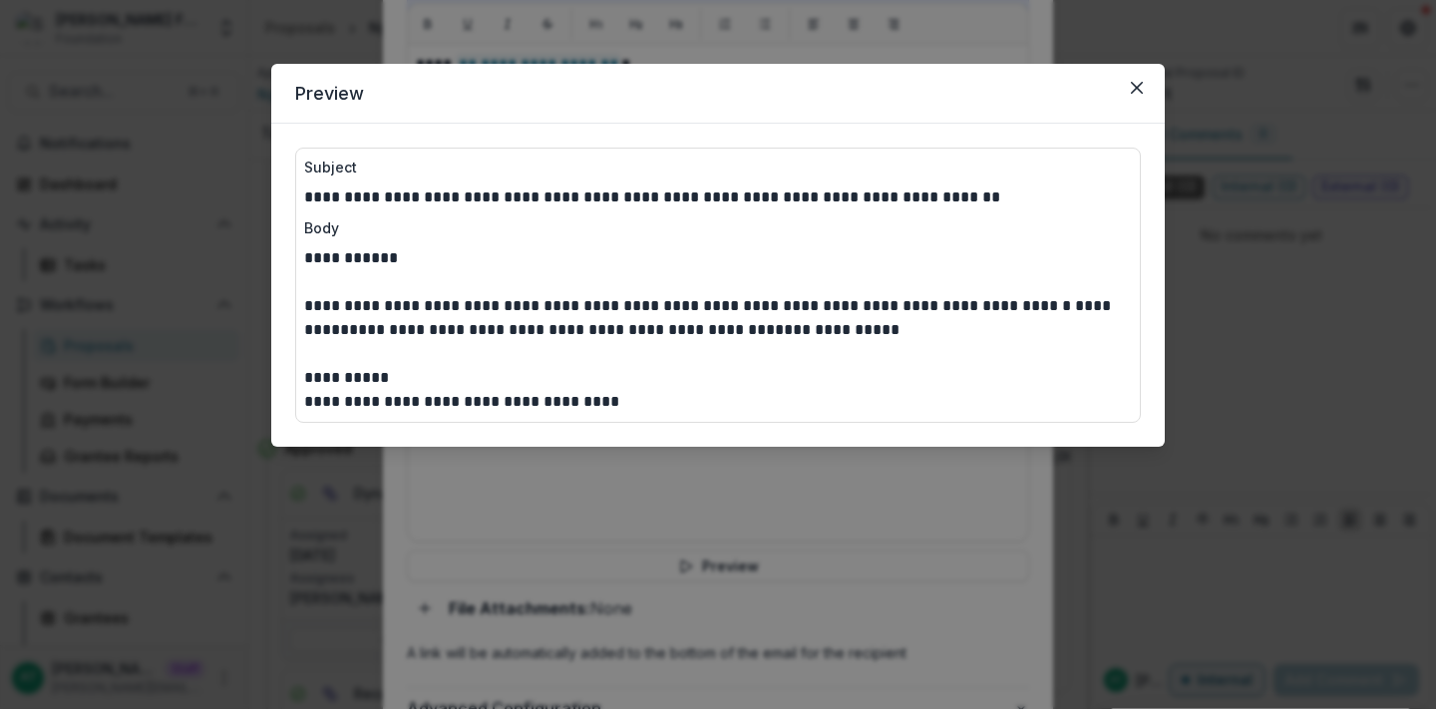
click at [426, 3] on div "**********" at bounding box center [718, 354] width 1436 height 709
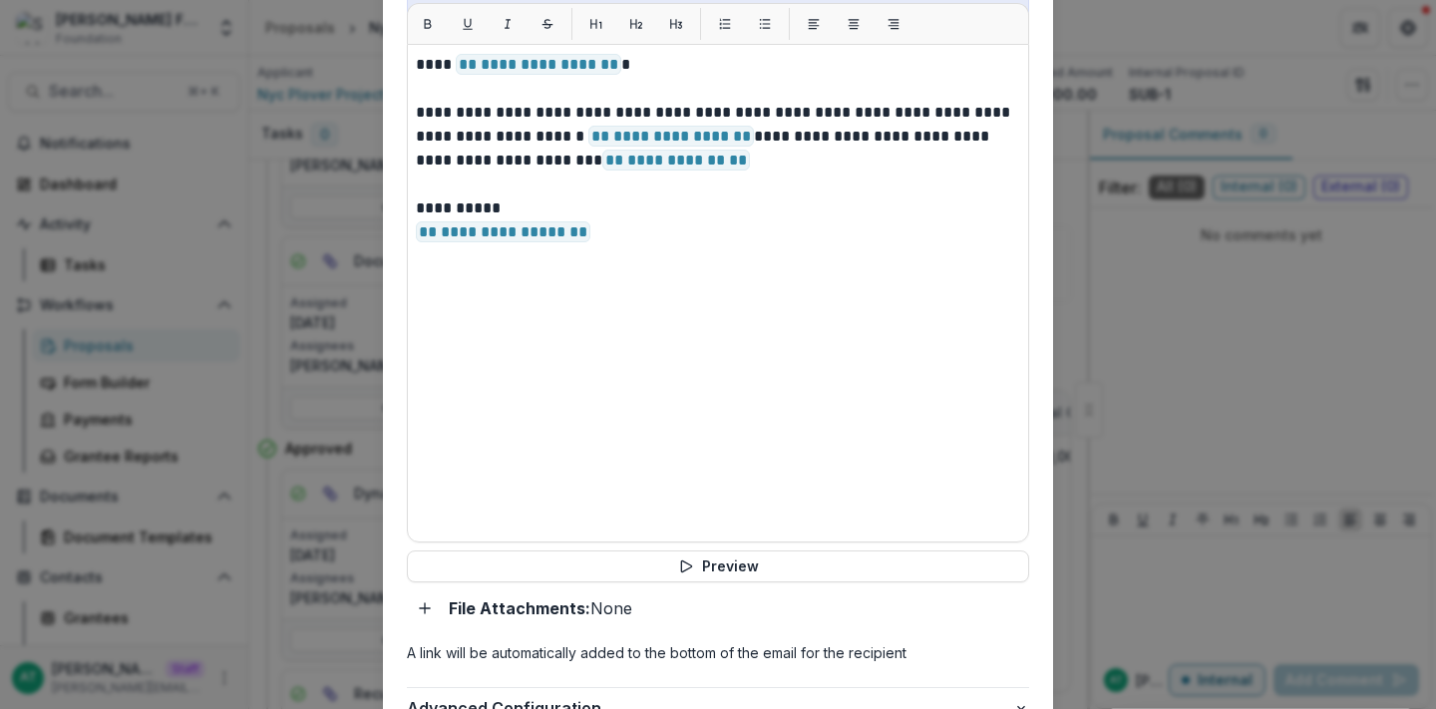
click at [223, 433] on div "**********" at bounding box center [718, 354] width 1436 height 709
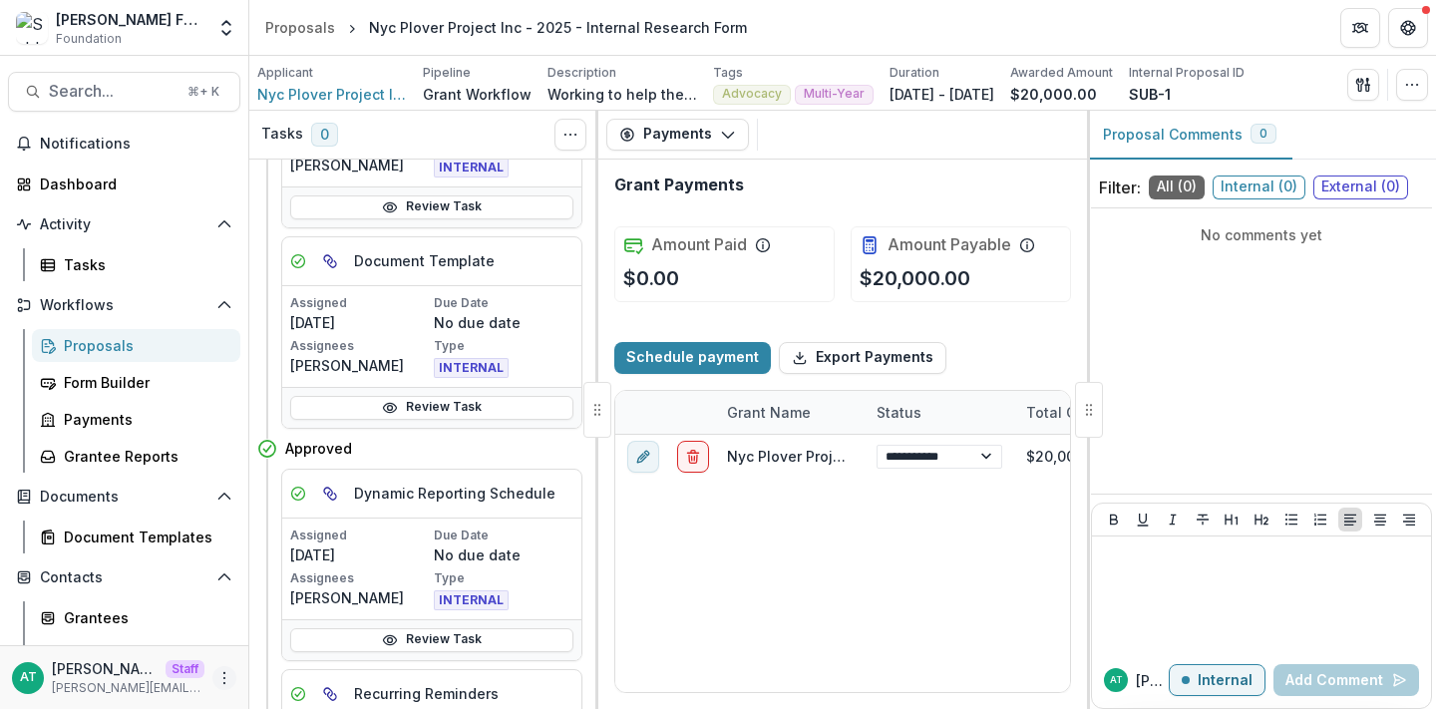
click at [220, 673] on icon "More" at bounding box center [224, 678] width 16 height 16
click at [287, 639] on link "User Settings" at bounding box center [349, 635] width 213 height 33
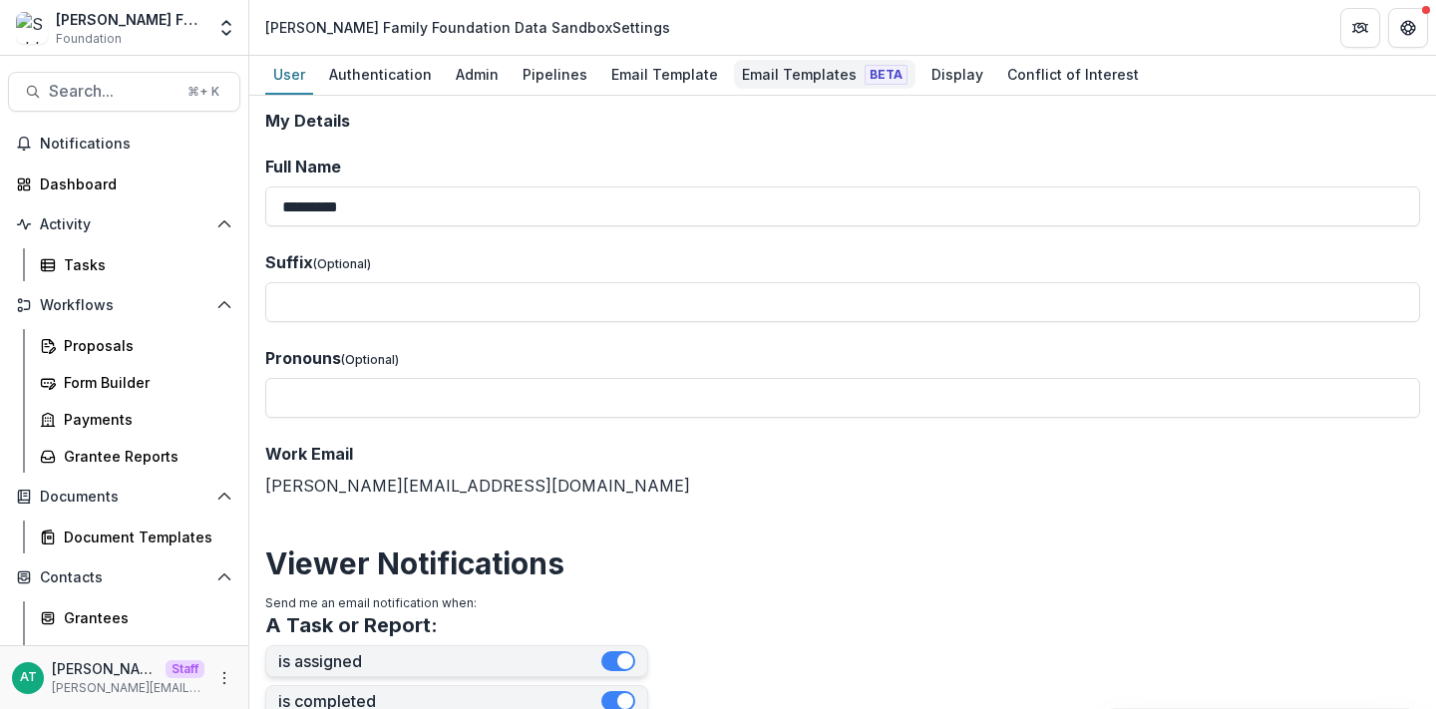
click at [749, 70] on div "Email Templates Beta" at bounding box center [825, 74] width 182 height 29
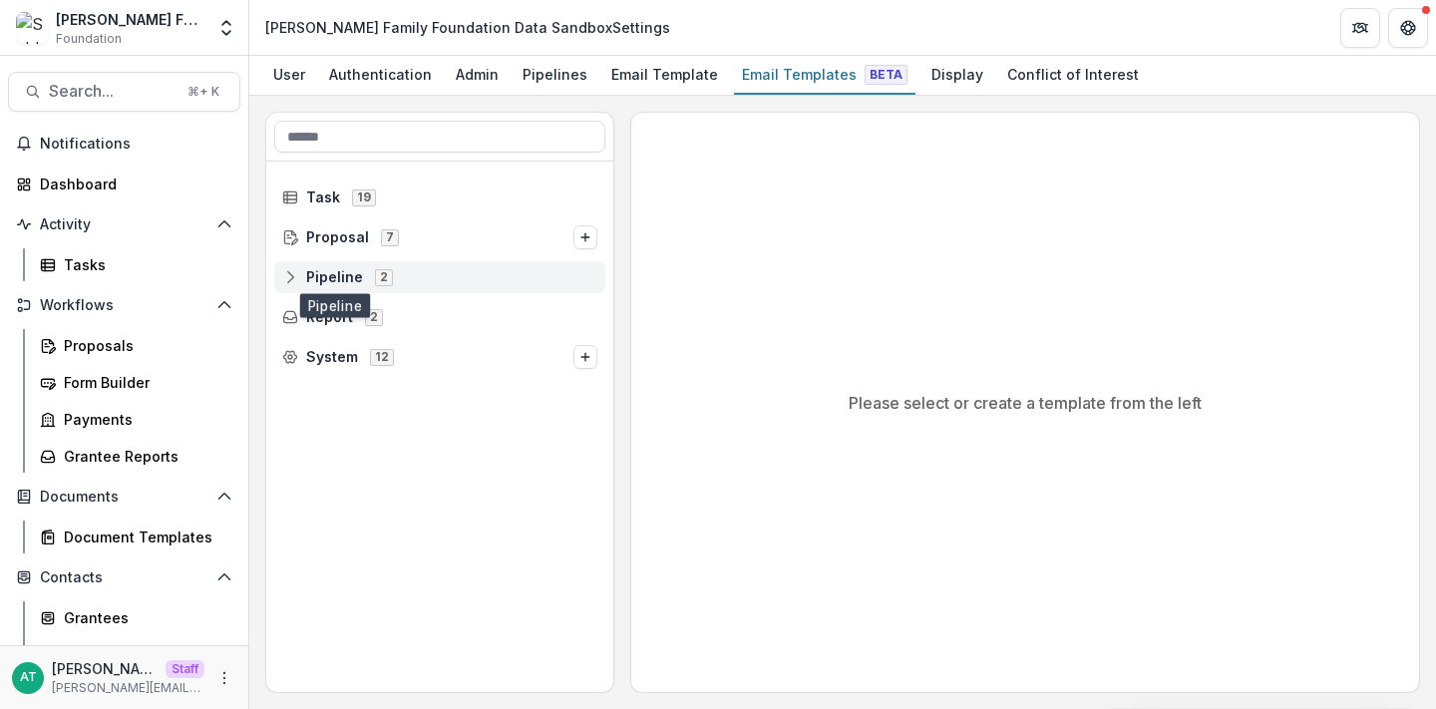
click at [339, 280] on span "Pipeline" at bounding box center [334, 277] width 57 height 17
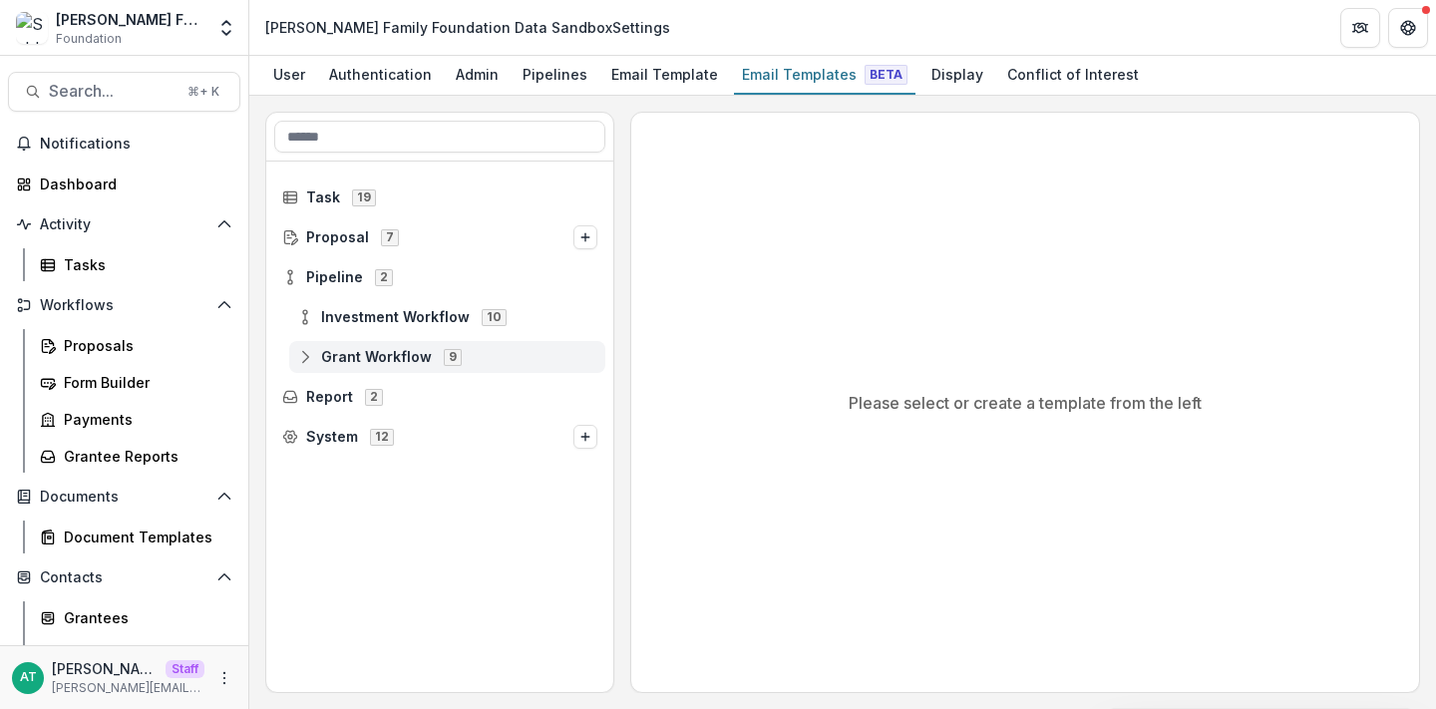
click at [368, 349] on span "Grant Workflow" at bounding box center [376, 357] width 111 height 17
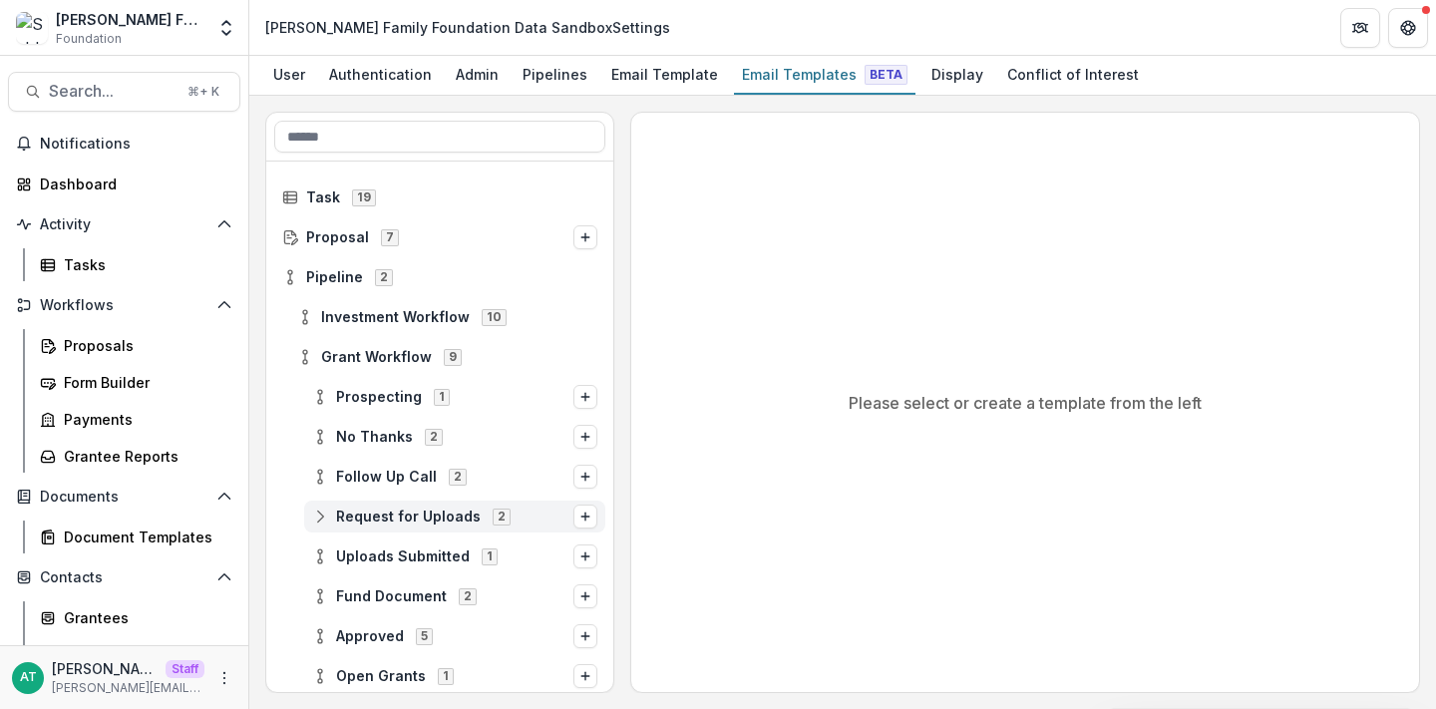
scroll to position [81, 0]
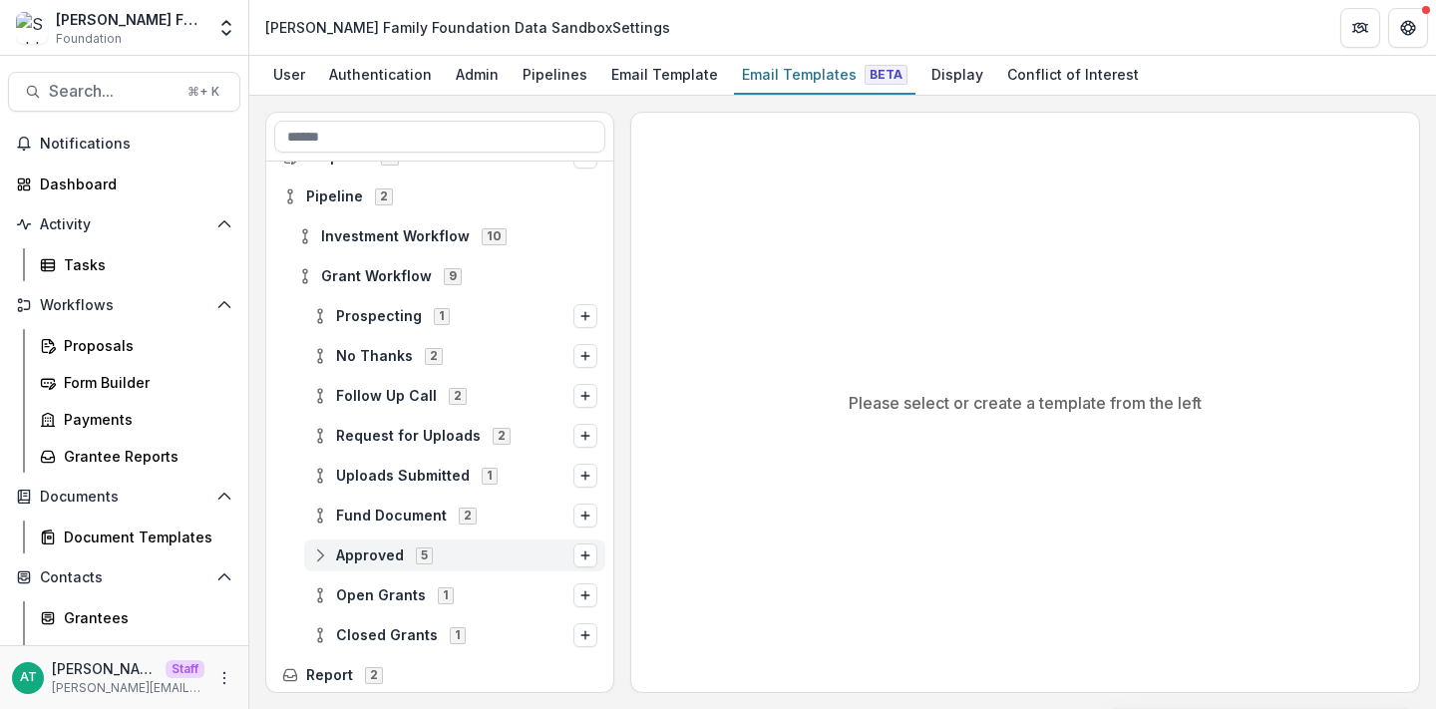
click at [384, 548] on span "Approved" at bounding box center [370, 556] width 68 height 17
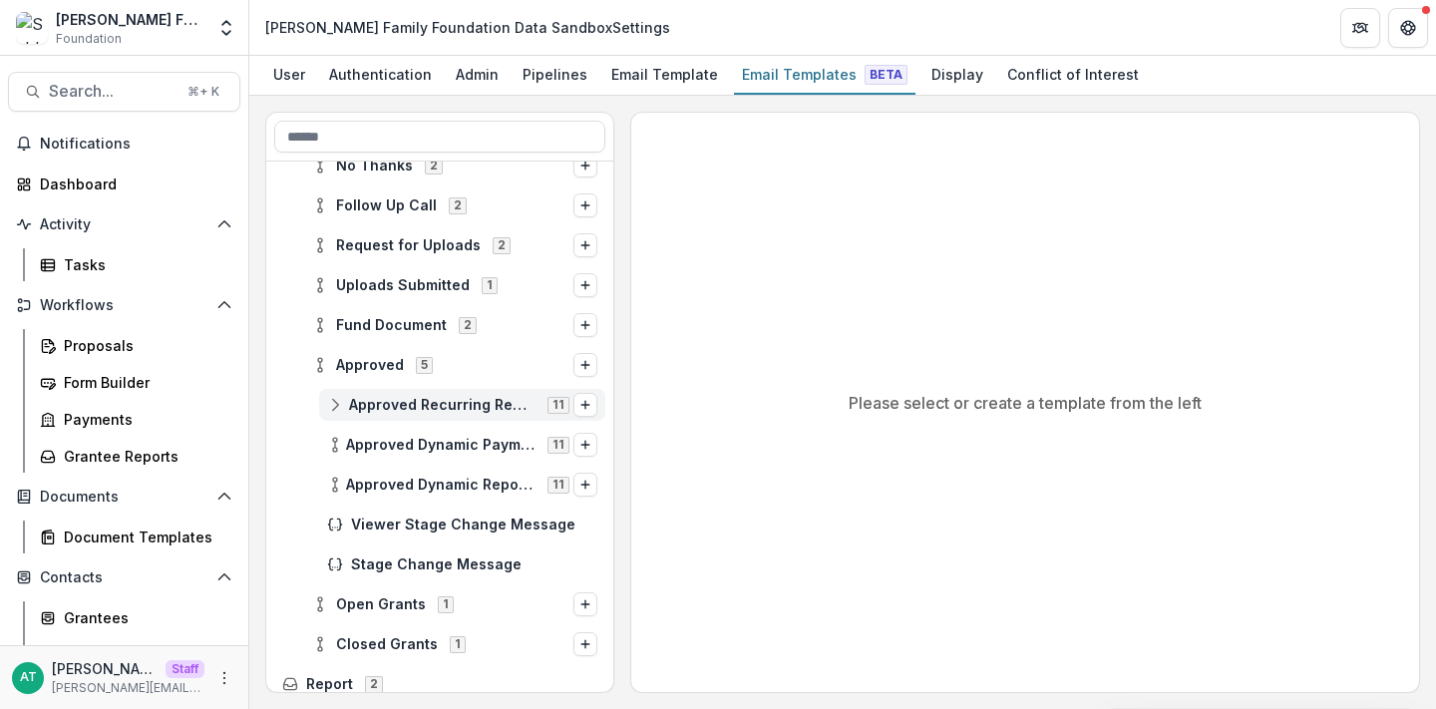
scroll to position [323, 0]
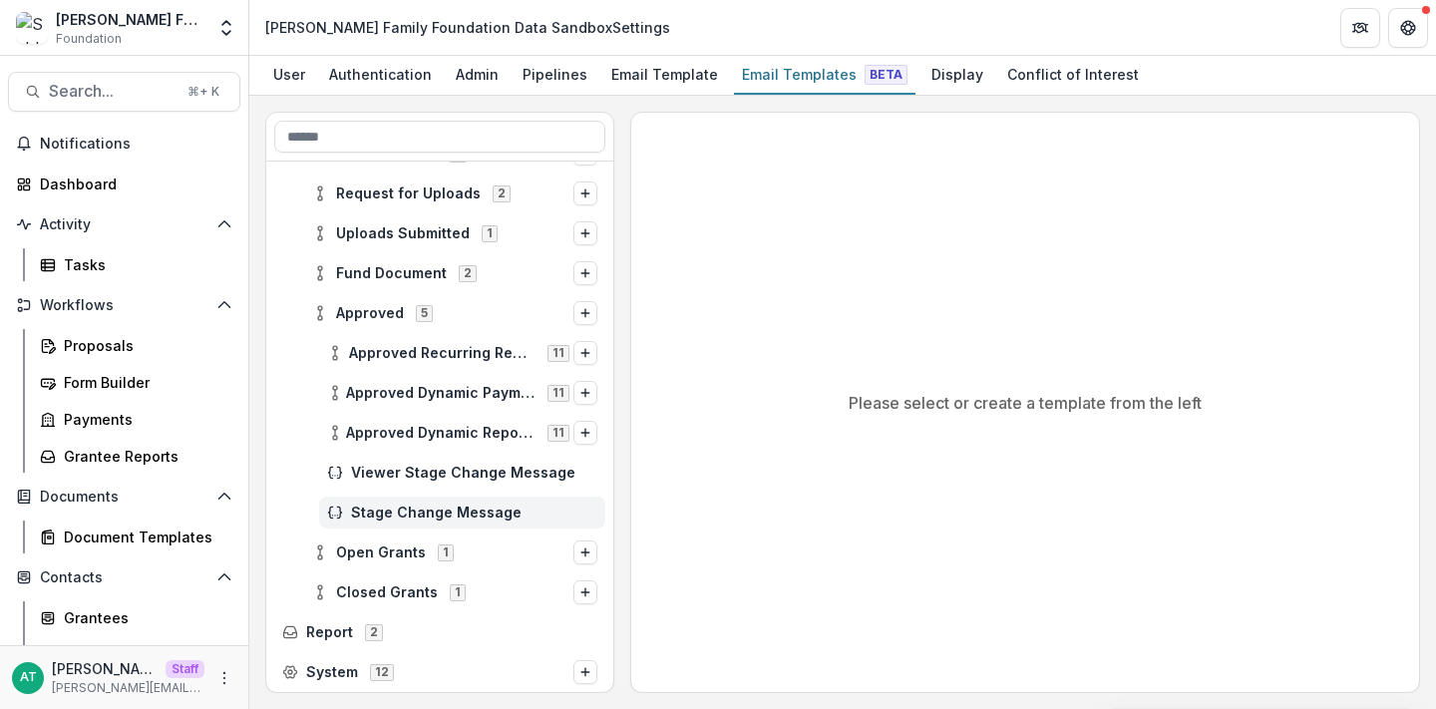
click at [399, 506] on span "Stage Change Message" at bounding box center [474, 513] width 246 height 17
